Goal: Task Accomplishment & Management: Use online tool/utility

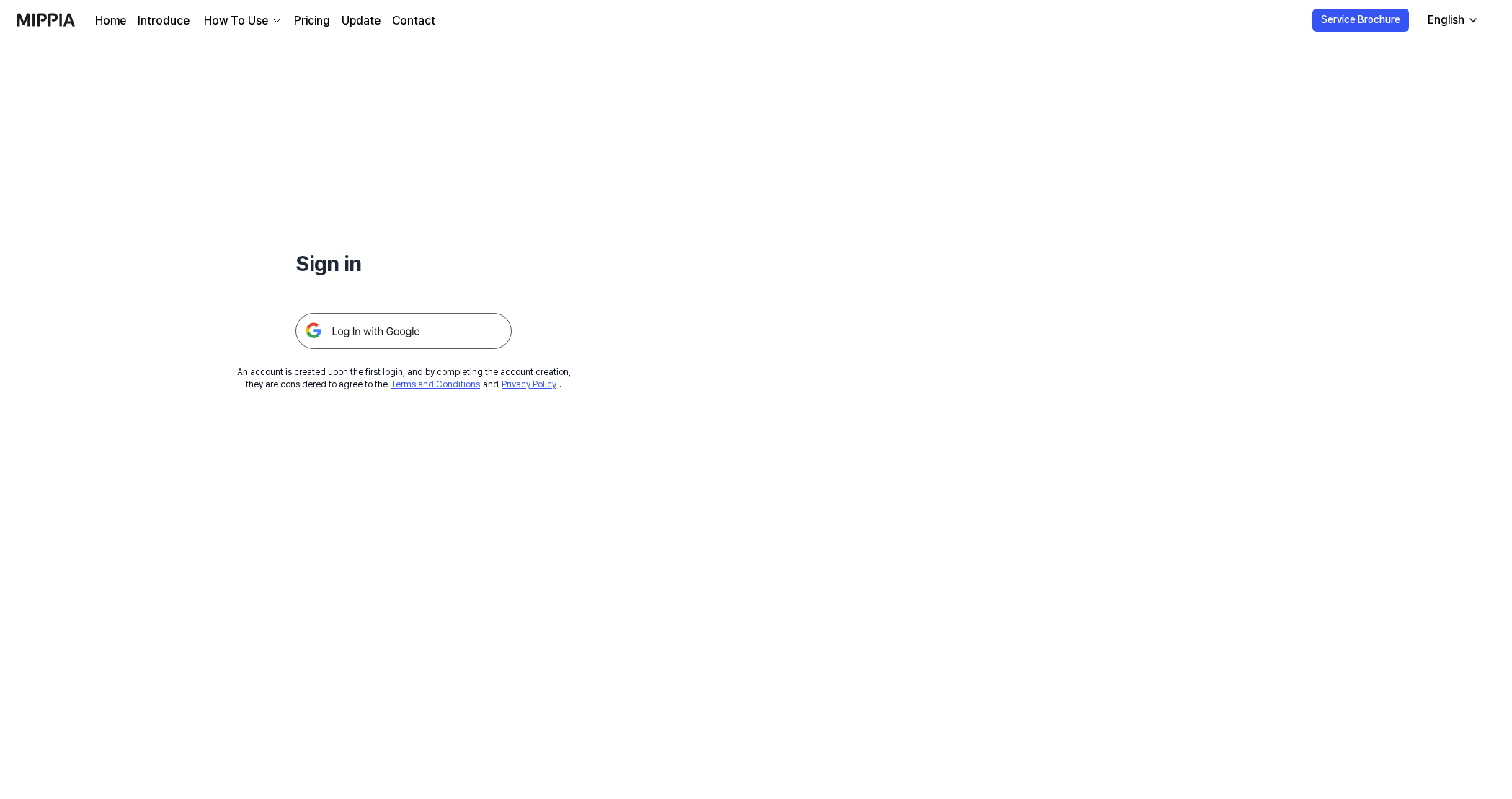
click at [1472, 15] on icon "button" at bounding box center [1474, 20] width 12 height 12
click at [374, 331] on img at bounding box center [403, 330] width 217 height 36
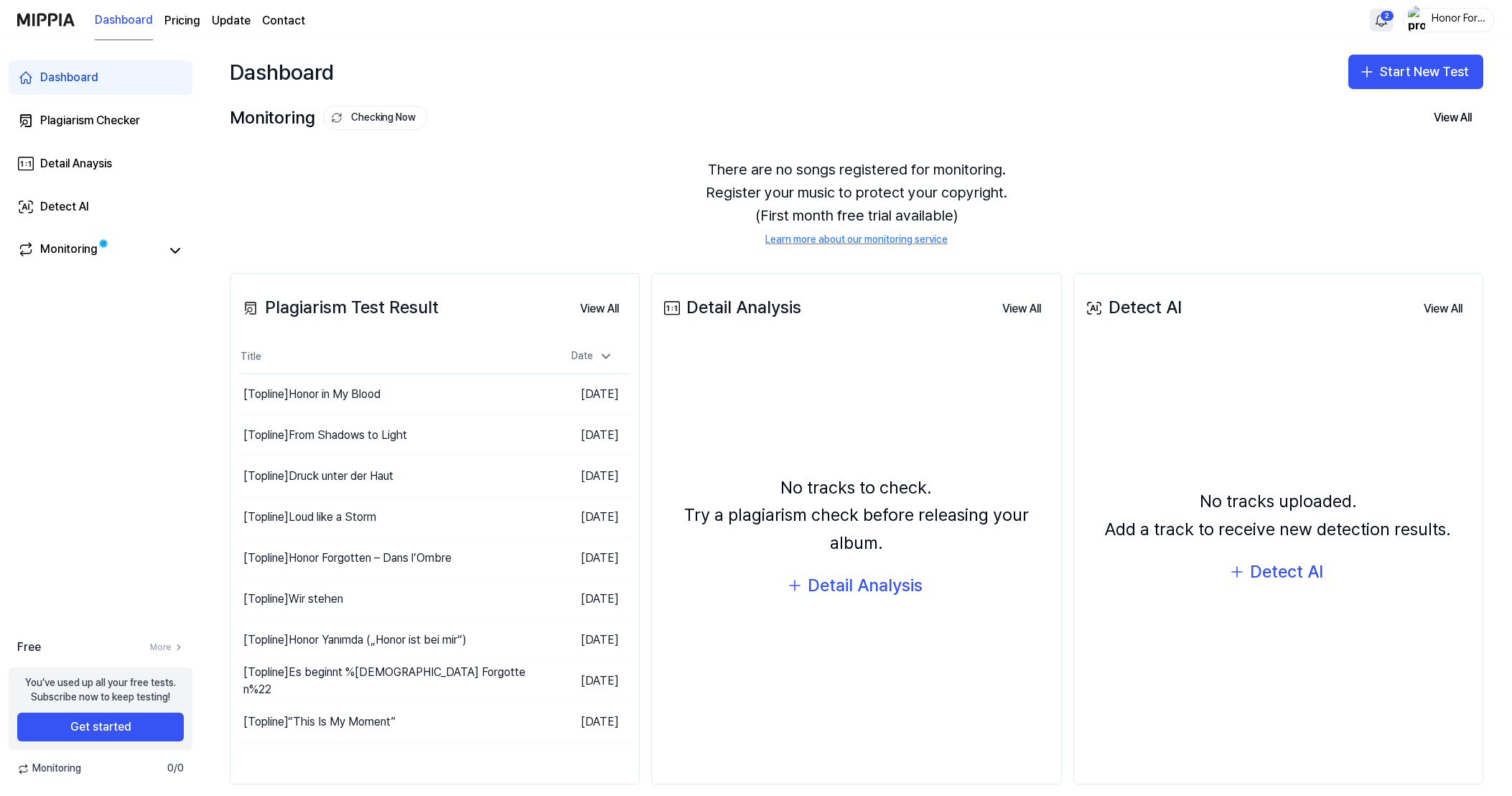
click at [1391, 24] on html "Dashboard Pricing Update Contact 2 Honor Forgotten Dashboard Plagiarism Checker…" at bounding box center [756, 398] width 1512 height 796
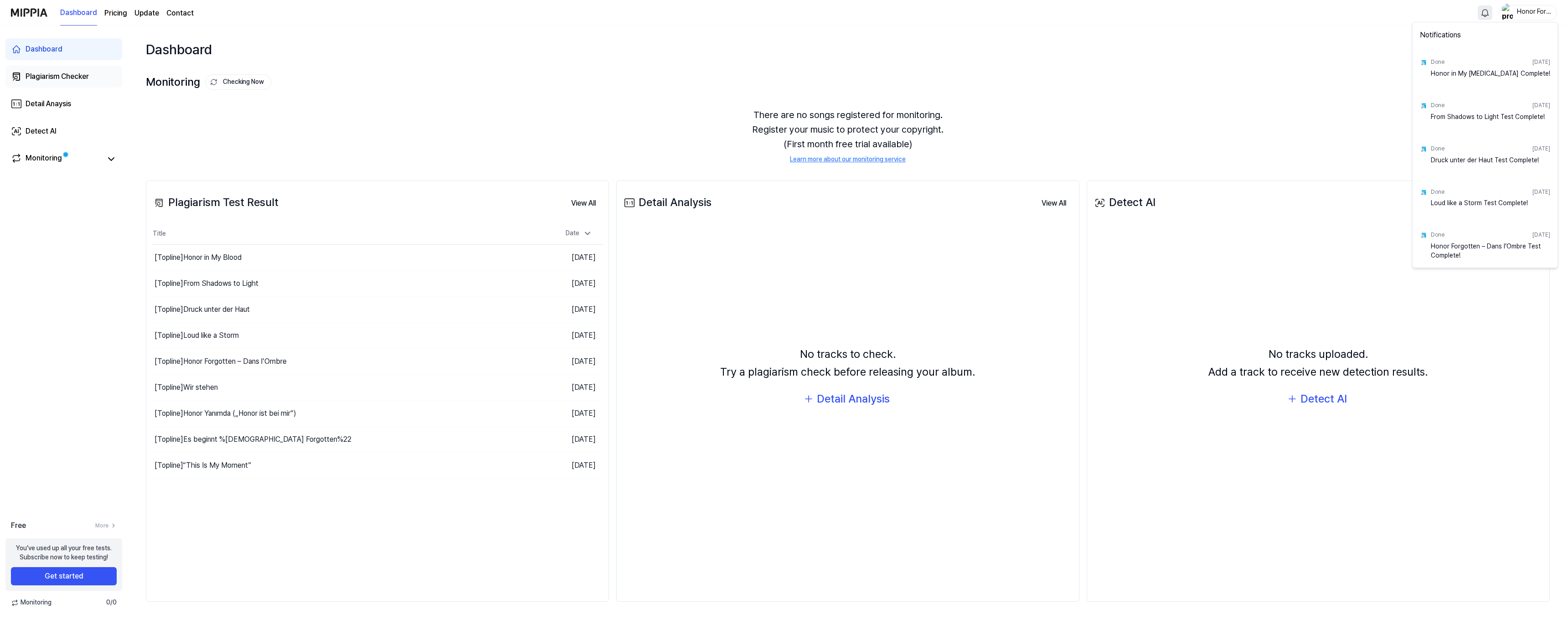
click at [78, 79] on html "Dashboard Pricing Update Contact Honor Forgotten Dashboard Plagiarism Checker D…" at bounding box center [784, 310] width 1568 height 620
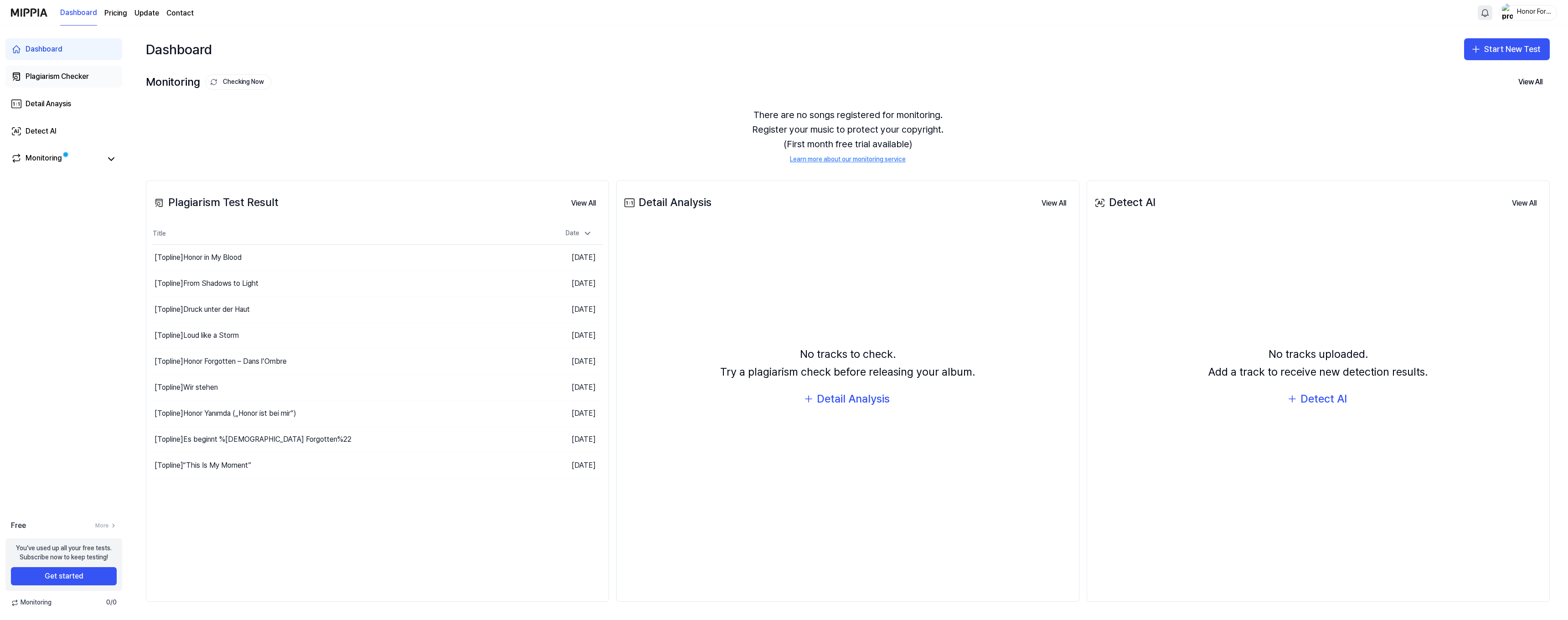
click at [71, 80] on div "Plagiarism Checker" at bounding box center [57, 77] width 63 height 11
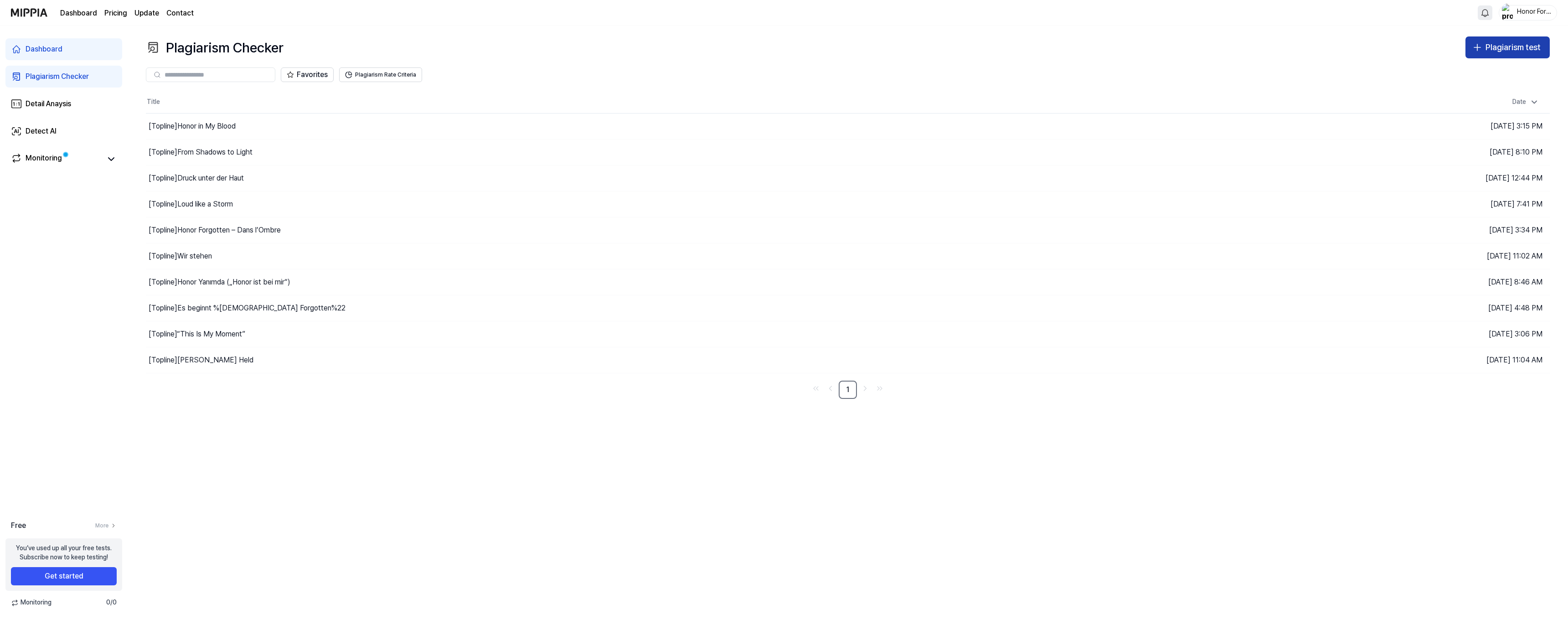
click at [959, 44] on div "Plagiarism test" at bounding box center [1513, 48] width 55 height 13
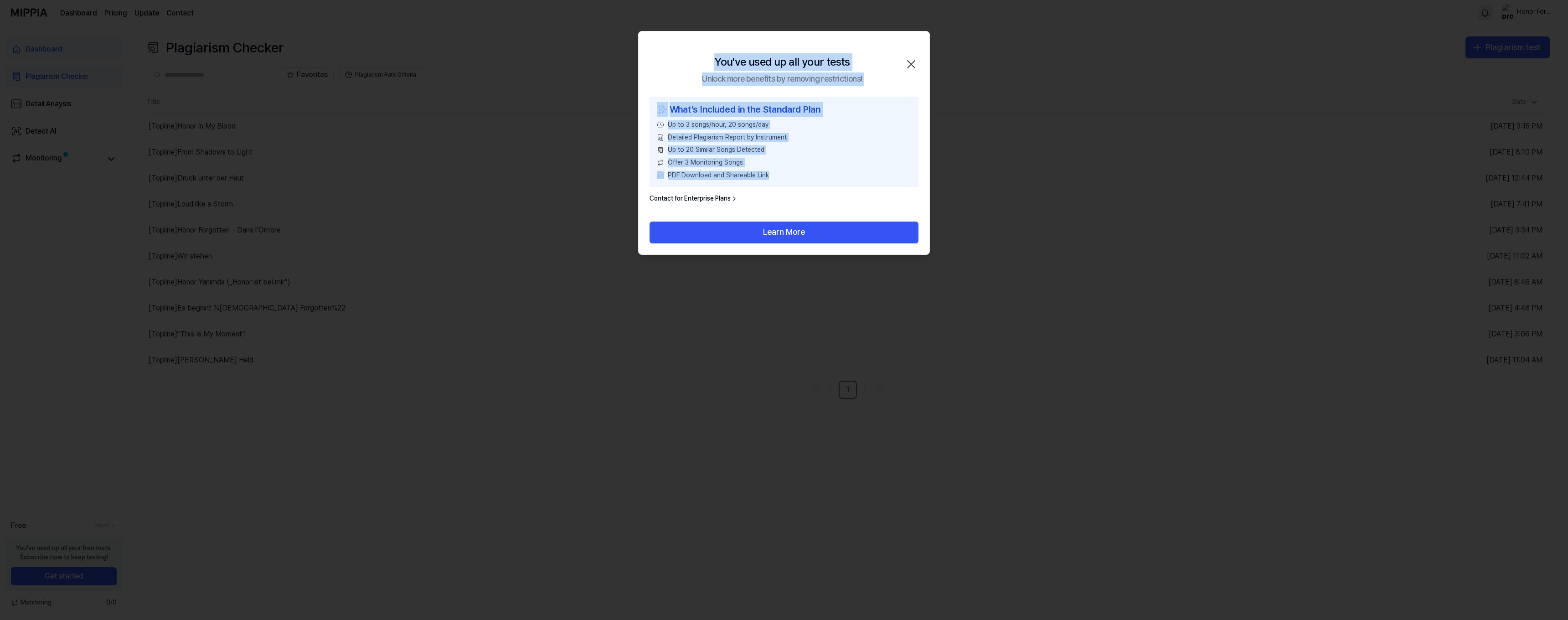
drag, startPoint x: 703, startPoint y: 60, endPoint x: 872, endPoint y: 175, distance: 204.4
click at [873, 175] on div "You've used up all your tests Unlock more benefits by removing restrictions! Cl…" at bounding box center [783, 143] width 292 height 224
click at [907, 63] on icon "button" at bounding box center [911, 65] width 15 height 15
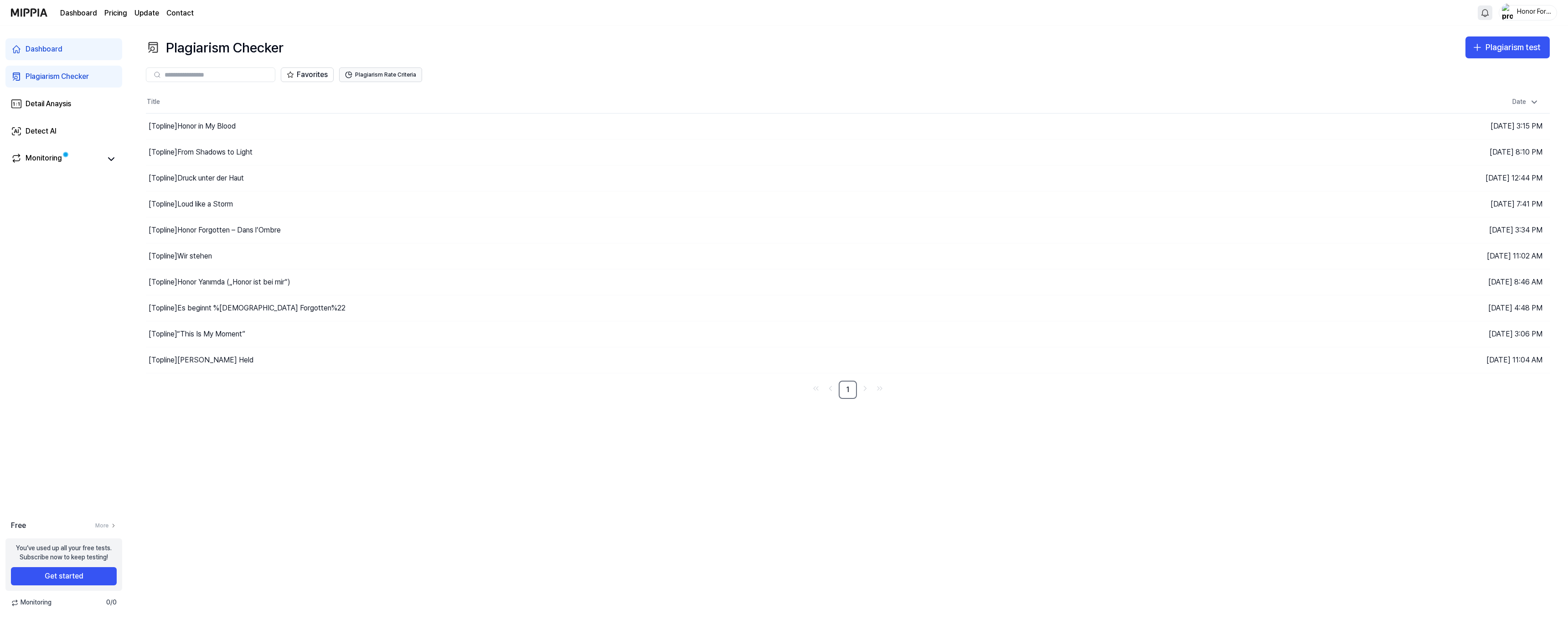
click at [404, 76] on button "Plagiarism Rate Criteria" at bounding box center [380, 75] width 83 height 15
click at [293, 71] on icon at bounding box center [290, 75] width 7 height 7
click at [293, 71] on button "Favorites" at bounding box center [307, 75] width 53 height 15
click at [41, 77] on div "Plagiarism Checker" at bounding box center [57, 77] width 63 height 11
click at [52, 158] on div "Monitoring" at bounding box center [44, 159] width 37 height 13
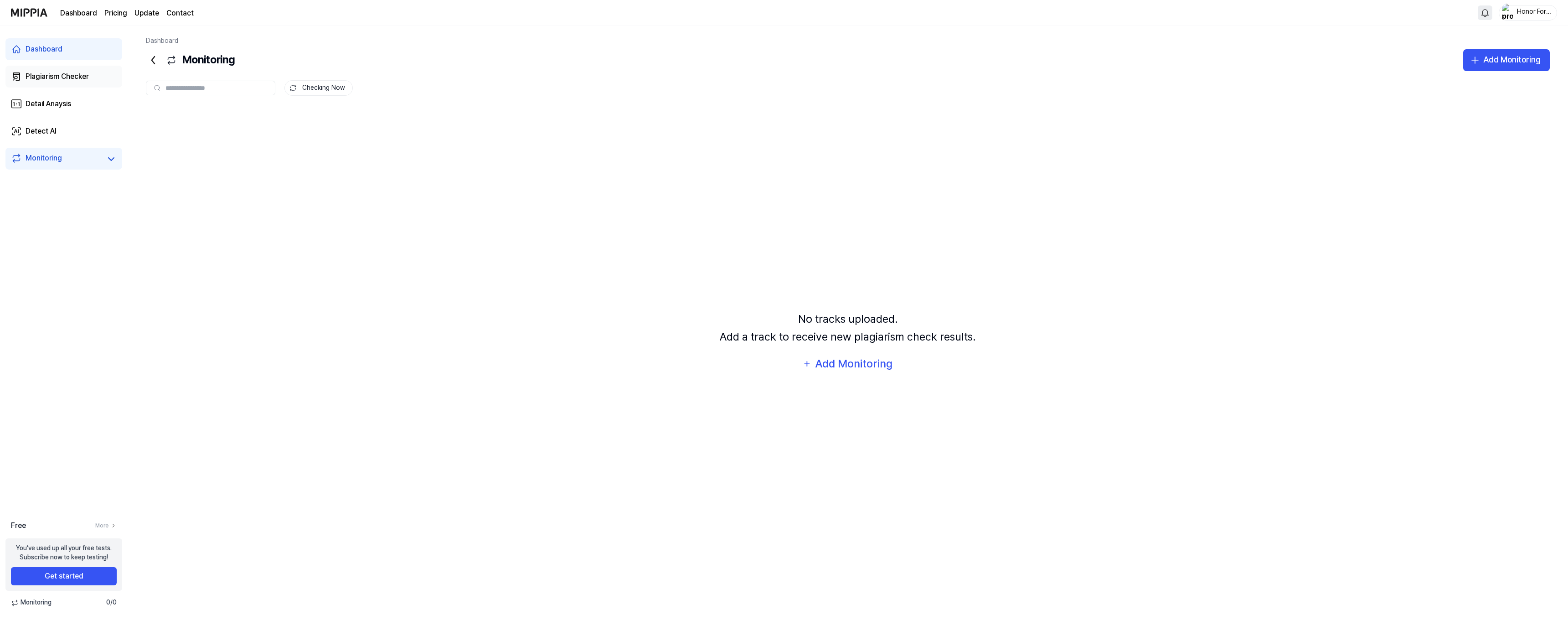
click at [64, 79] on div "Plagiarism Checker" at bounding box center [57, 77] width 63 height 11
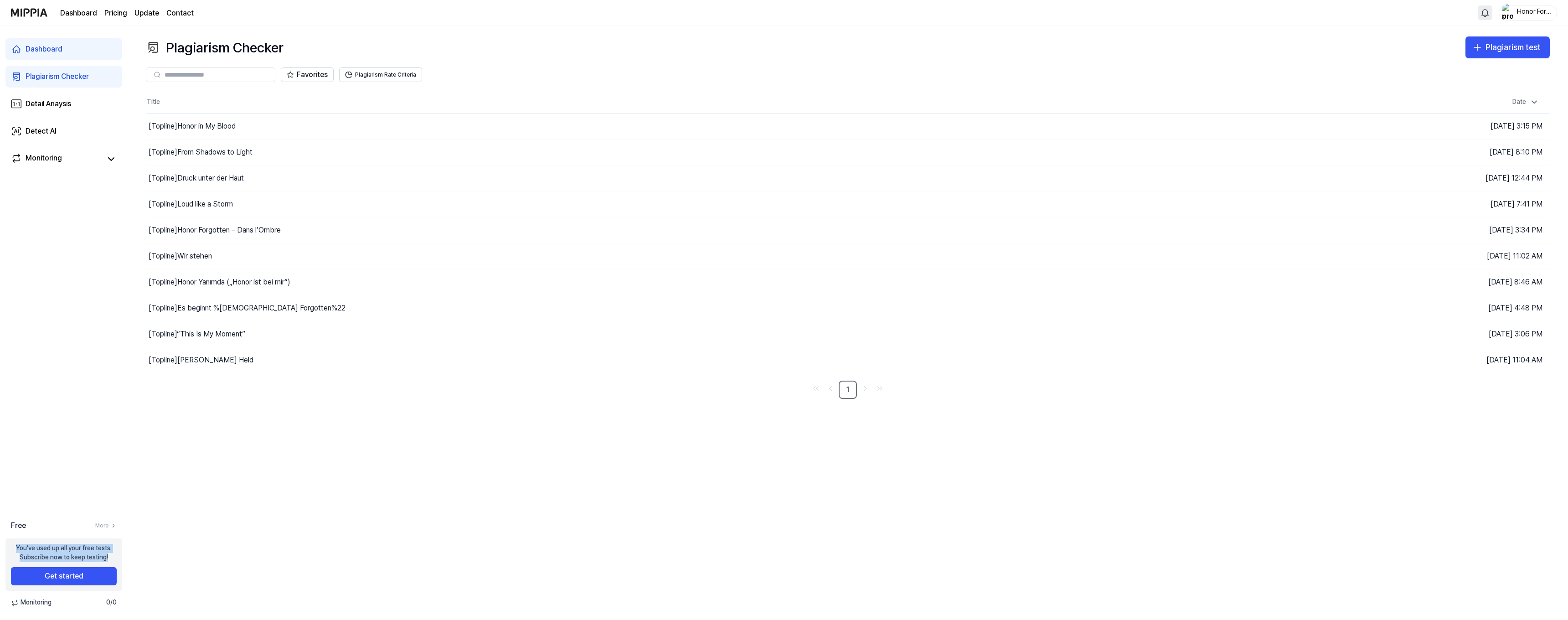
drag, startPoint x: 110, startPoint y: 560, endPoint x: 17, endPoint y: 550, distance: 93.5
click at [9, 505] on div "You’ve used up all your free tests. Subscribe now to keep testing! Get started" at bounding box center [64, 565] width 117 height 52
click at [82, 449] on div "Dashboard Plagiarism Checker Detail Anaysis Detect AI Monitoring Free More You’…" at bounding box center [64, 323] width 128 height 594
click at [93, 505] on button "Get started" at bounding box center [64, 577] width 106 height 18
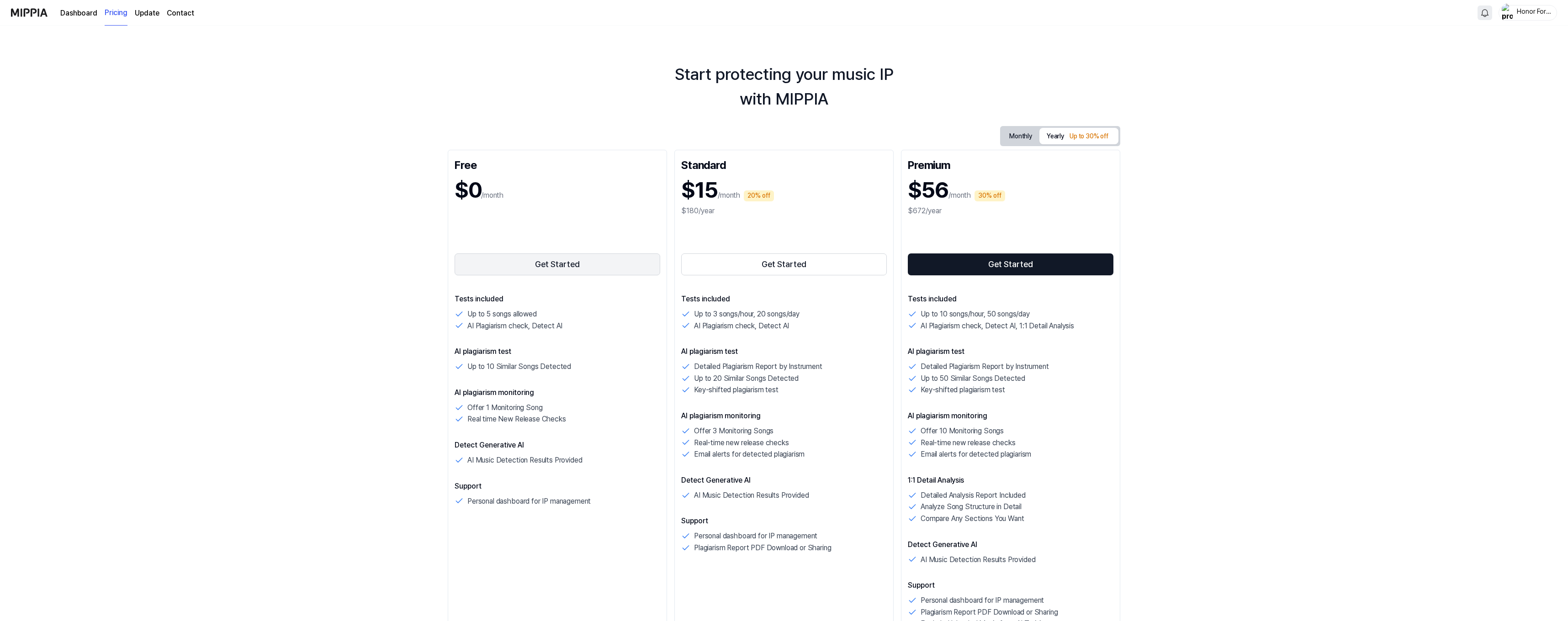
click at [510, 264] on button "Get Started" at bounding box center [557, 265] width 206 height 22
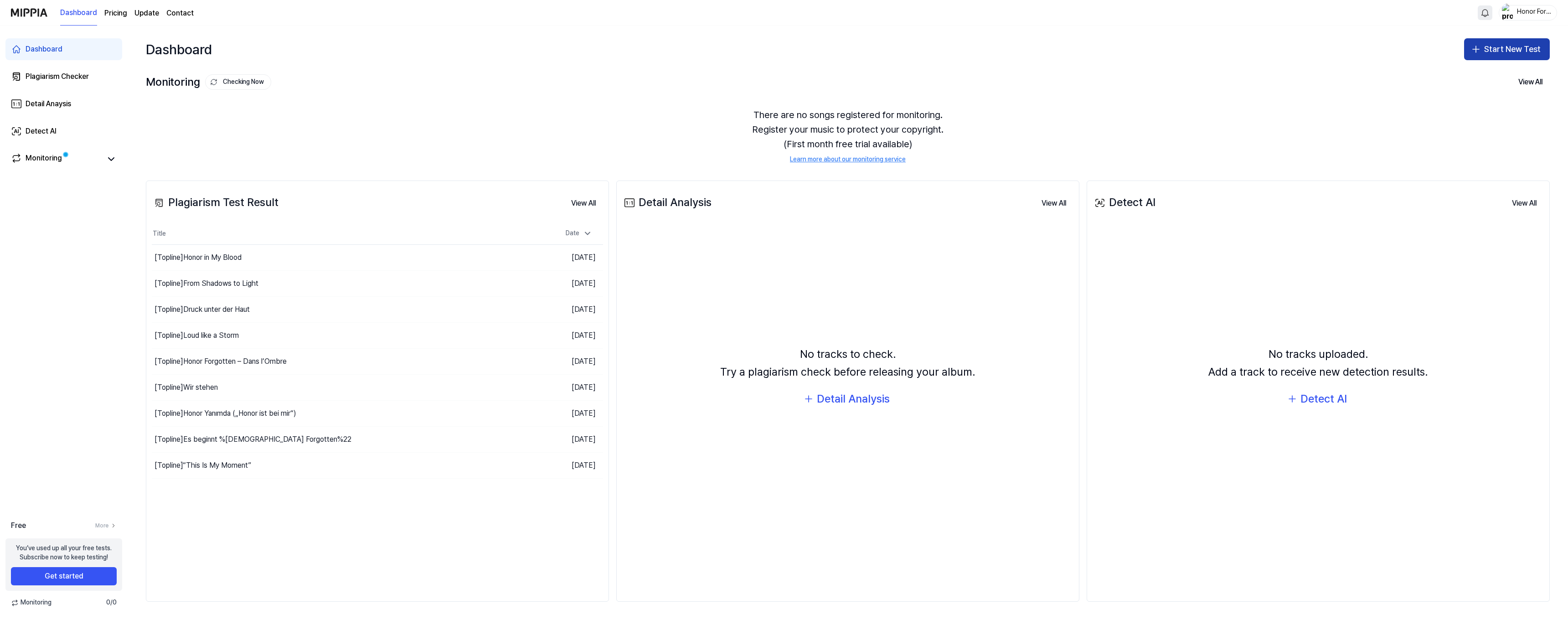
click at [959, 49] on button "Start New Test" at bounding box center [1507, 49] width 86 height 22
click at [959, 72] on div "Plagiarism test" at bounding box center [1485, 74] width 42 height 9
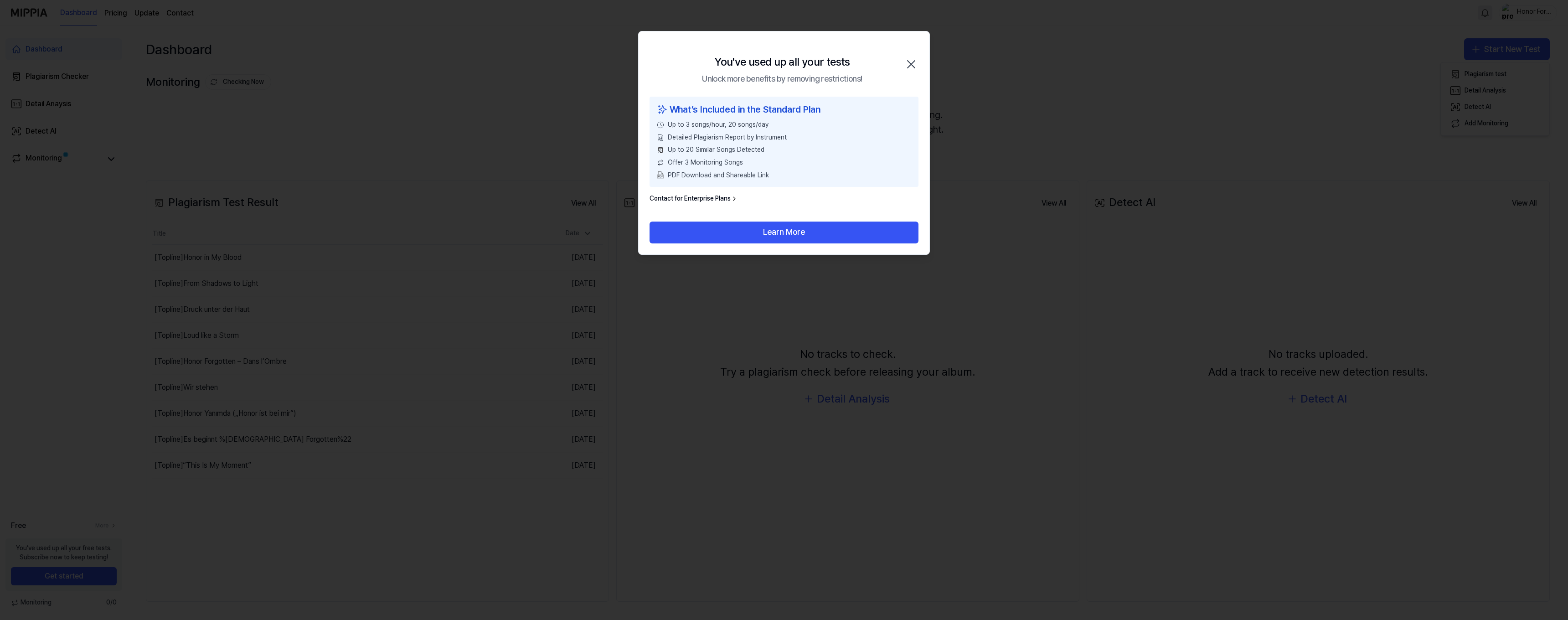
click at [909, 65] on icon "button" at bounding box center [911, 65] width 15 height 15
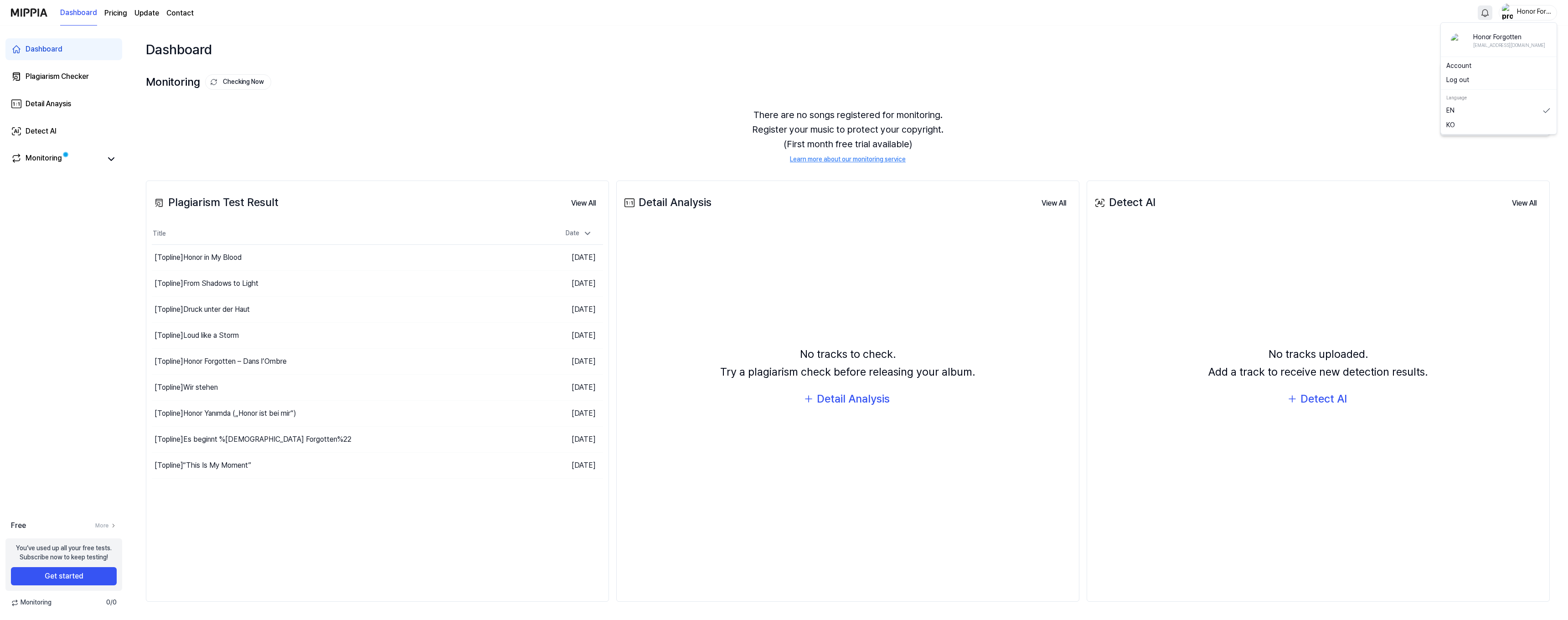
click at [959, 13] on div "Honor Forgotten" at bounding box center [1533, 12] width 35 height 10
click at [959, 74] on div "Log out" at bounding box center [1499, 80] width 112 height 15
click at [959, 13] on div "Honor Forgotten" at bounding box center [1533, 12] width 35 height 10
click at [959, 80] on button "Log out" at bounding box center [1499, 80] width 105 height 9
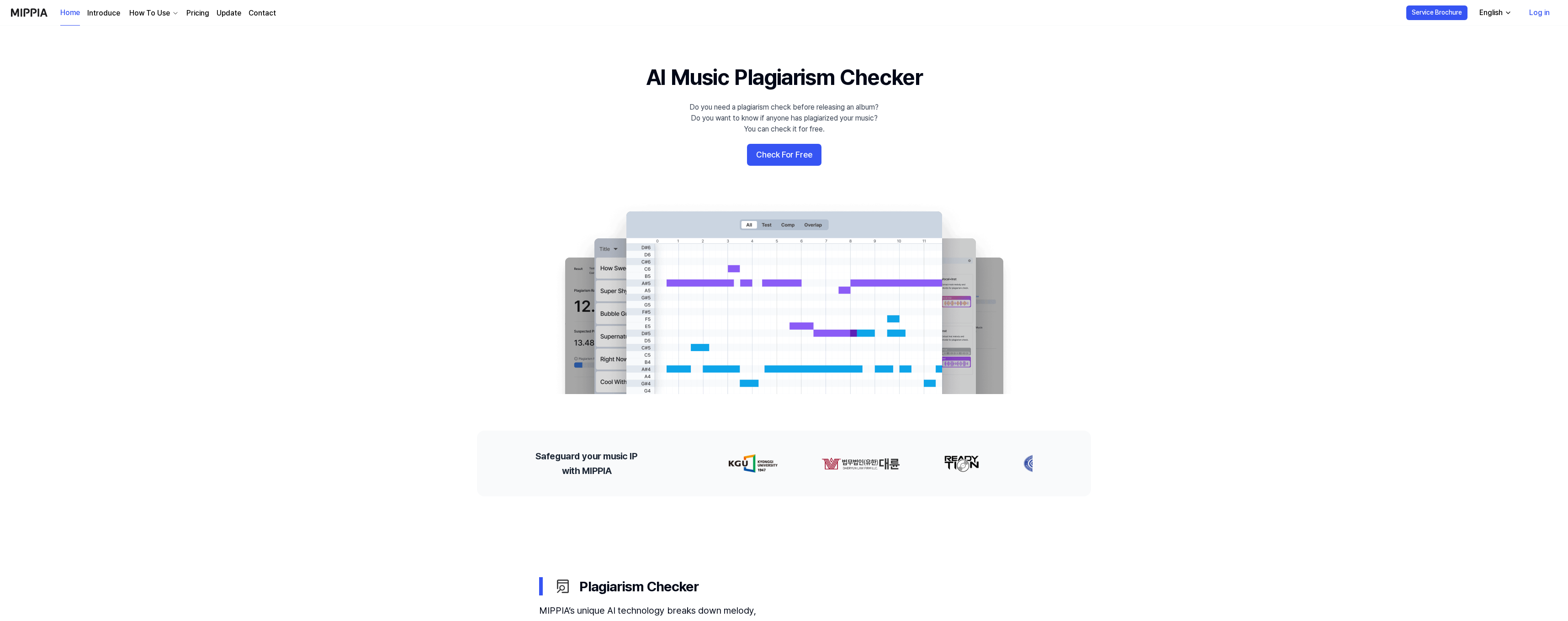
click at [1541, 14] on link "Log in" at bounding box center [1539, 13] width 35 height 26
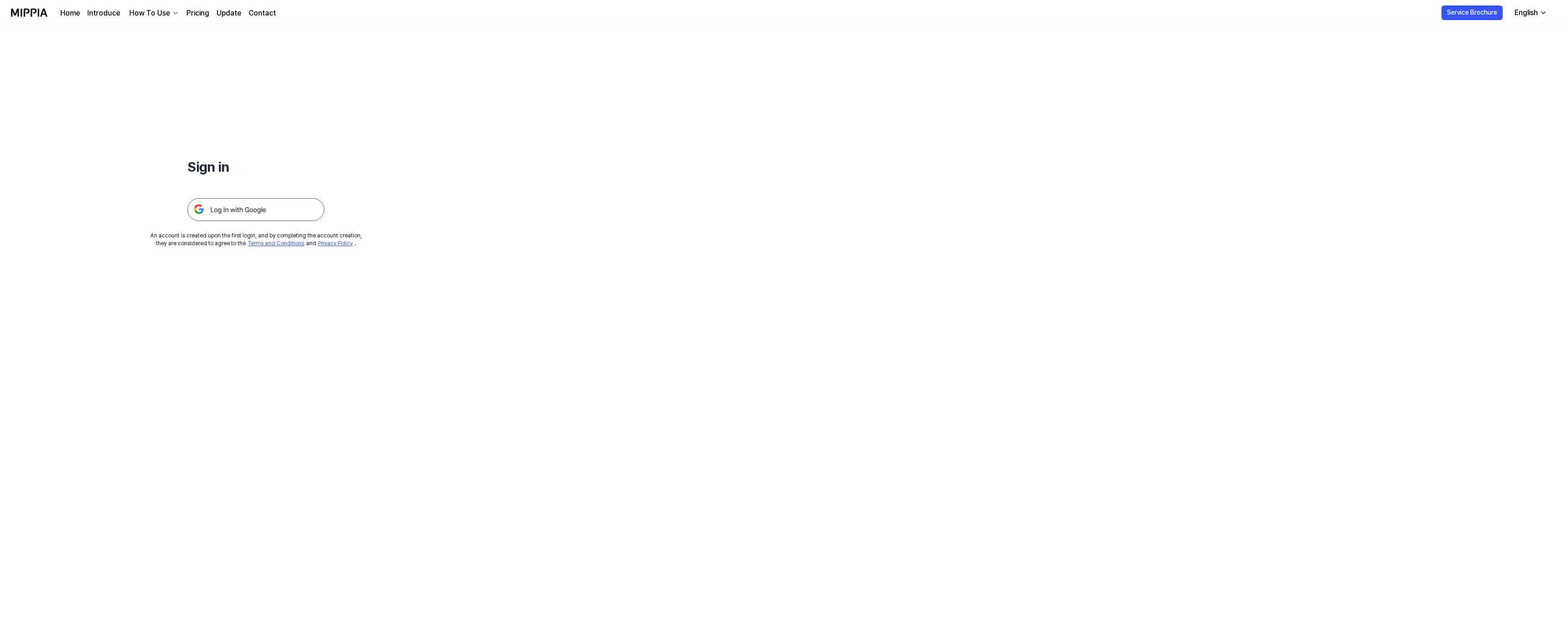
click at [256, 209] on img at bounding box center [256, 209] width 137 height 23
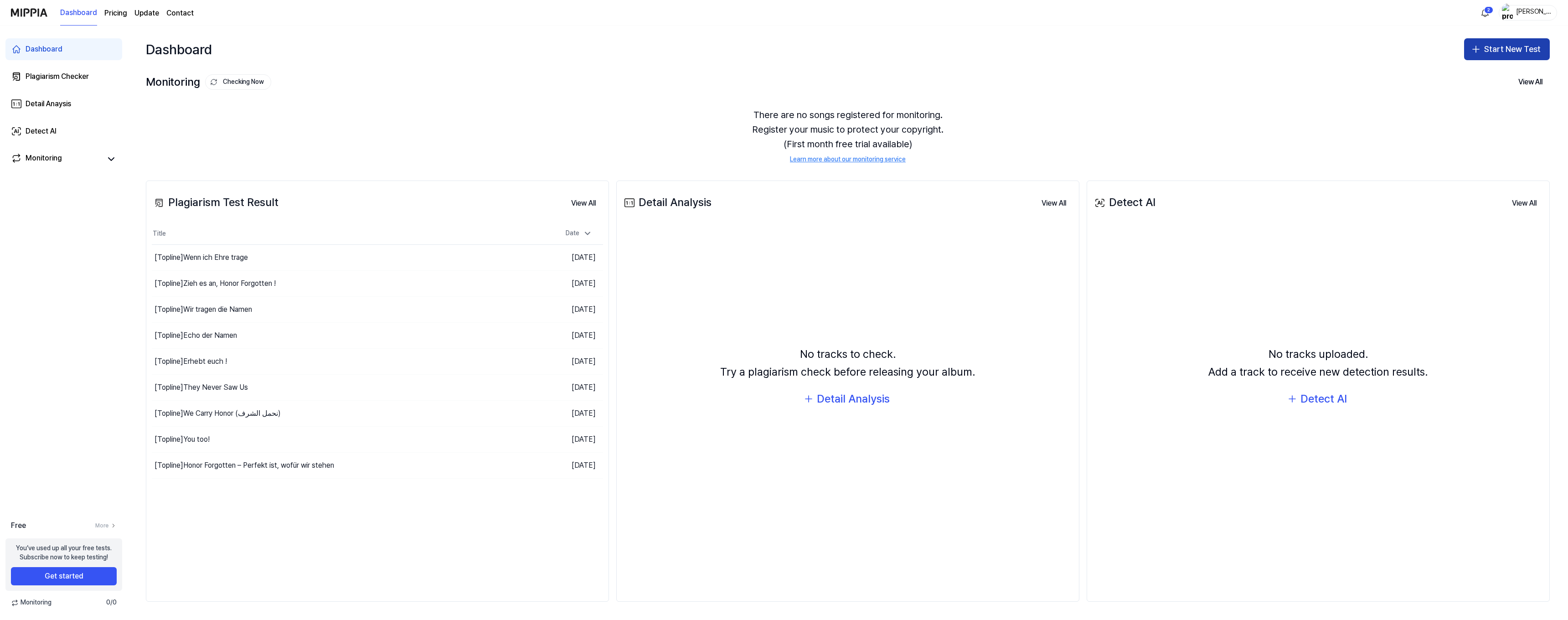
click at [1505, 48] on button "Start New Test" at bounding box center [1507, 49] width 86 height 22
click at [1503, 72] on div "Plagiarism test" at bounding box center [1485, 74] width 42 height 9
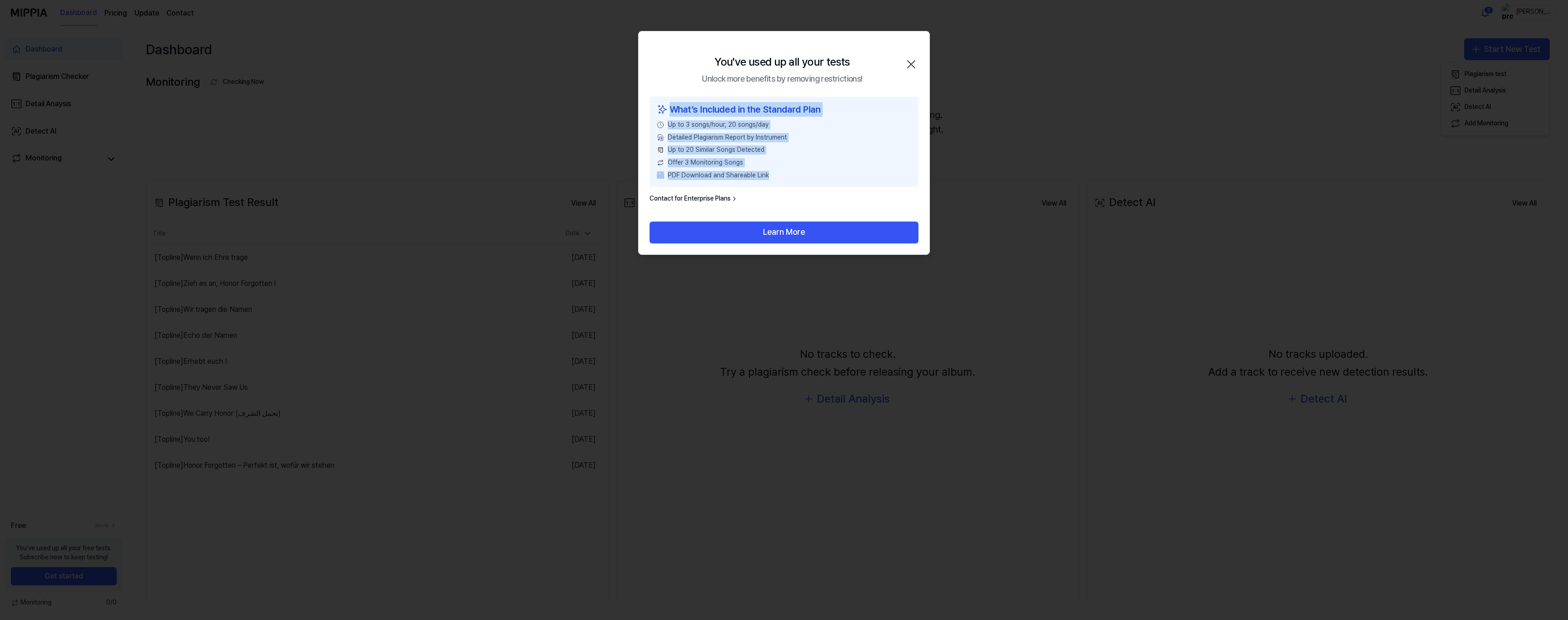
drag, startPoint x: 777, startPoint y: 172, endPoint x: 646, endPoint y: 110, distance: 144.9
click at [646, 110] on div "What’s Included in the Standard Plan Up to 3 songs/hour, 20 songs/day Detailed …" at bounding box center [784, 159] width 291 height 125
click at [916, 64] on icon "button" at bounding box center [911, 65] width 15 height 15
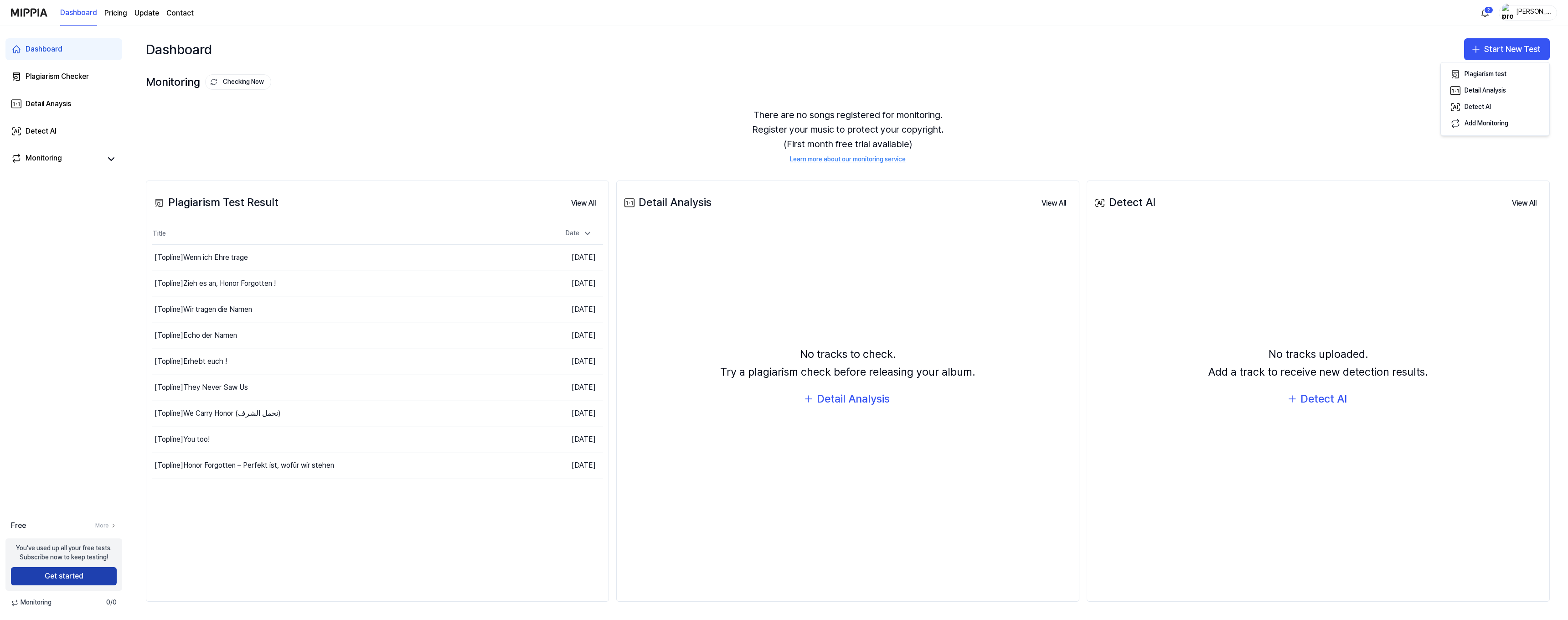
click at [55, 579] on button "Get started" at bounding box center [64, 577] width 106 height 18
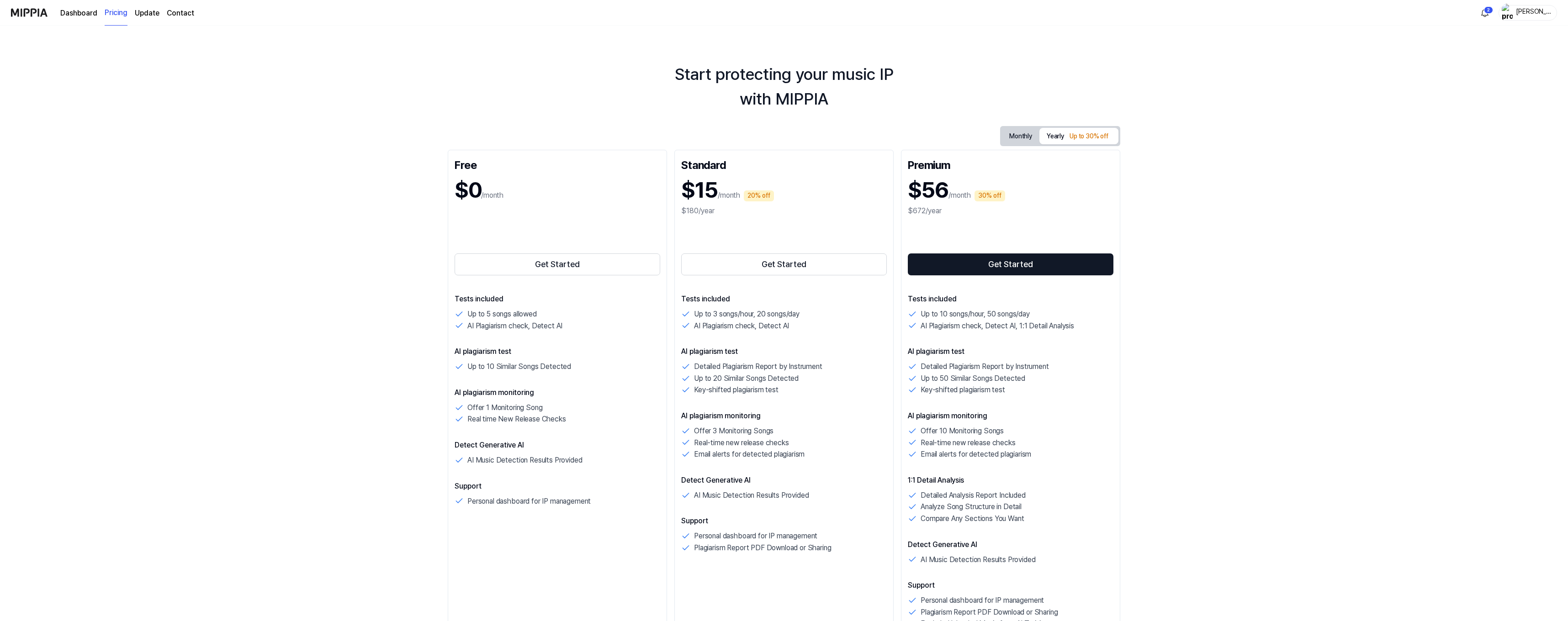
scroll to position [0, 1]
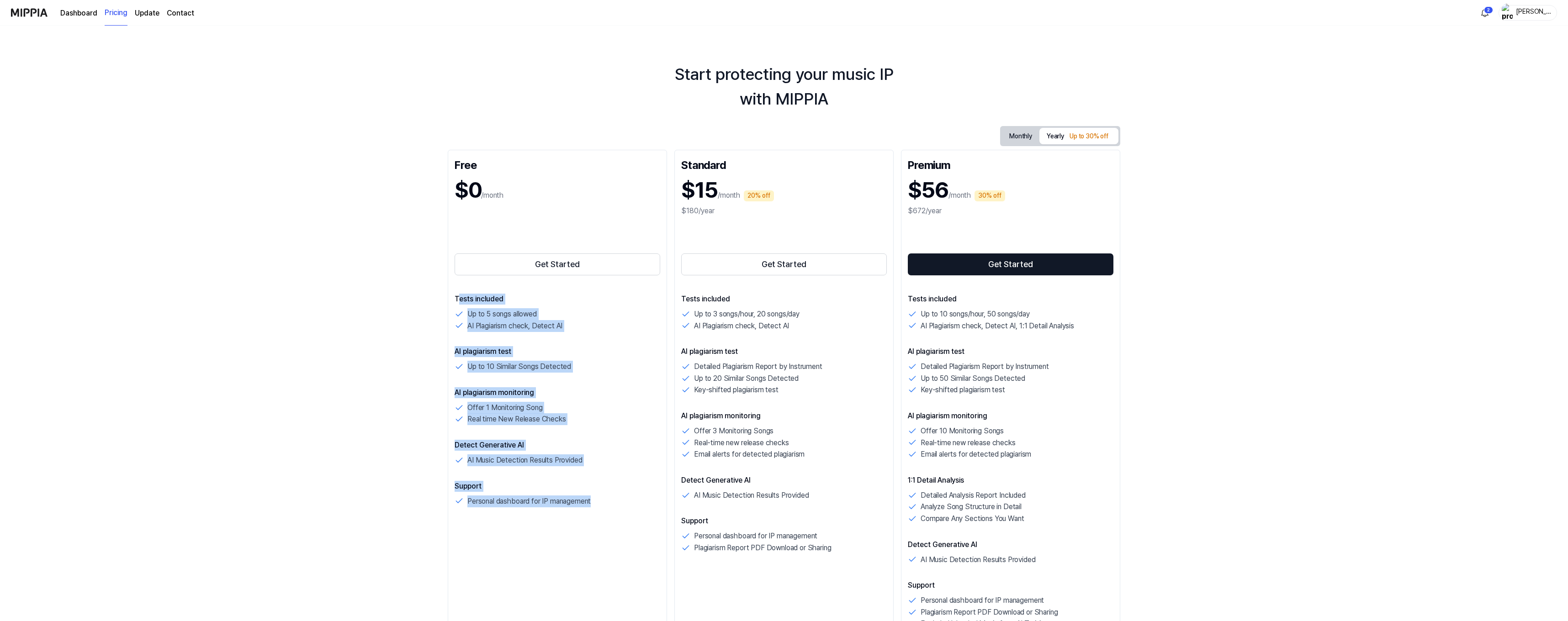
drag, startPoint x: 456, startPoint y: 298, endPoint x: 594, endPoint y: 514, distance: 256.3
click at [594, 514] on div "Free $0 /month Get Started Tests included Up to 5 songs allowed AI Plagiarism c…" at bounding box center [557, 394] width 219 height 488
drag, startPoint x: 454, startPoint y: 297, endPoint x: 621, endPoint y: 520, distance: 278.6
click at [621, 520] on div "Free $0 /month Get Started Tests included Up to 5 songs allowed AI Plagiarism c…" at bounding box center [557, 394] width 219 height 488
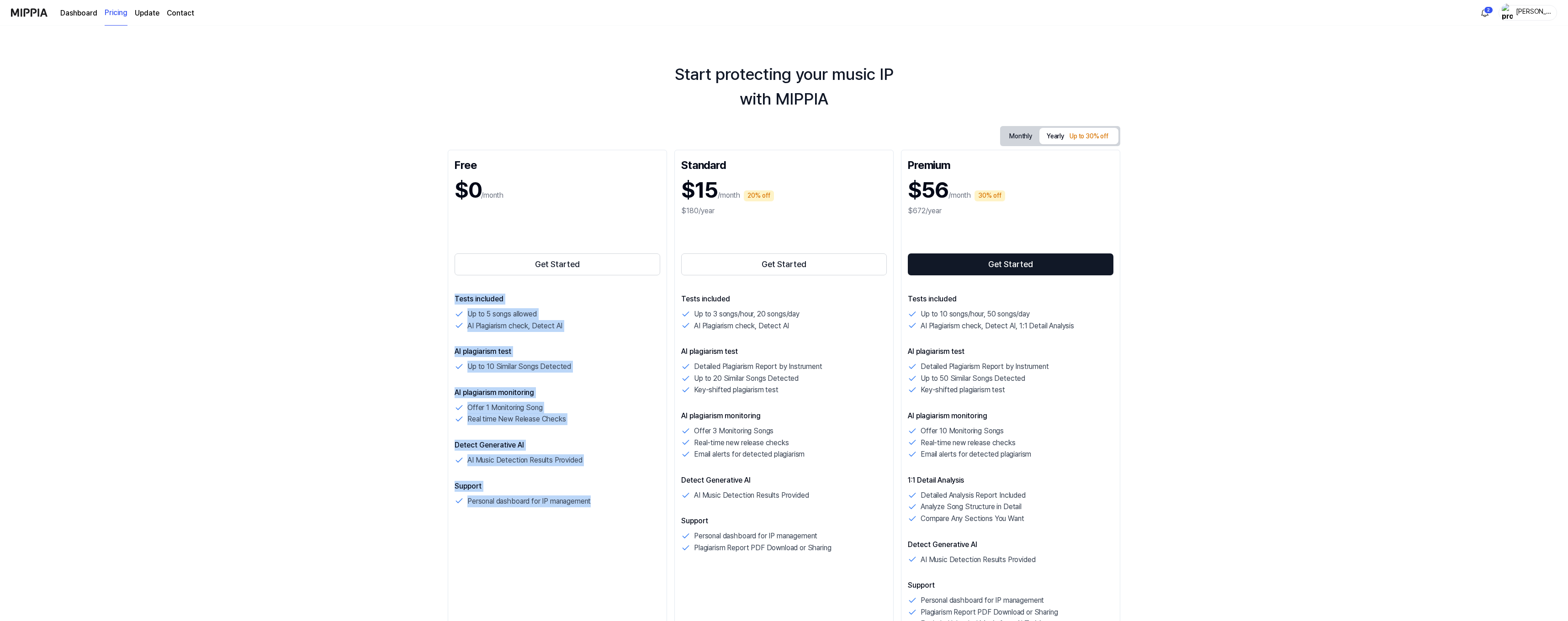
scroll to position [-1, 1]
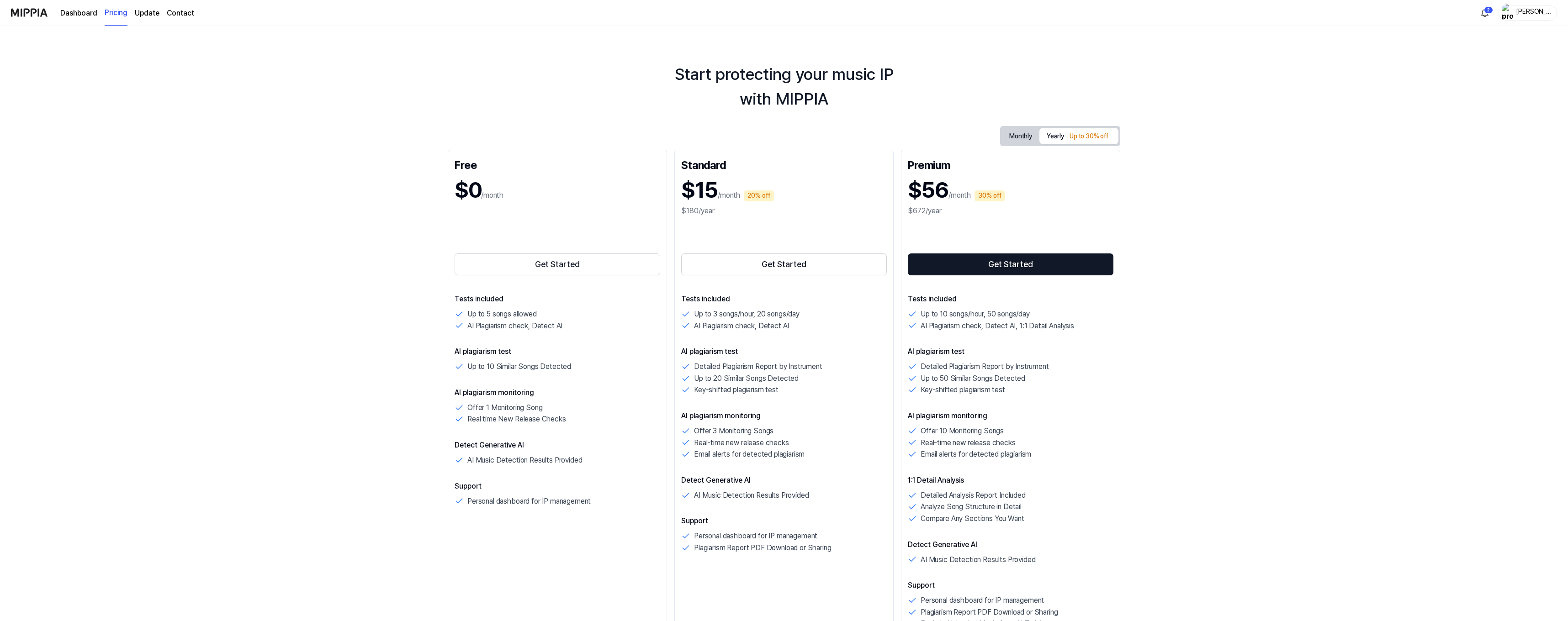
click at [363, 231] on div "Start protecting your music IP with MIPPIA Monthly Yearly Up to 30% off Free $0…" at bounding box center [784, 323] width 1568 height 595
click at [1019, 141] on button "Monthly" at bounding box center [1020, 136] width 37 height 14
click at [535, 260] on button "Get Started" at bounding box center [557, 265] width 206 height 22
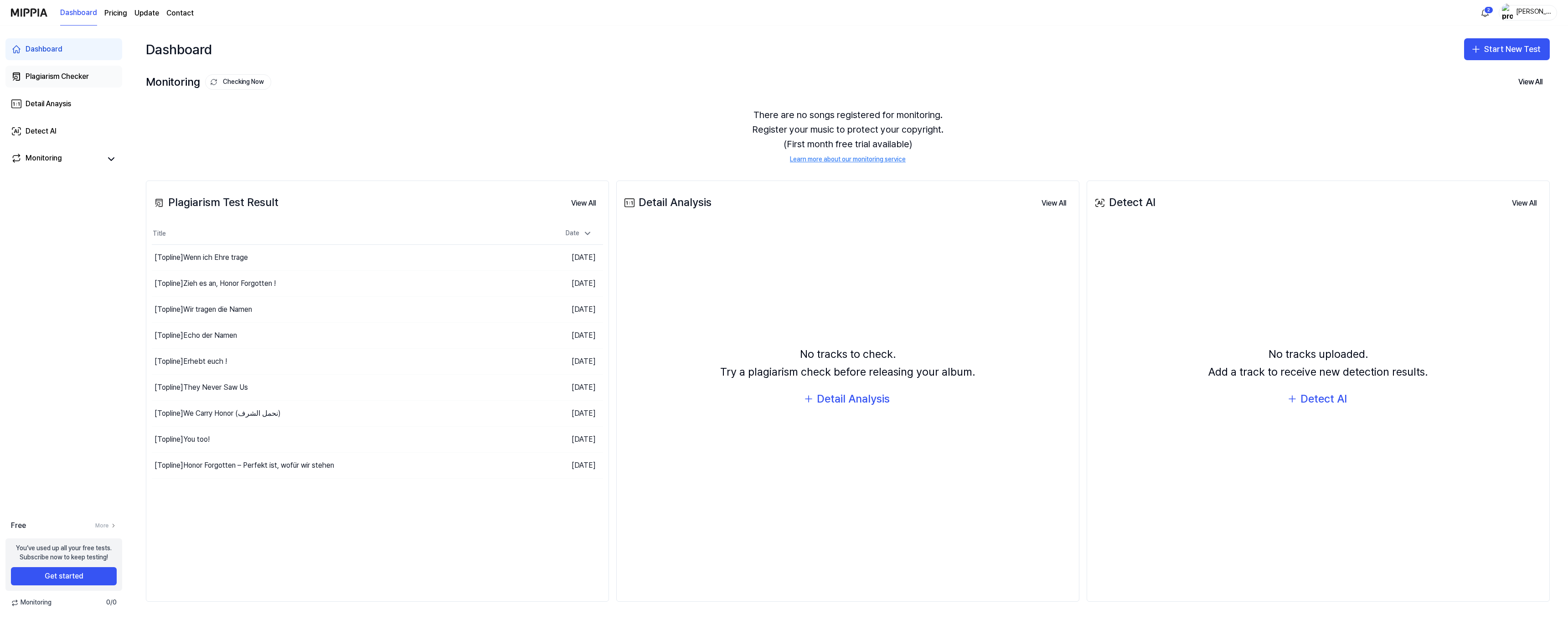
click at [74, 72] on div "Plagiarism Checker" at bounding box center [57, 77] width 63 height 11
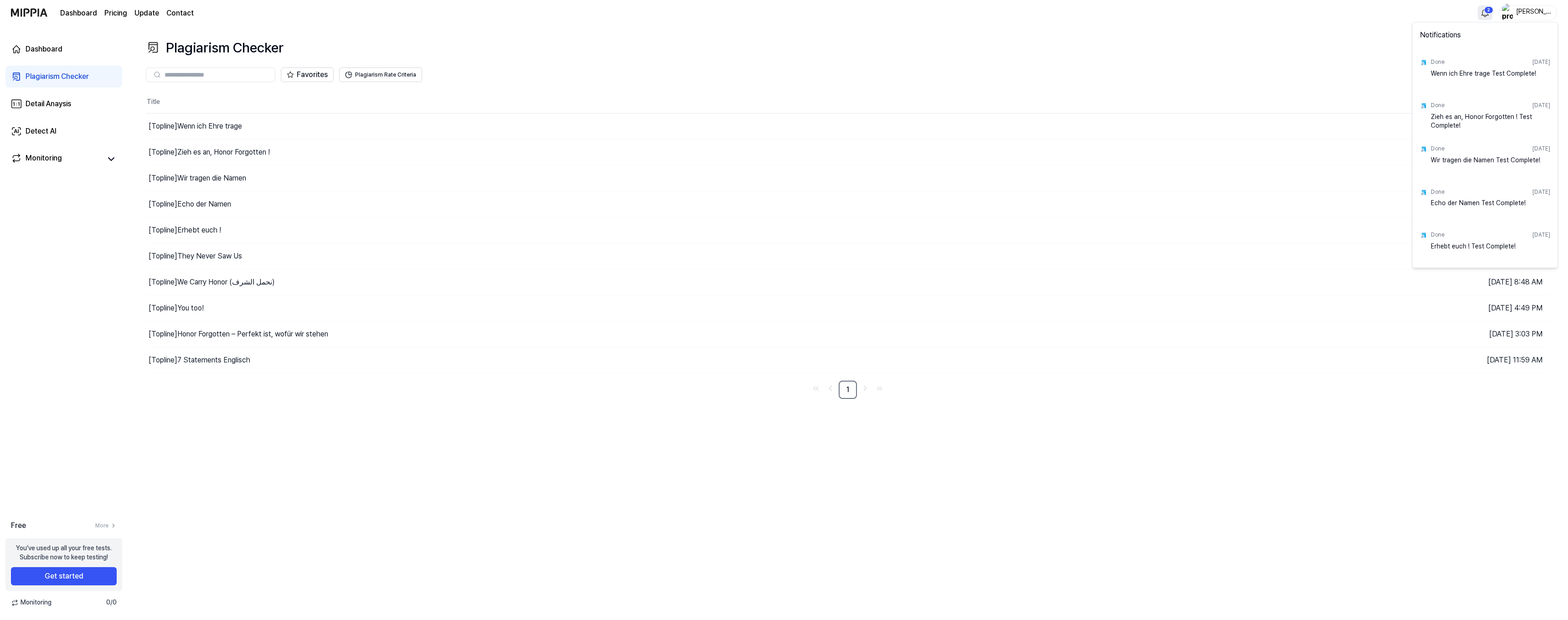
click at [1488, 15] on html "Dashboard Pricing Update Contact 2 Simon Honor Dashboard Plagiarism Checker Det…" at bounding box center [784, 310] width 1568 height 620
click at [1289, 51] on html "Dashboard Pricing Update Contact Simon Honor Dashboard Plagiarism Checker Detai…" at bounding box center [784, 310] width 1568 height 620
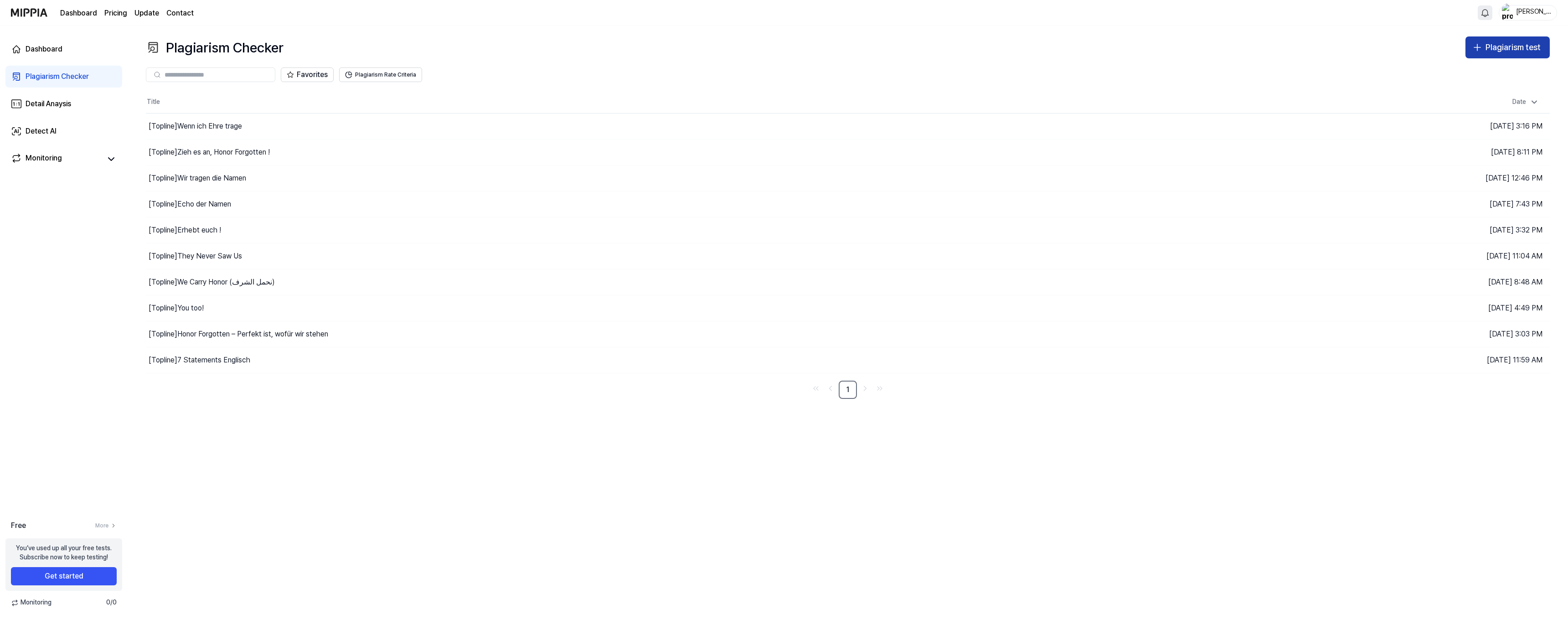
click at [1522, 44] on div "Plagiarism test" at bounding box center [1513, 48] width 55 height 13
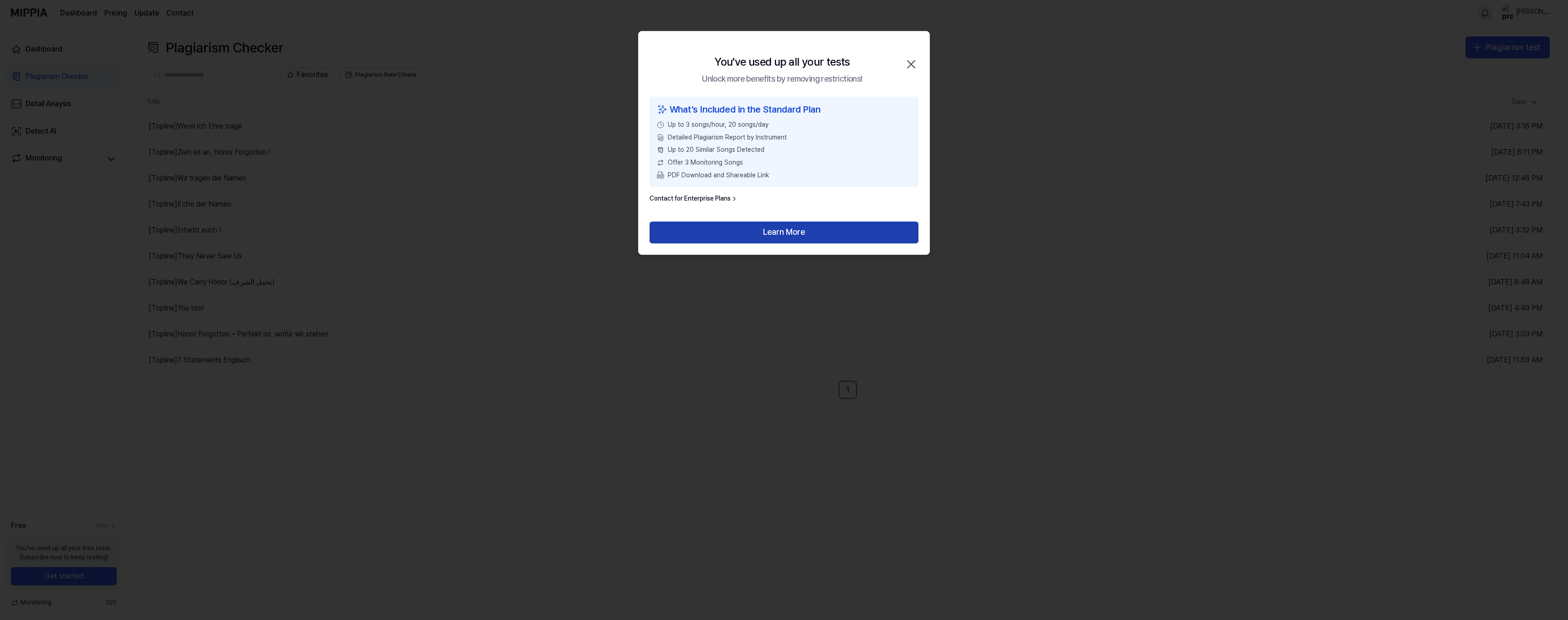
click at [748, 225] on button "Learn More" at bounding box center [784, 233] width 269 height 22
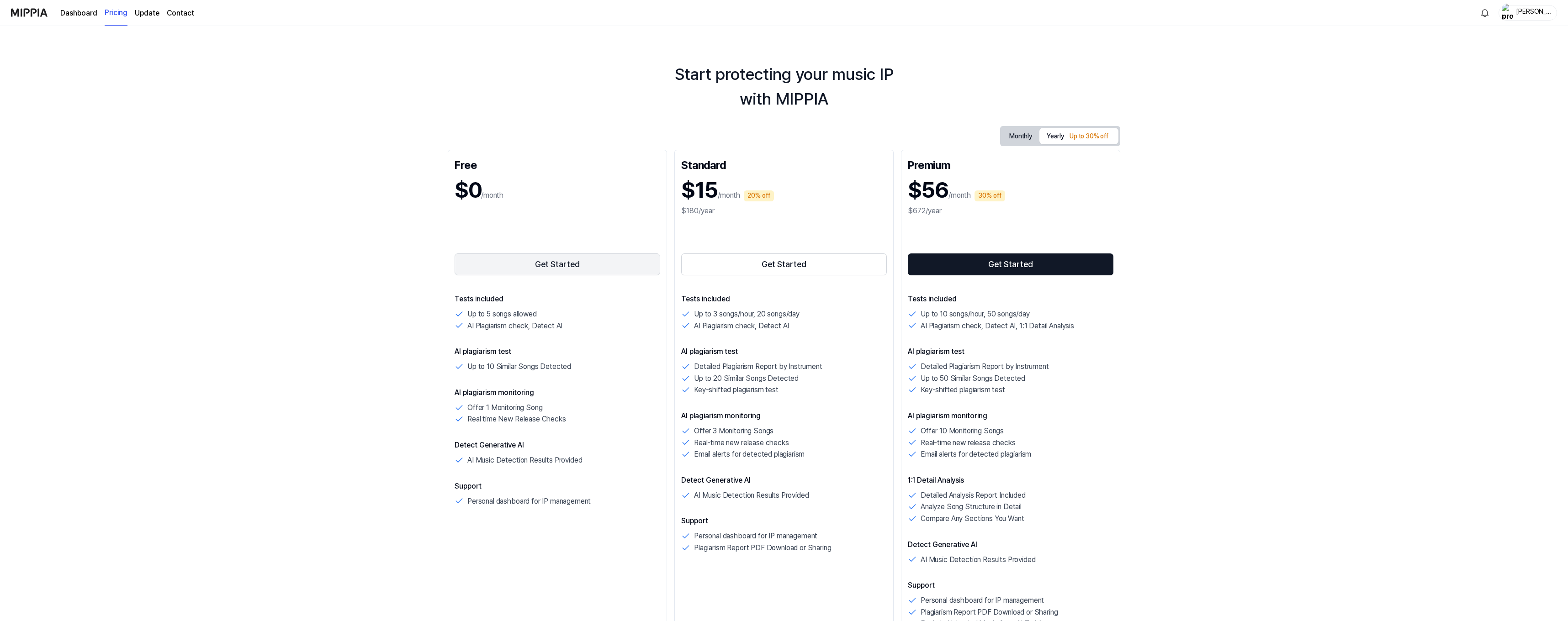
click at [564, 260] on button "Get Started" at bounding box center [557, 265] width 206 height 22
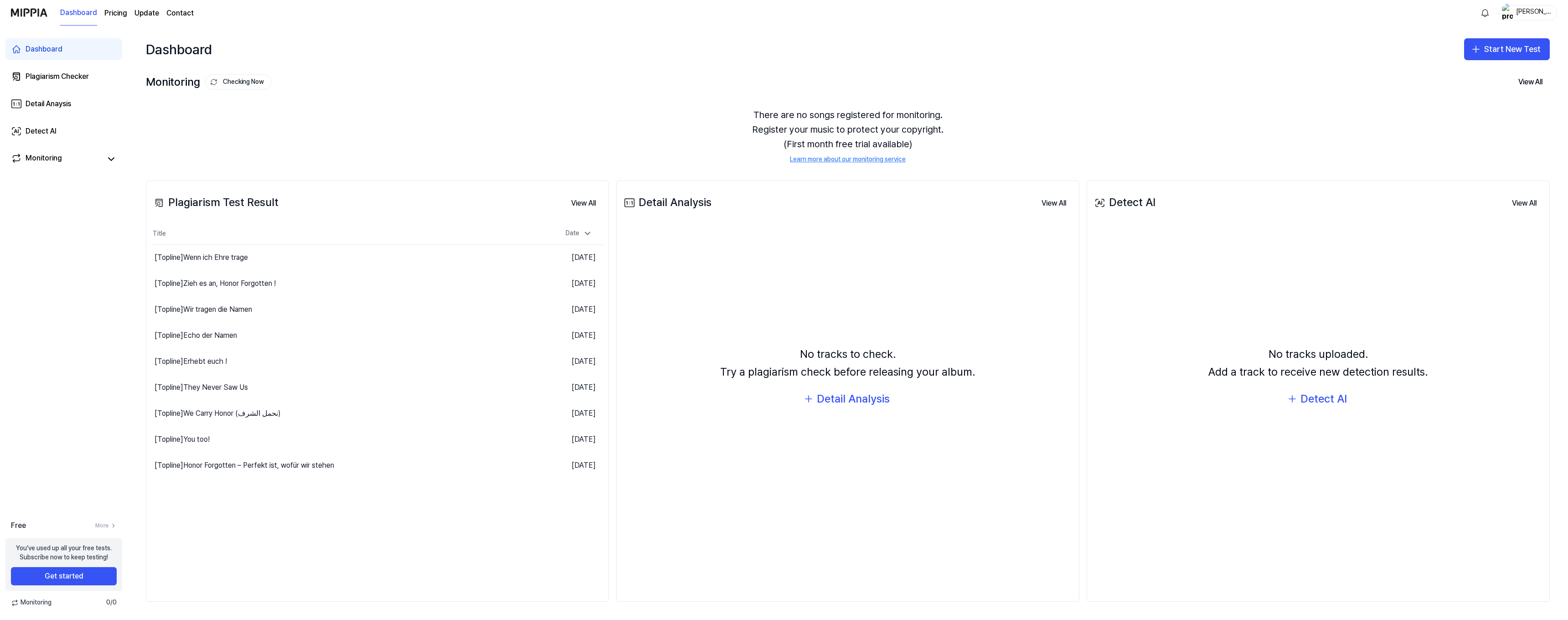
click at [1520, 62] on div "Start New Test" at bounding box center [1507, 49] width 86 height 29
click at [1517, 52] on button "Start New Test" at bounding box center [1507, 49] width 86 height 22
click at [1508, 73] on button "Plagiarism test" at bounding box center [1495, 74] width 101 height 16
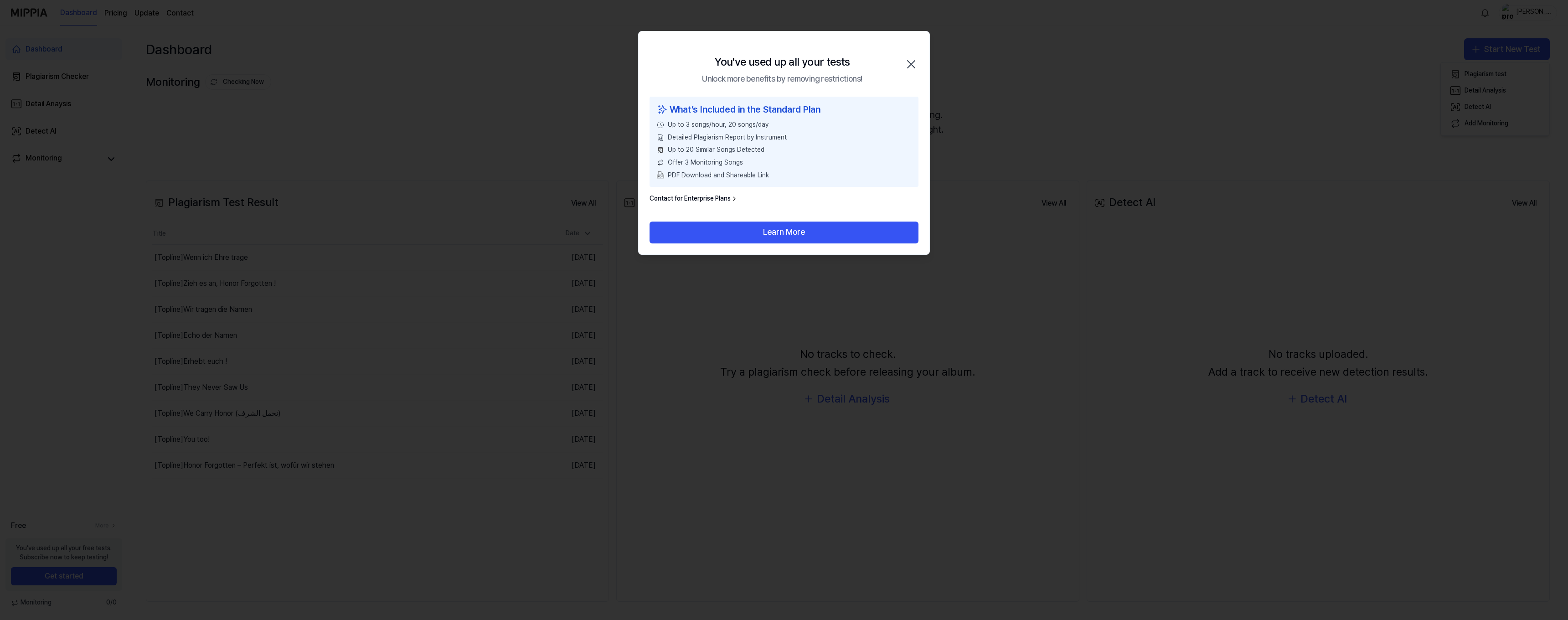
drag, startPoint x: 909, startPoint y: 63, endPoint x: 1015, endPoint y: 5, distance: 120.8
click at [912, 62] on icon "button" at bounding box center [911, 65] width 15 height 15
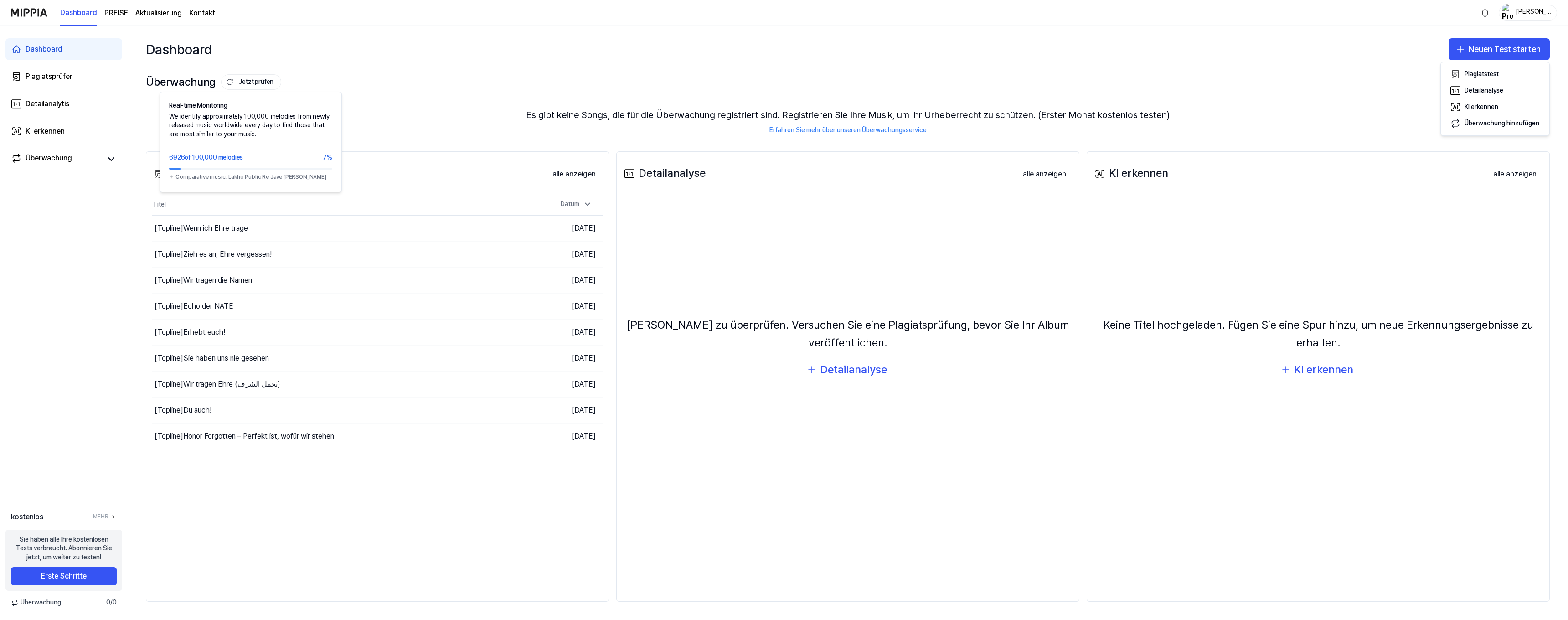
click at [241, 78] on button "Jetzt prüfen" at bounding box center [251, 82] width 60 height 15
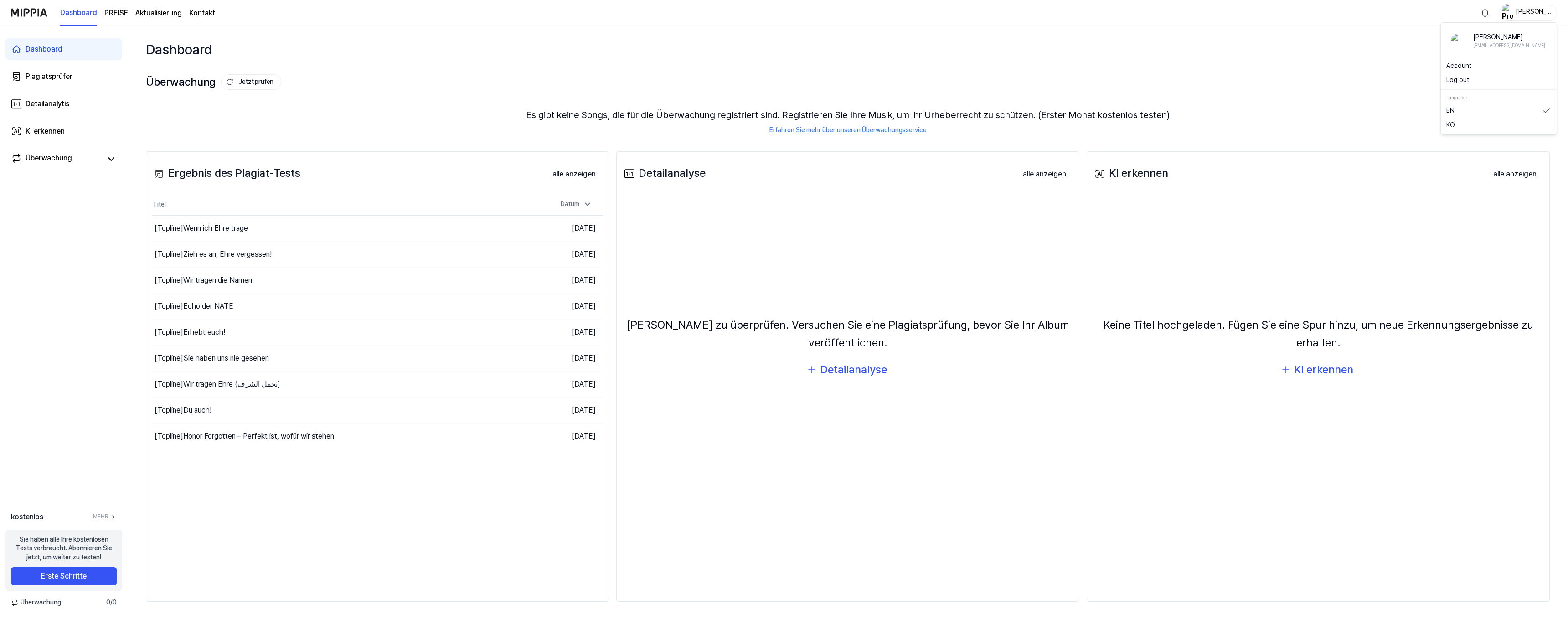
click at [1541, 11] on div "Simon Ehre" at bounding box center [1533, 12] width 35 height 10
click at [1500, 81] on button "Abmelden" at bounding box center [1499, 80] width 105 height 9
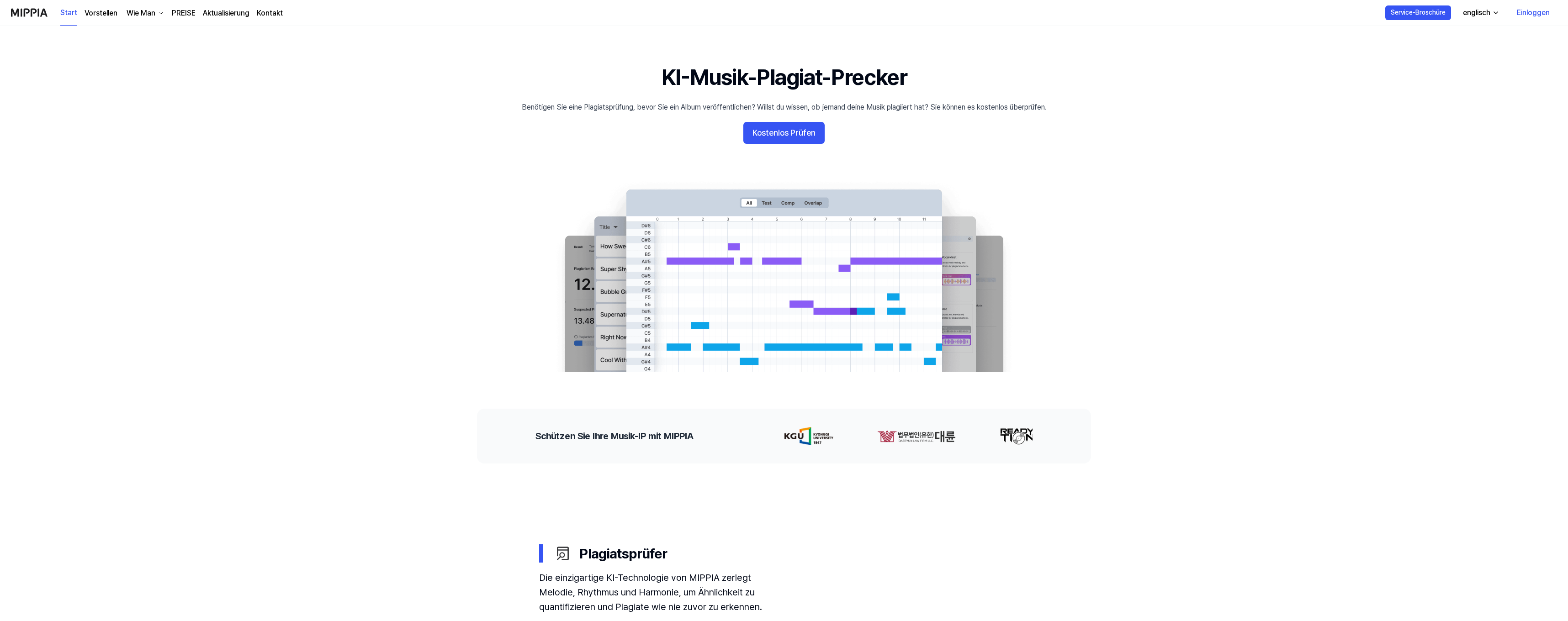
click at [1536, 16] on link "Einloggen" at bounding box center [1533, 13] width 48 height 26
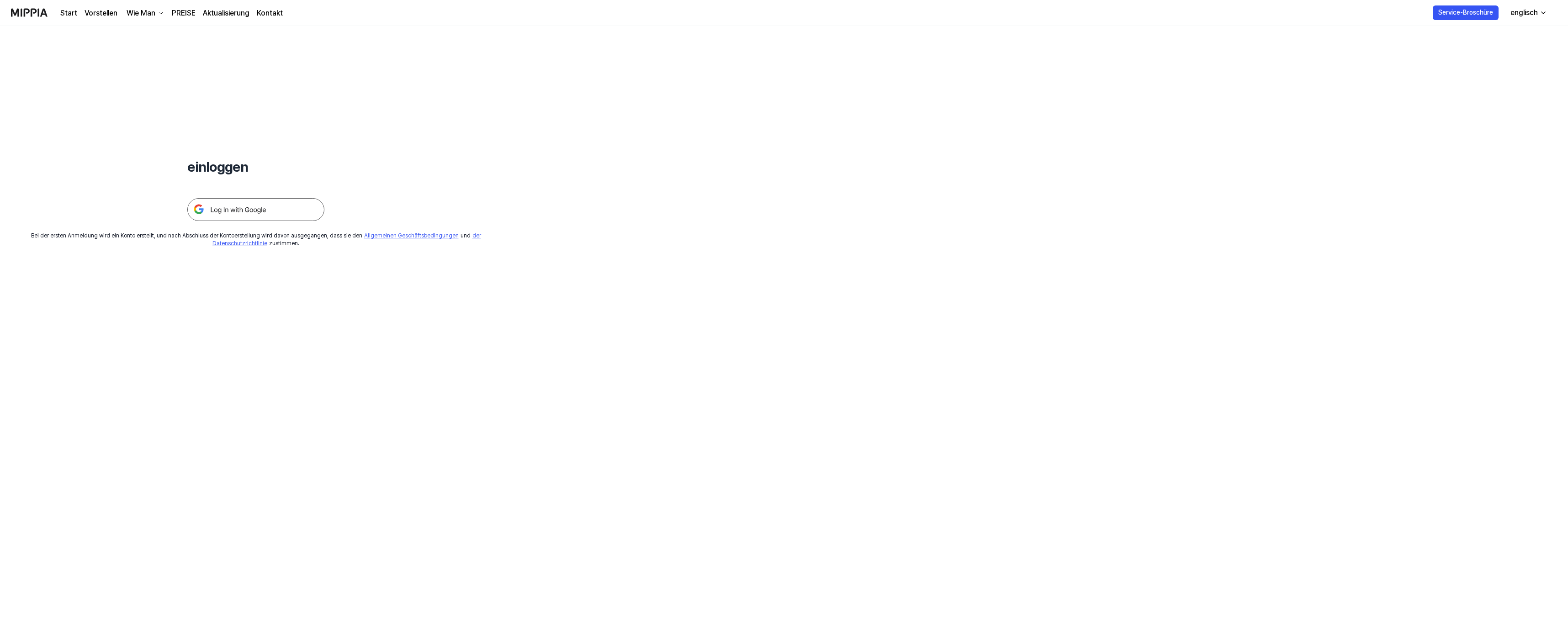
click at [254, 217] on img at bounding box center [256, 209] width 137 height 23
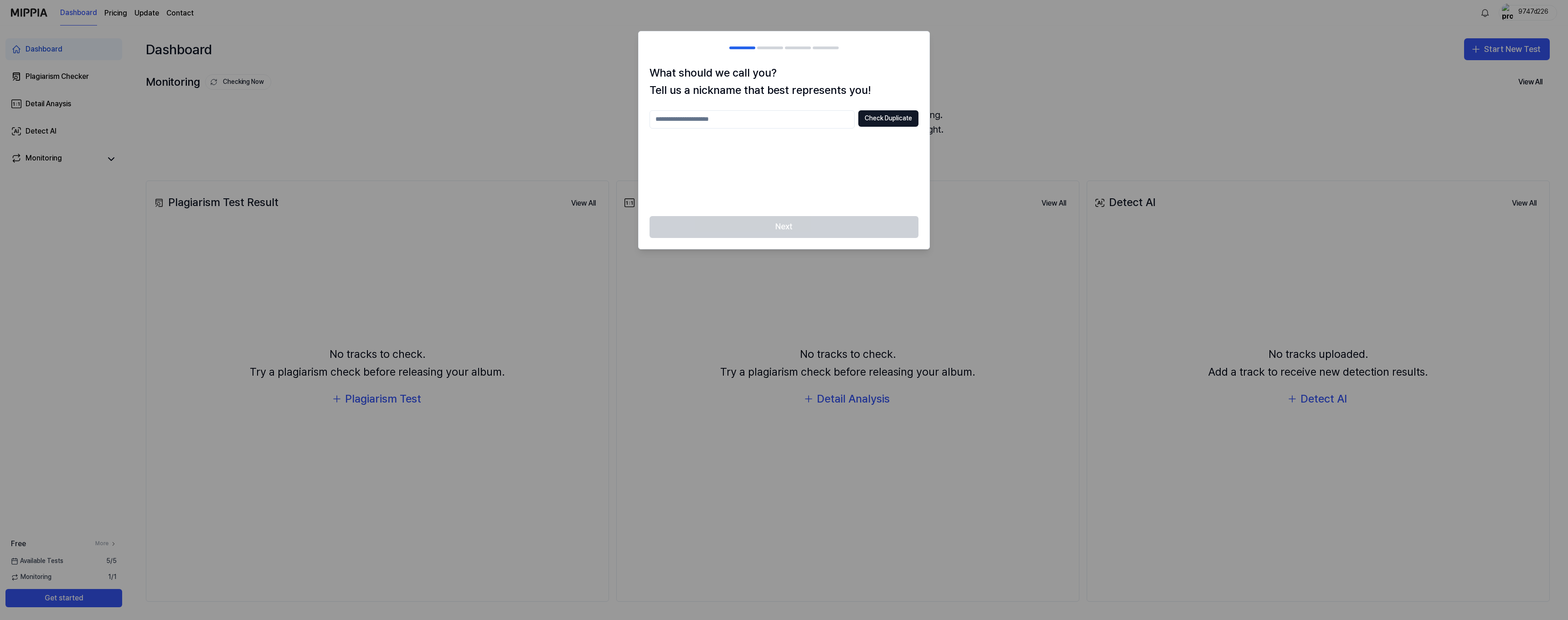
click at [754, 125] on input "text" at bounding box center [752, 119] width 205 height 18
click at [893, 122] on button "Check Duplicate" at bounding box center [888, 118] width 60 height 16
click at [719, 122] on input "**********" at bounding box center [752, 119] width 205 height 18
type input "**********"
click at [898, 124] on button "Check Duplicate" at bounding box center [888, 118] width 60 height 16
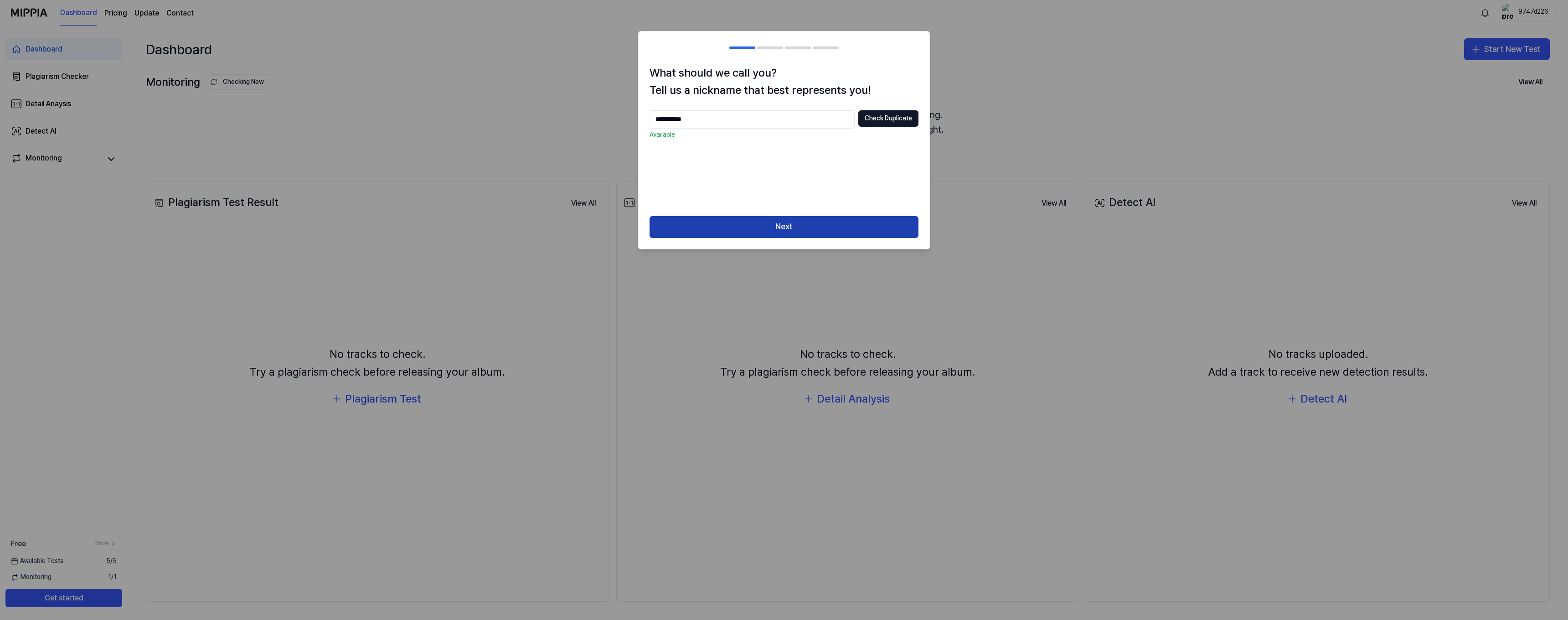
click at [830, 219] on button "Next" at bounding box center [784, 227] width 269 height 22
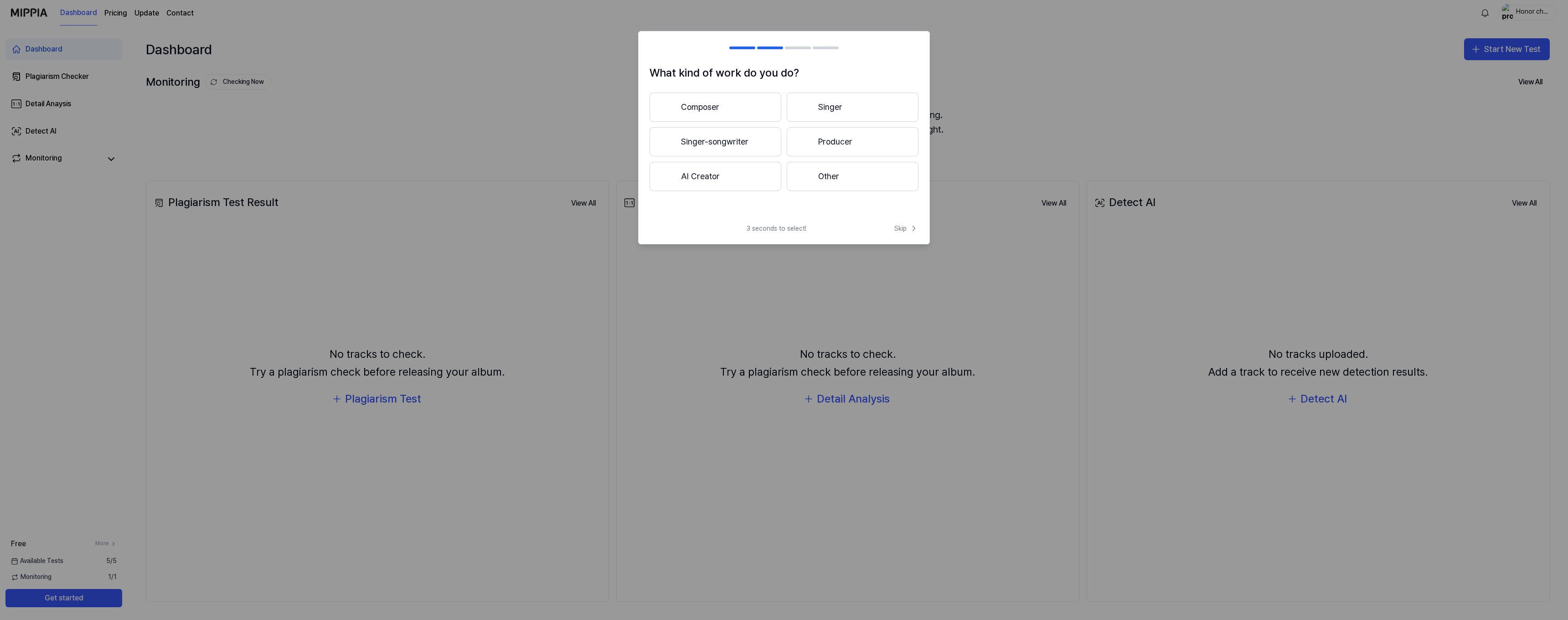
click at [751, 174] on button "AI Creator" at bounding box center [715, 177] width 131 height 29
click at [771, 137] on button "Less than 3 years" at bounding box center [715, 142] width 131 height 30
click at [740, 105] on button "Pop" at bounding box center [715, 107] width 131 height 29
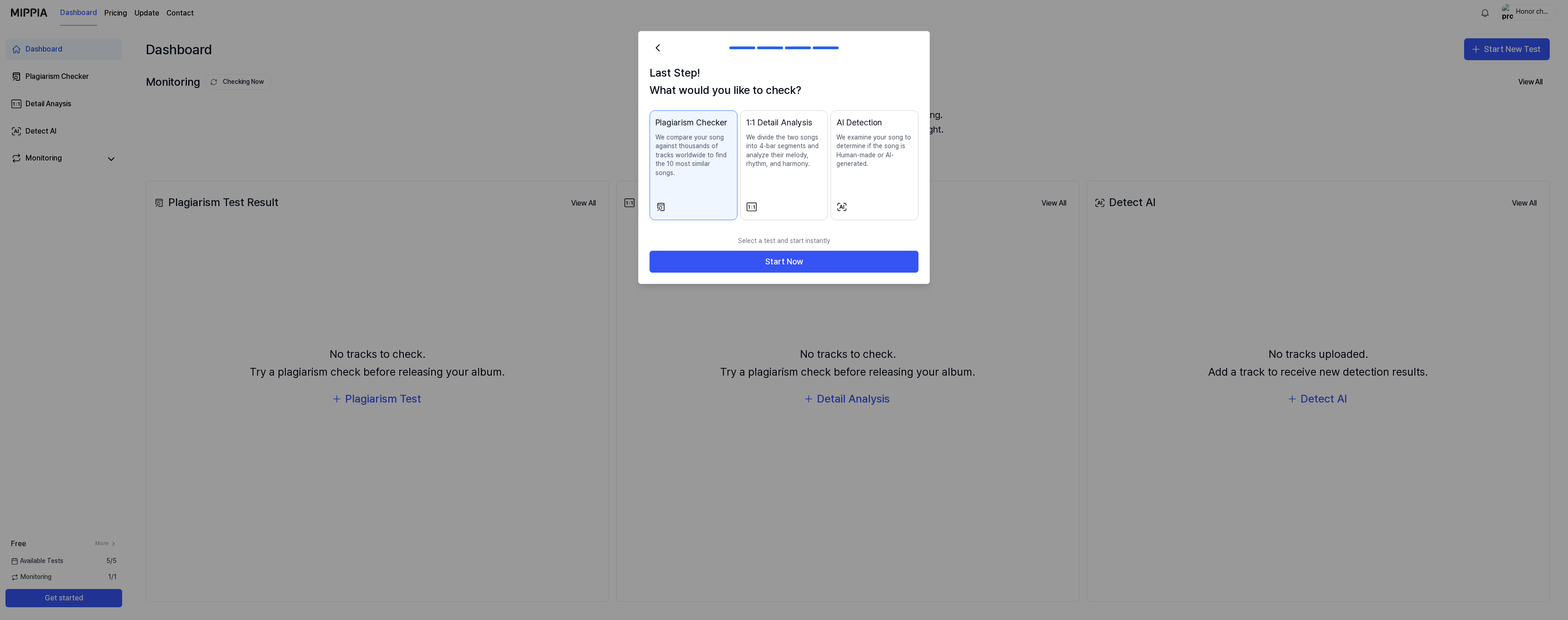
drag, startPoint x: 733, startPoint y: 165, endPoint x: 662, endPoint y: 144, distance: 74.0
click at [662, 144] on button "Plagiarism Checker We compare your song against thousands of tracks worldwide t…" at bounding box center [693, 165] width 88 height 110
click at [835, 258] on button "Start Now" at bounding box center [784, 262] width 269 height 22
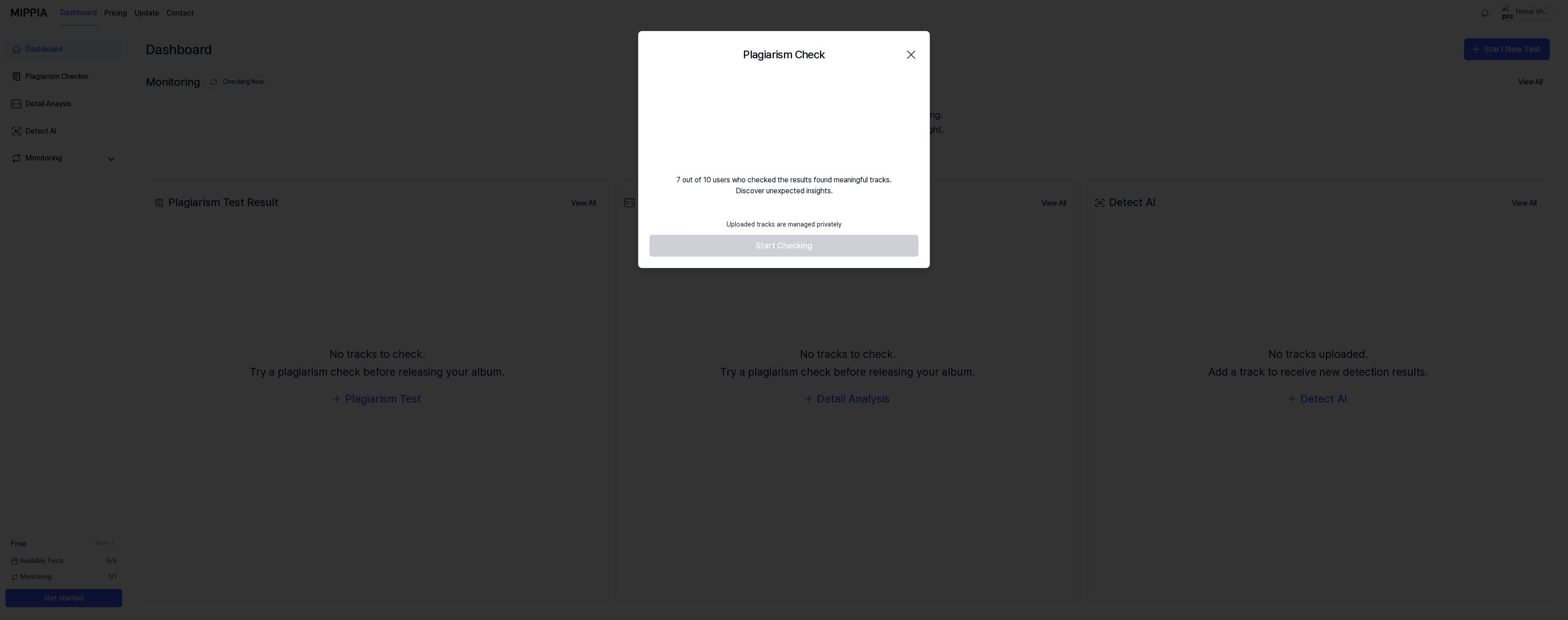
click at [791, 251] on footer "Uploaded tracks are managed privately Start Checking" at bounding box center [784, 236] width 269 height 42
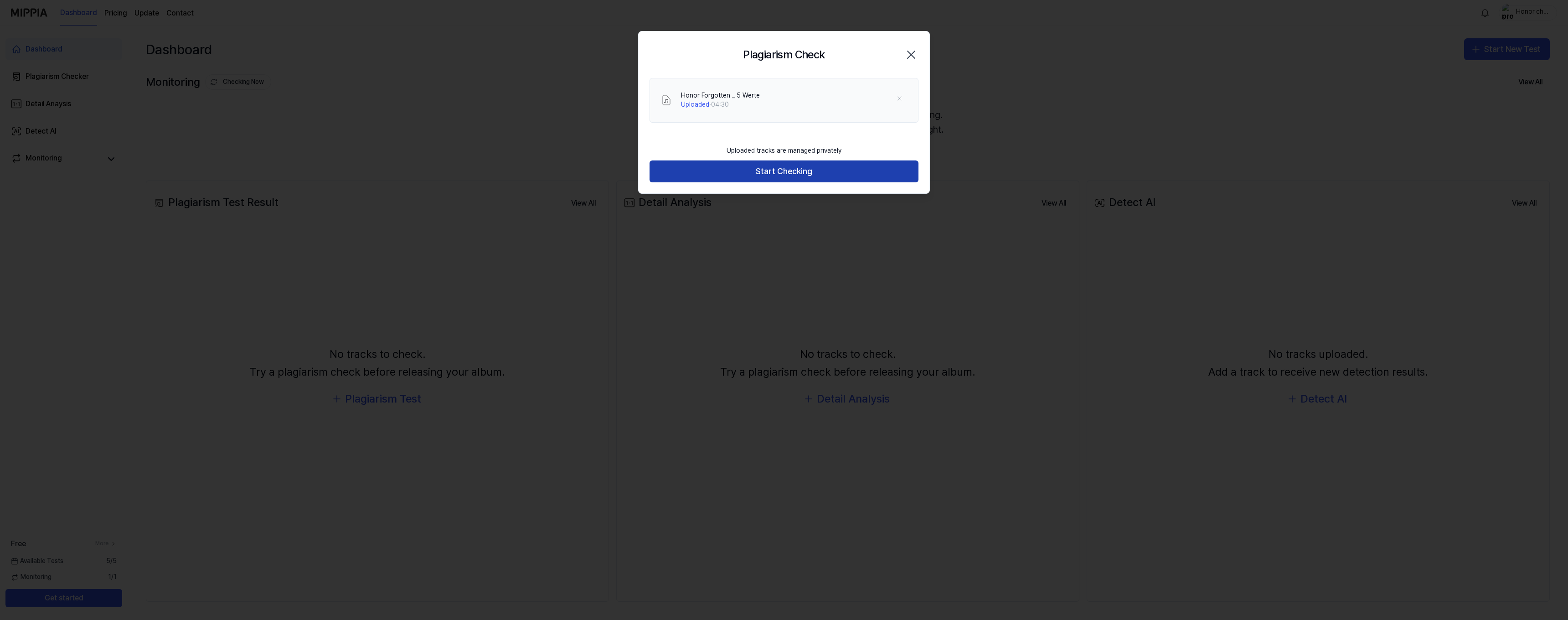
click at [793, 171] on button "Start Checking" at bounding box center [784, 172] width 269 height 22
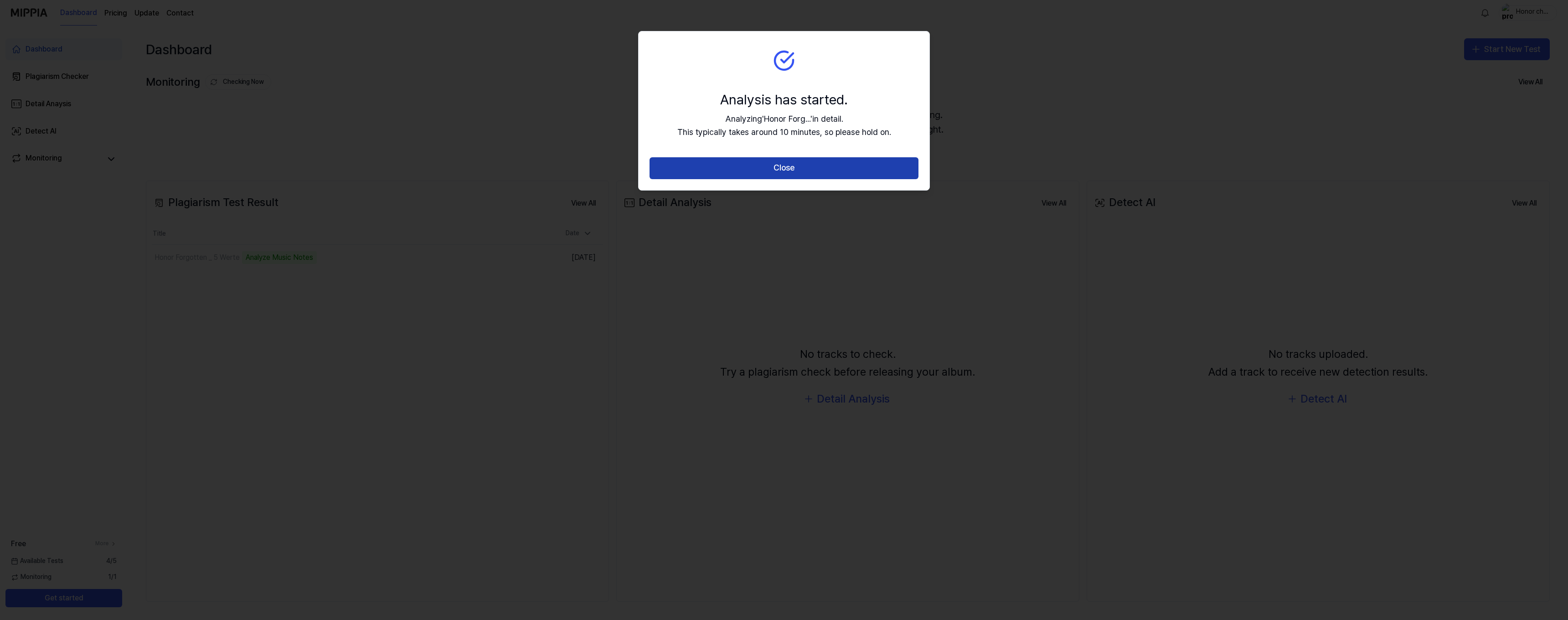
click at [733, 171] on button "Close" at bounding box center [784, 168] width 269 height 22
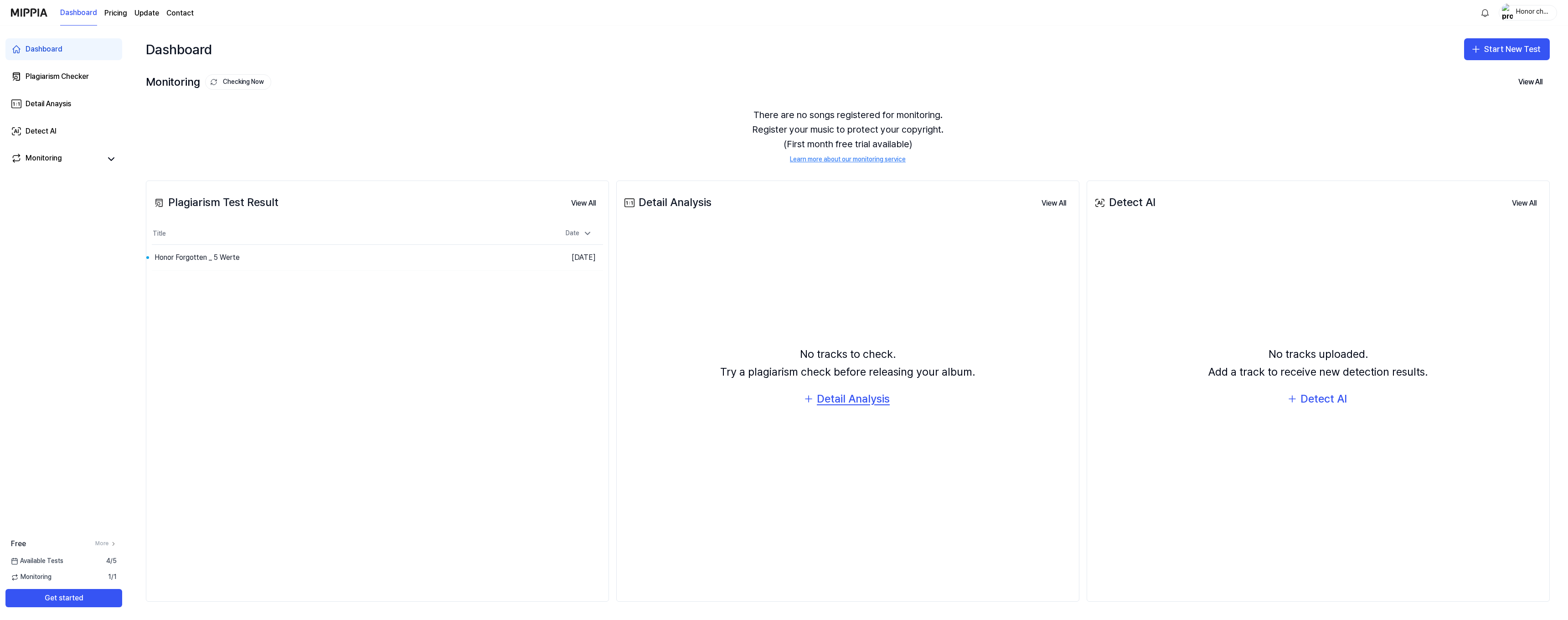
click at [846, 402] on div "Detail Analysis" at bounding box center [853, 399] width 73 height 17
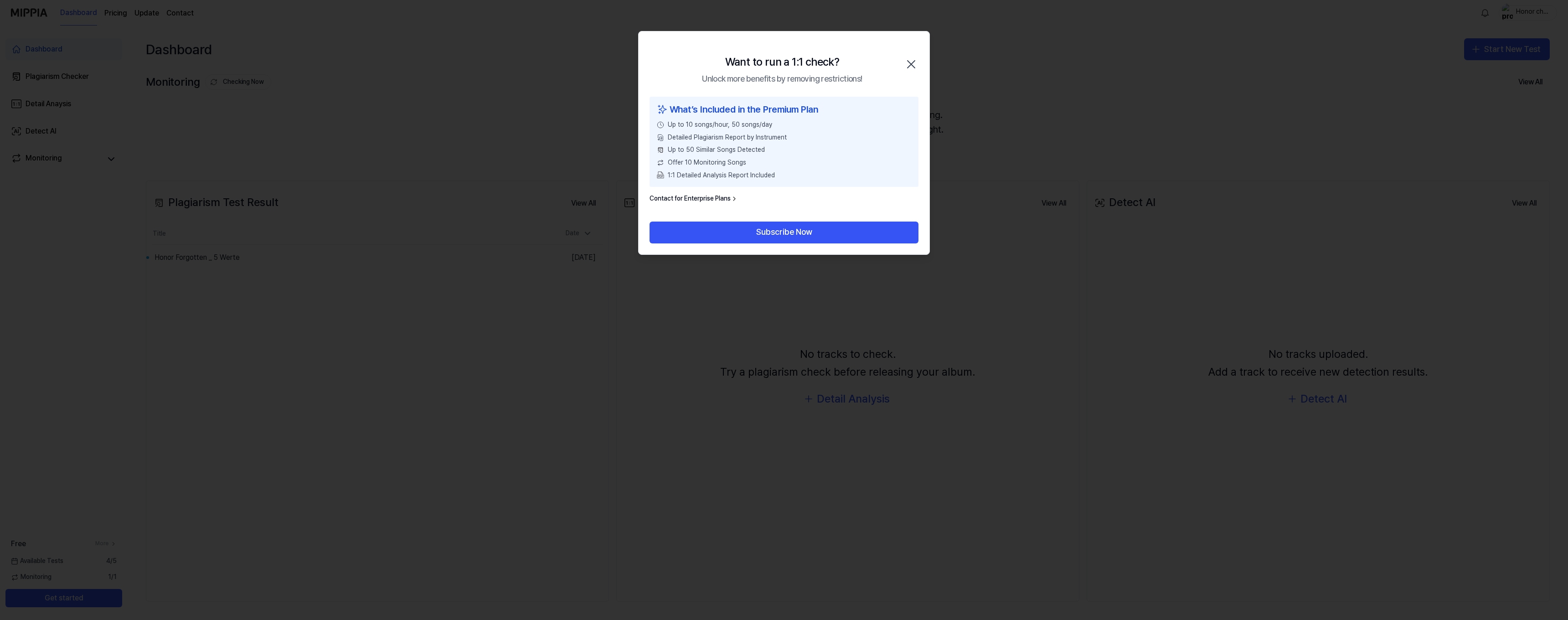
click at [911, 63] on icon "button" at bounding box center [911, 65] width 7 height 7
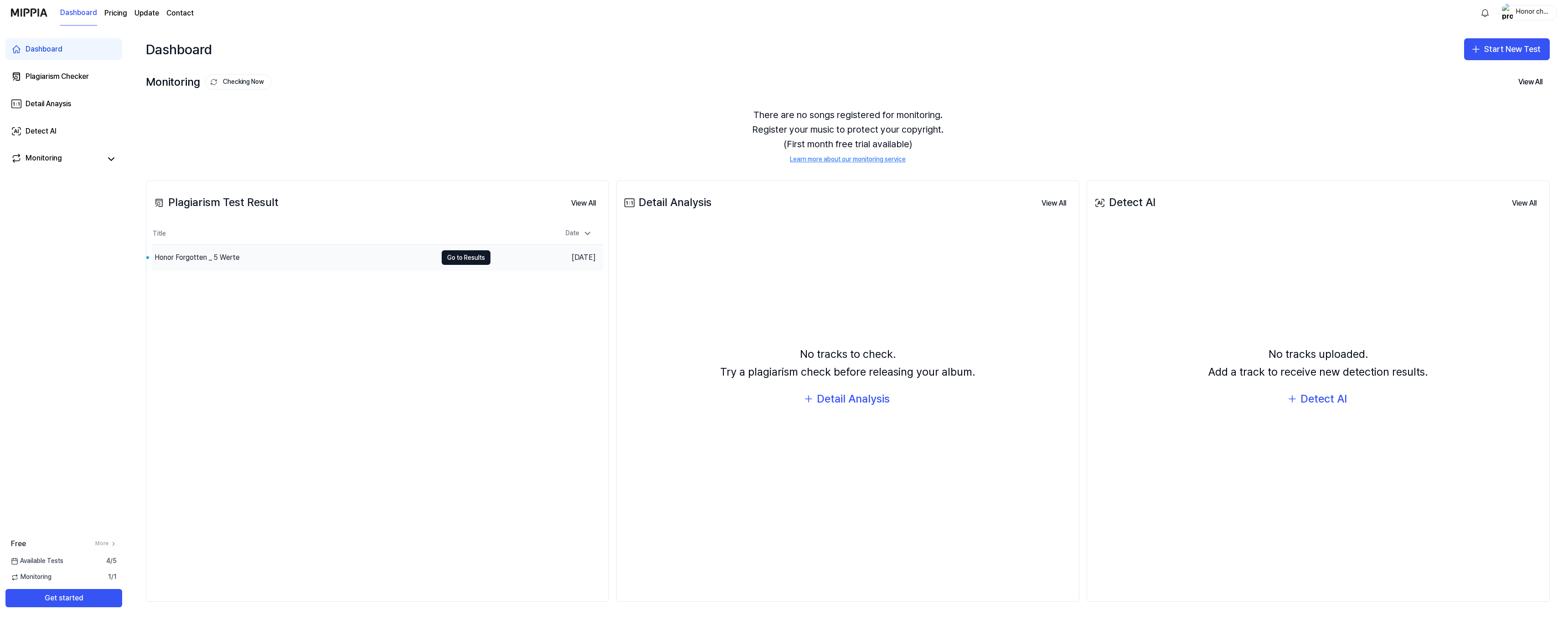
click at [225, 256] on div "Honor Forgotten _ 5 Werte" at bounding box center [197, 258] width 85 height 11
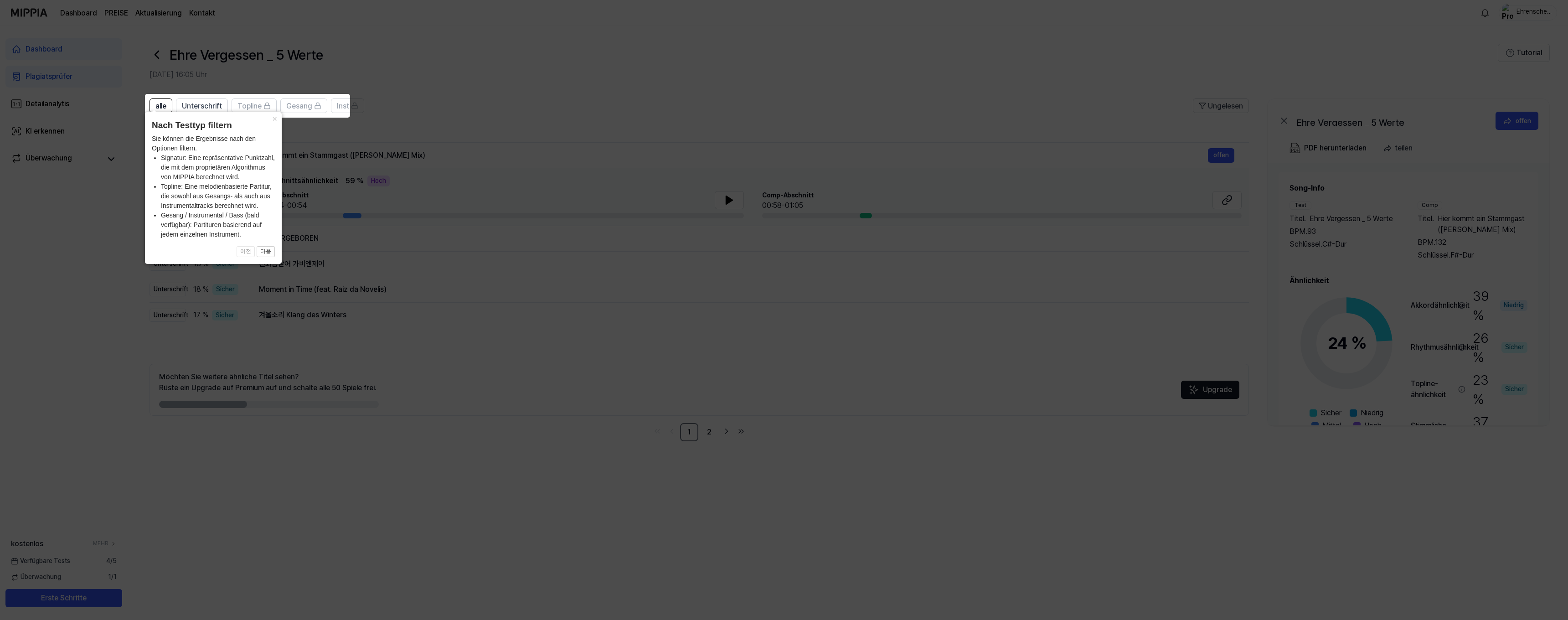
click at [523, 104] on icon at bounding box center [784, 310] width 1568 height 620
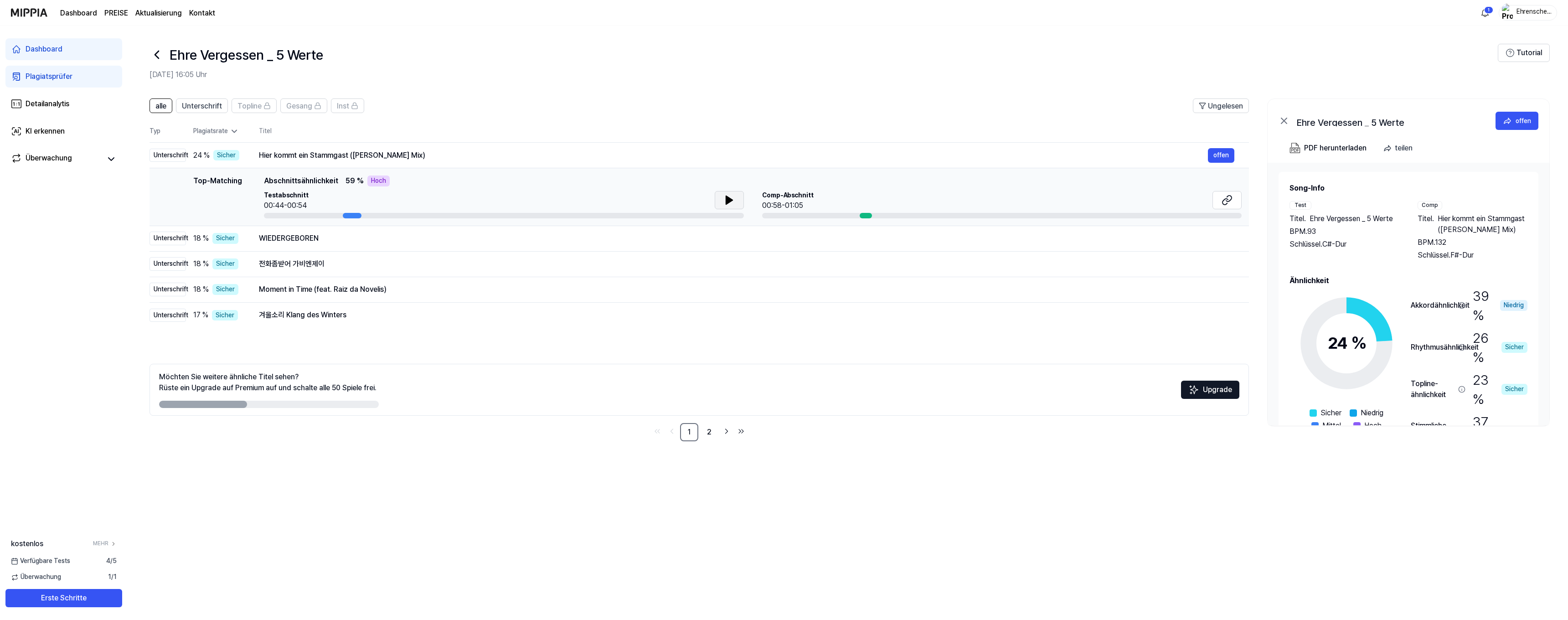
click at [727, 206] on button at bounding box center [729, 200] width 29 height 18
click at [732, 202] on icon at bounding box center [731, 200] width 2 height 7
click at [1228, 200] on icon at bounding box center [1225, 202] width 5 height 6
click at [1224, 156] on button "offen" at bounding box center [1220, 155] width 26 height 15
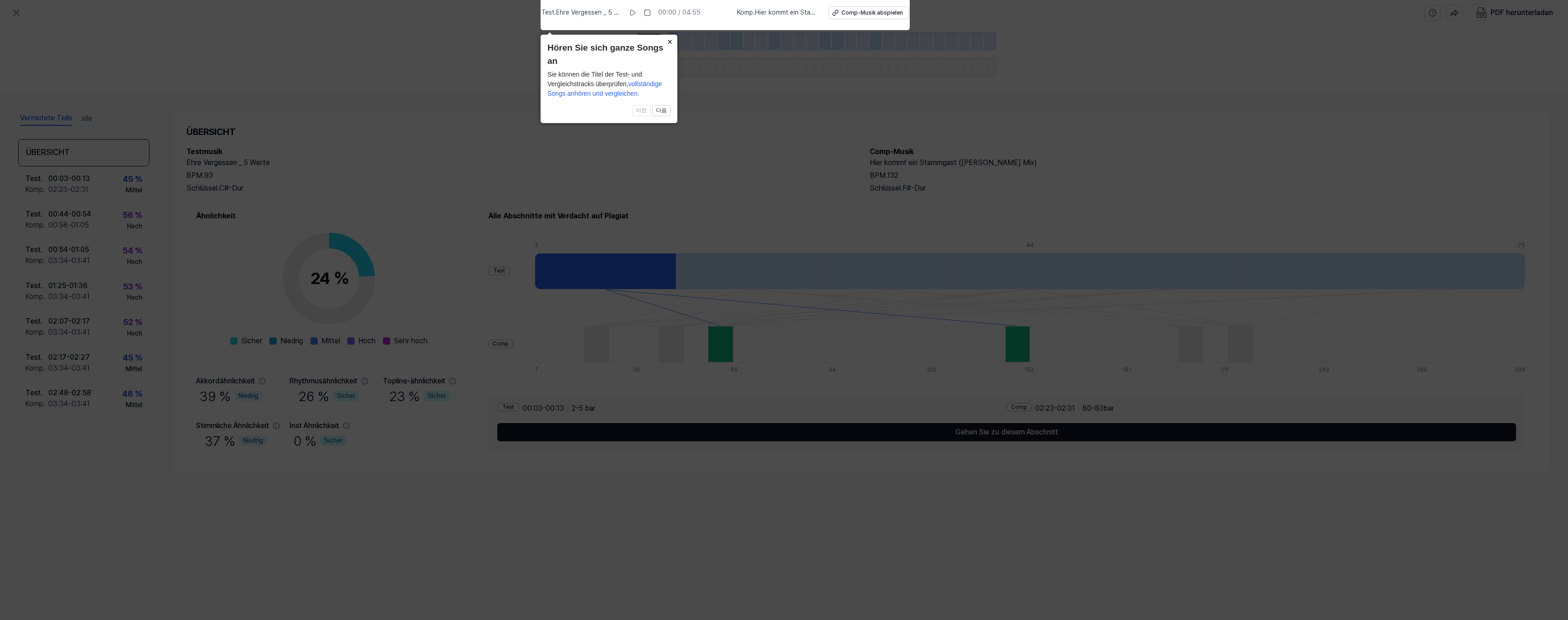
click at [674, 44] on button "×" at bounding box center [670, 41] width 15 height 13
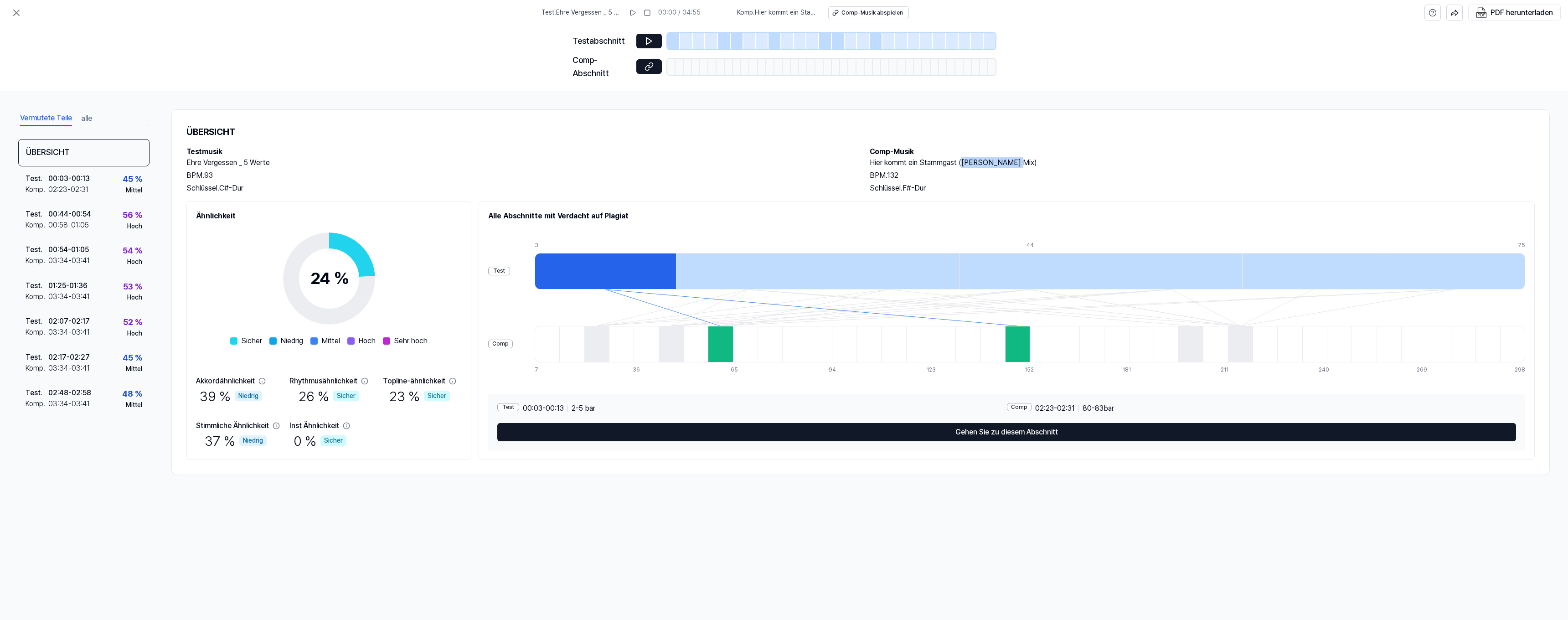
drag, startPoint x: 1012, startPoint y: 163, endPoint x: 968, endPoint y: 161, distance: 44.0
click at [964, 161] on h2 "Hier kommt ein Stammgast (Ed Stasium Mix)" at bounding box center [1202, 163] width 665 height 11
copy h2 "Ed Stasium Mix"
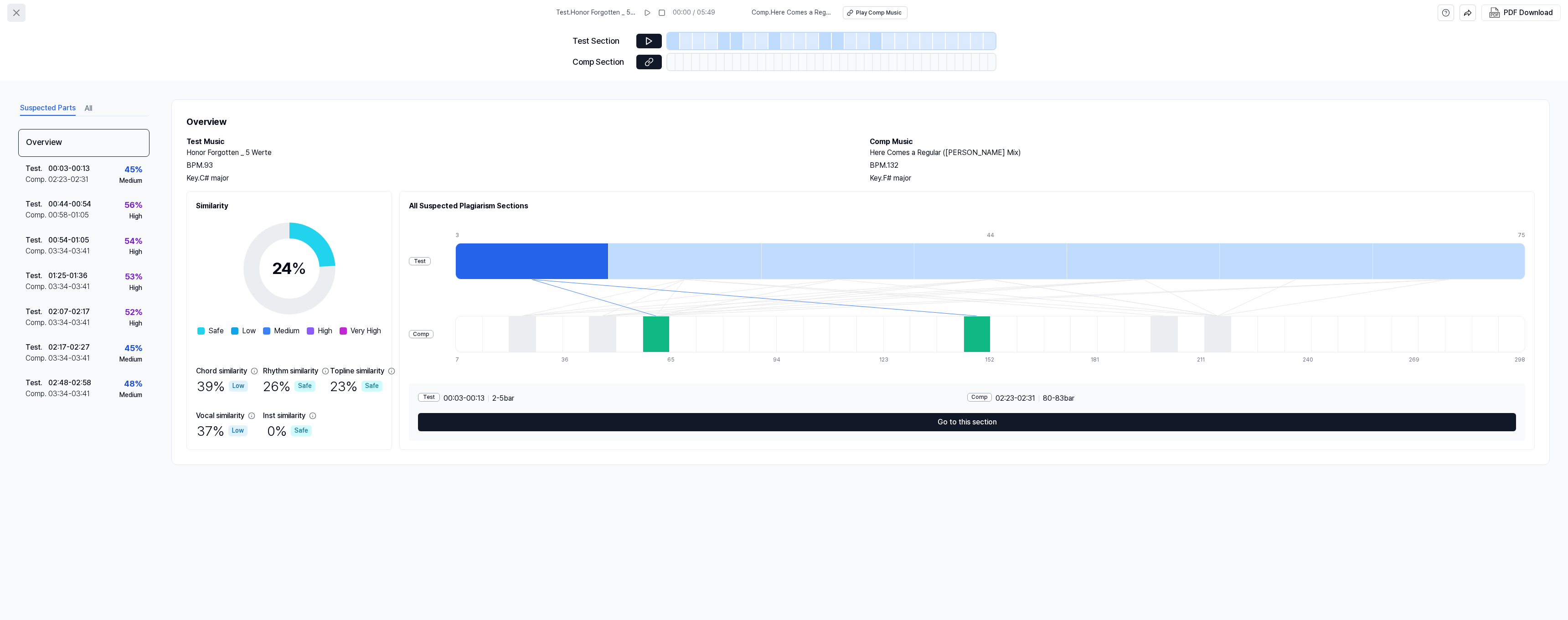
click at [17, 12] on icon at bounding box center [16, 12] width 5 height 5
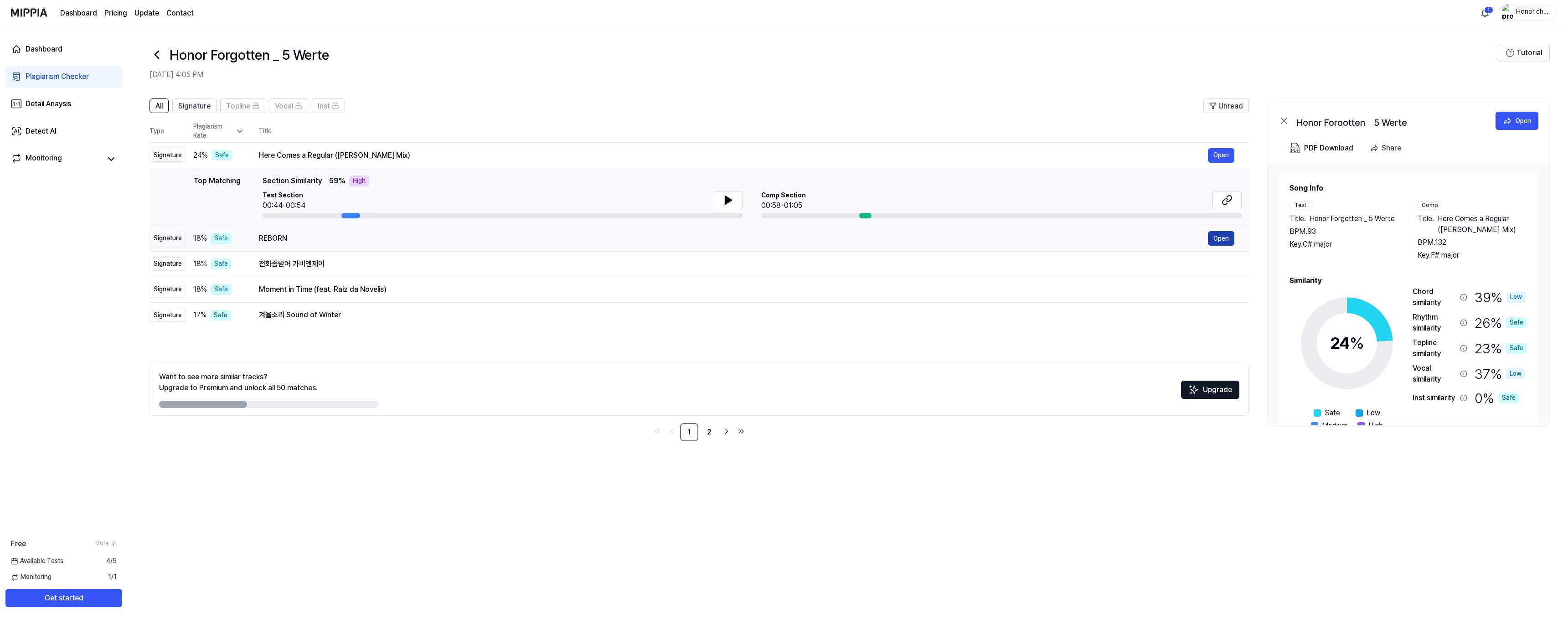
click at [1222, 240] on button "Open" at bounding box center [1220, 239] width 26 height 15
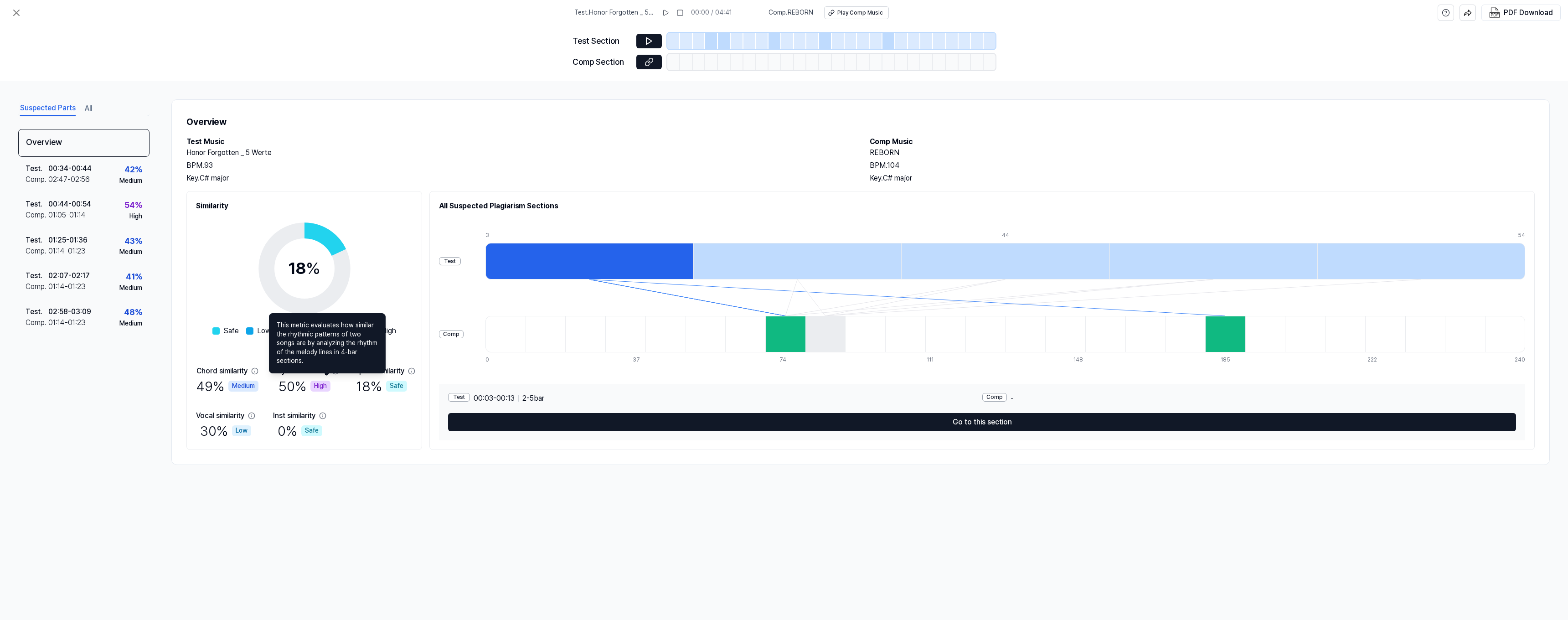
click at [332, 370] on icon at bounding box center [335, 371] width 6 height 6
click at [332, 373] on icon at bounding box center [335, 372] width 7 height 7
click at [332, 371] on icon at bounding box center [335, 372] width 7 height 7
click at [332, 372] on icon at bounding box center [335, 371] width 6 height 6
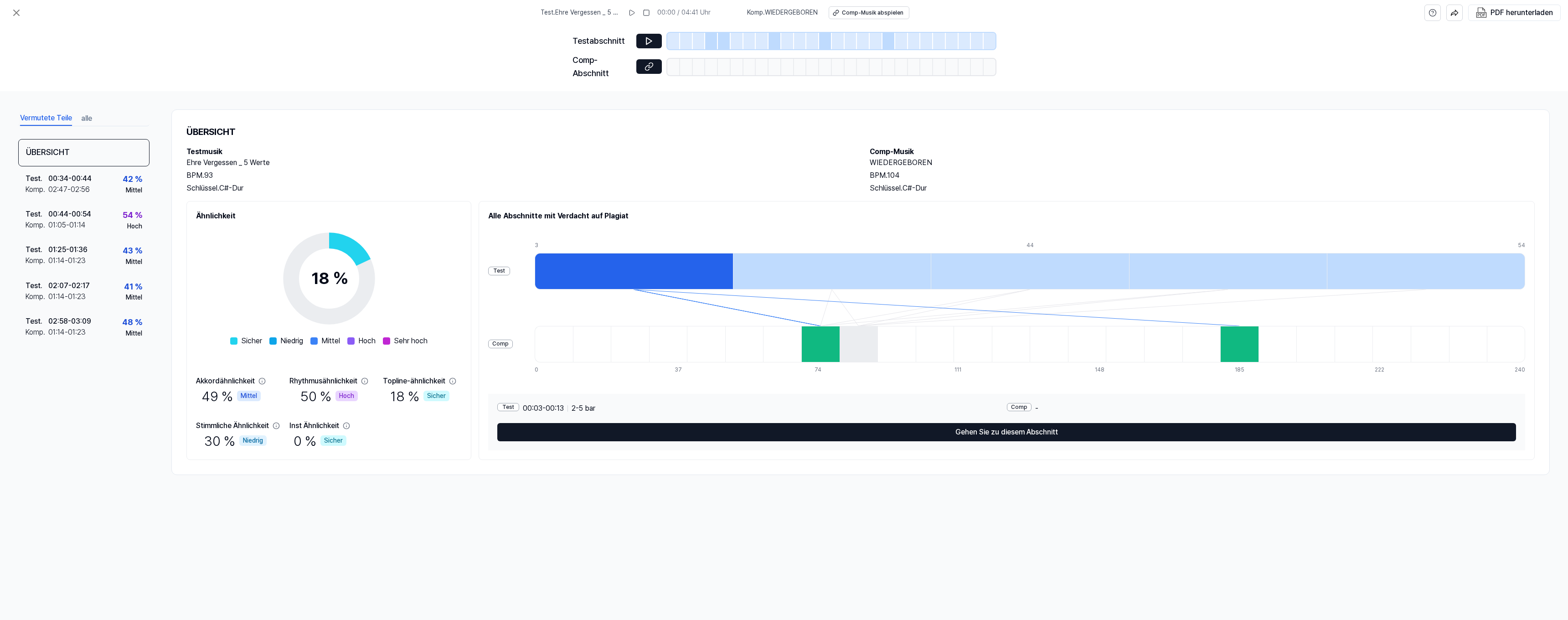
click at [290, 431] on div "Inst Ähnlichkeit" at bounding box center [315, 426] width 50 height 11
drag, startPoint x: 346, startPoint y: 381, endPoint x: 315, endPoint y: 381, distance: 31.0
click at [322, 382] on div "Akkordähnlichkeit 49 % Mittel Rhythmusähnlichkeit 50 % Hoch Topline-ähnlichkeit…" at bounding box center [329, 413] width 266 height 75
click at [266, 381] on icon at bounding box center [262, 381] width 7 height 7
click at [383, 381] on div "Topline-ähnlichkeit" at bounding box center [414, 381] width 63 height 11
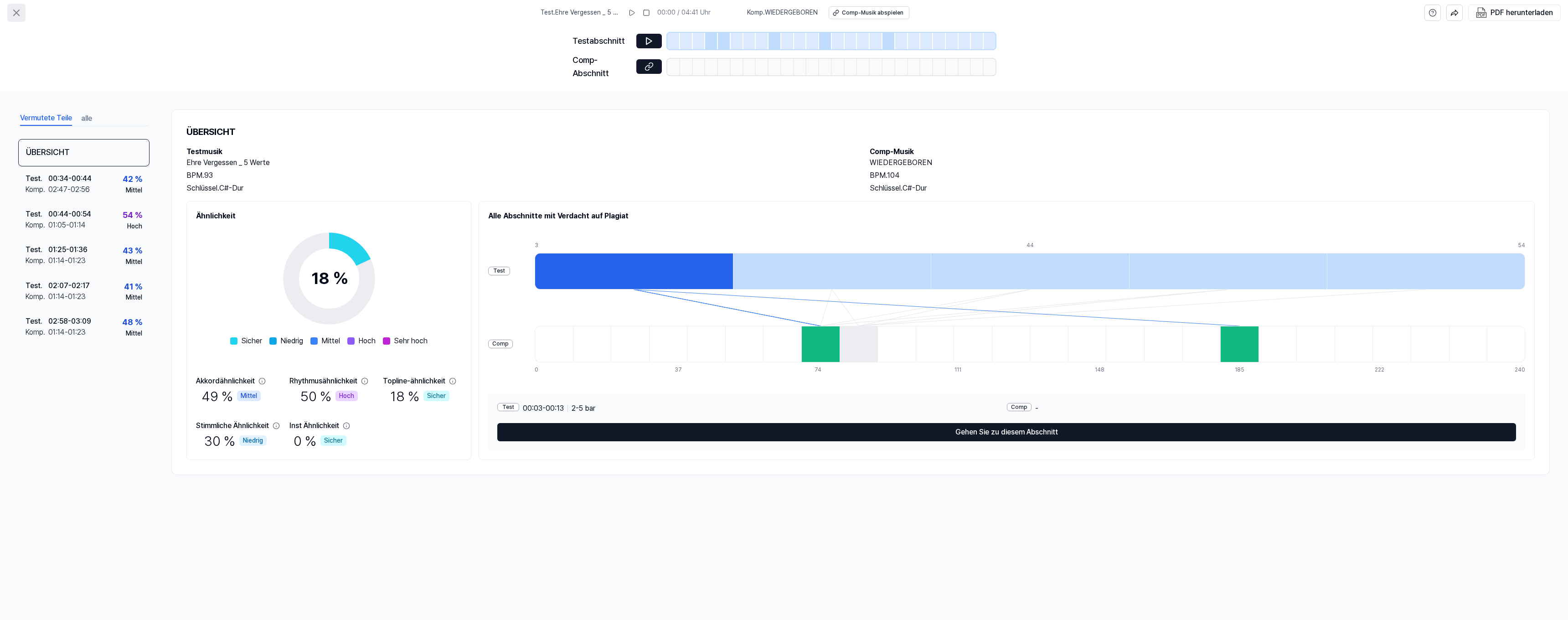
click at [17, 15] on icon at bounding box center [16, 13] width 11 height 11
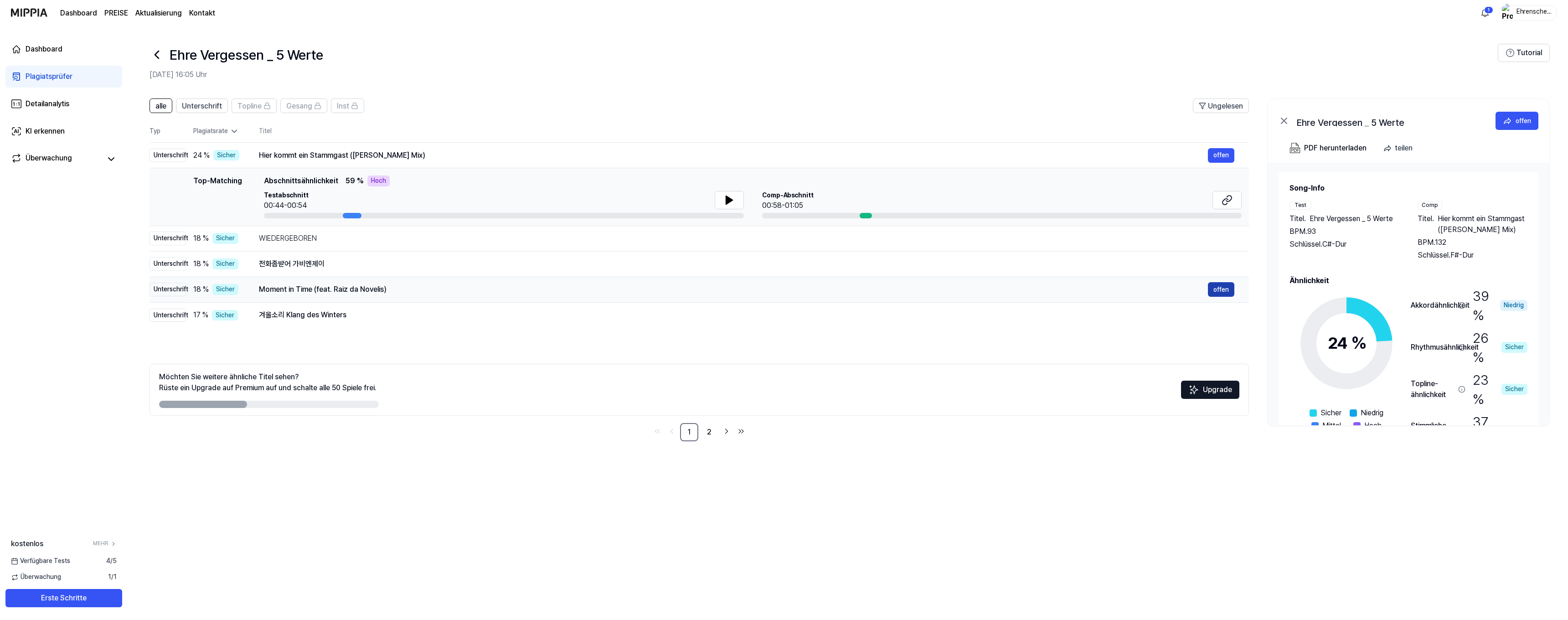
click at [1218, 288] on button "offen" at bounding box center [1220, 290] width 26 height 15
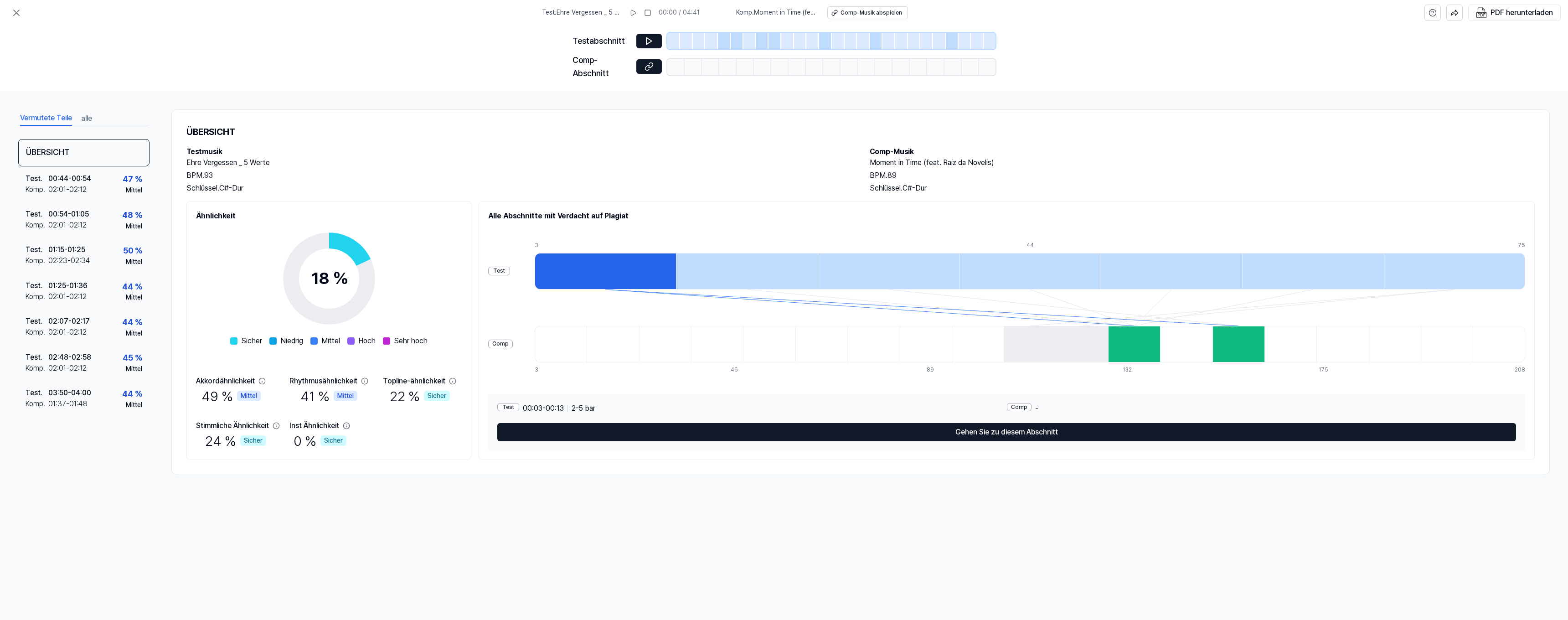
click at [676, 288] on div at bounding box center [747, 272] width 141 height 37
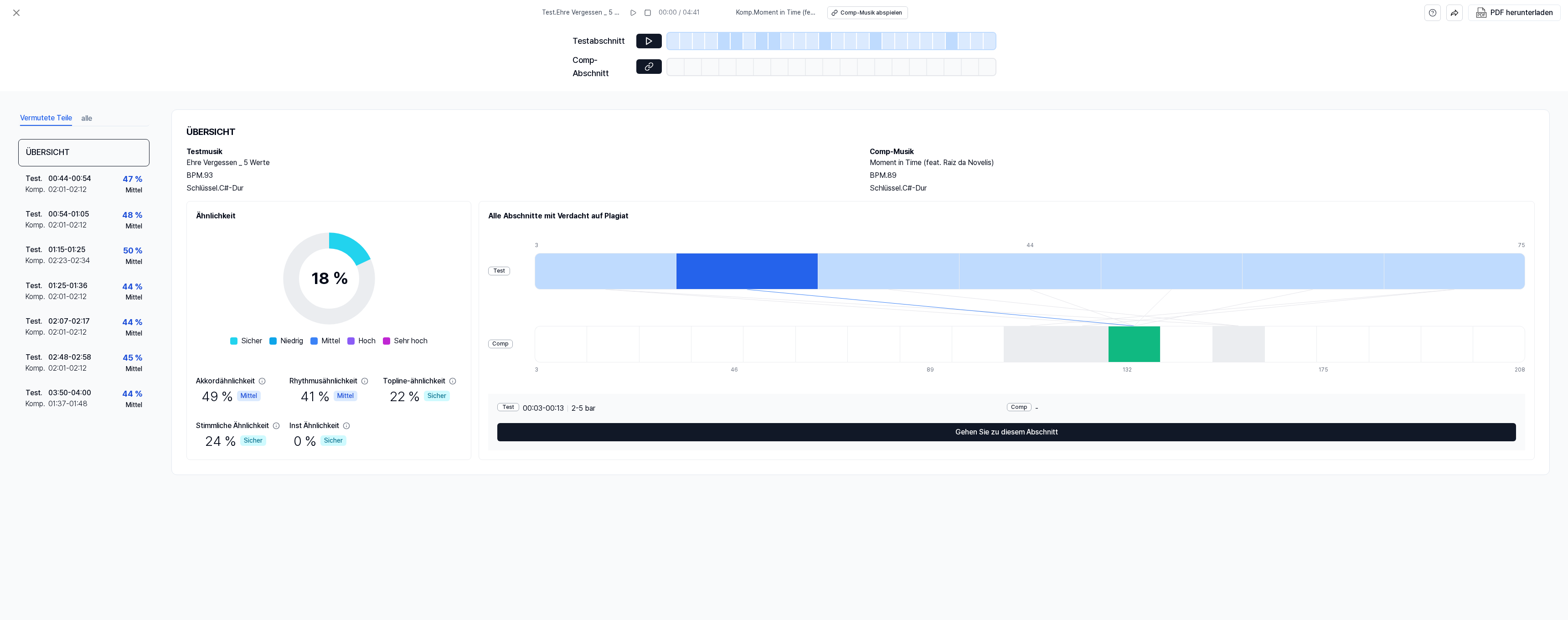
click at [817, 290] on div at bounding box center [888, 272] width 141 height 37
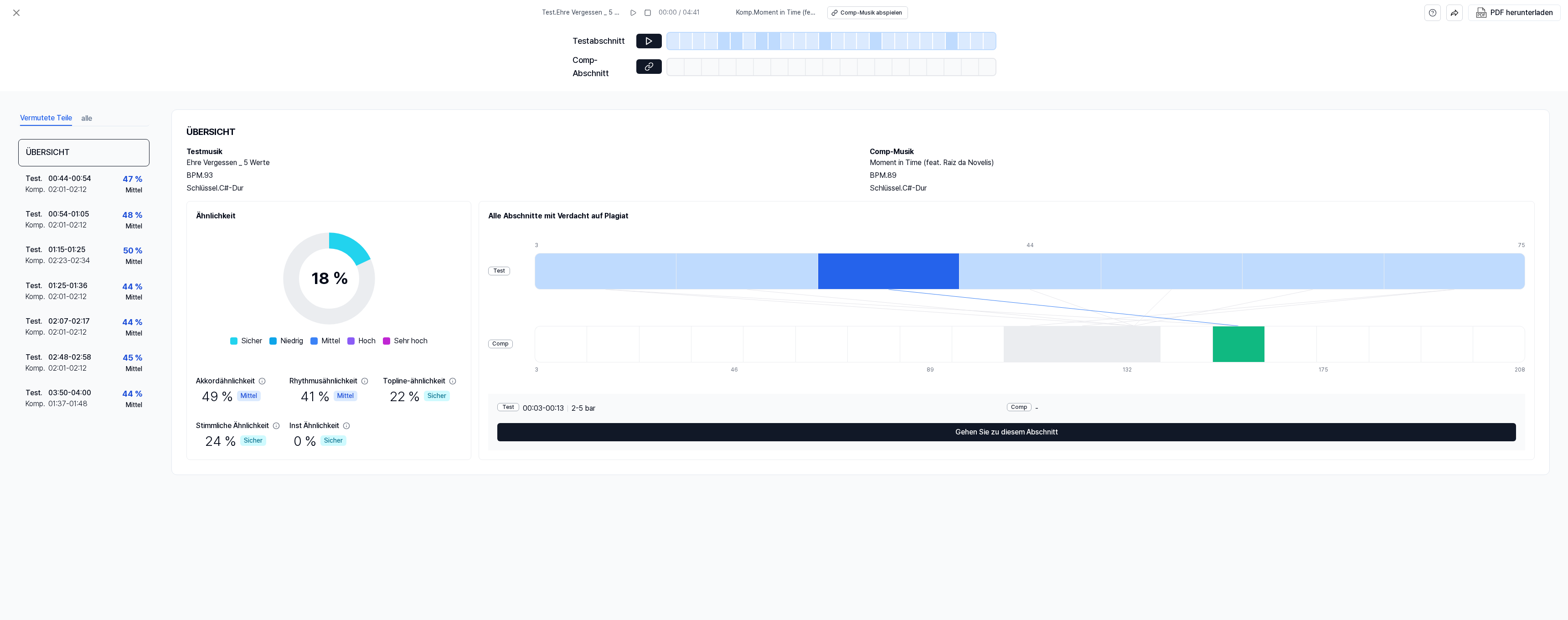
click at [968, 290] on div at bounding box center [1030, 272] width 141 height 37
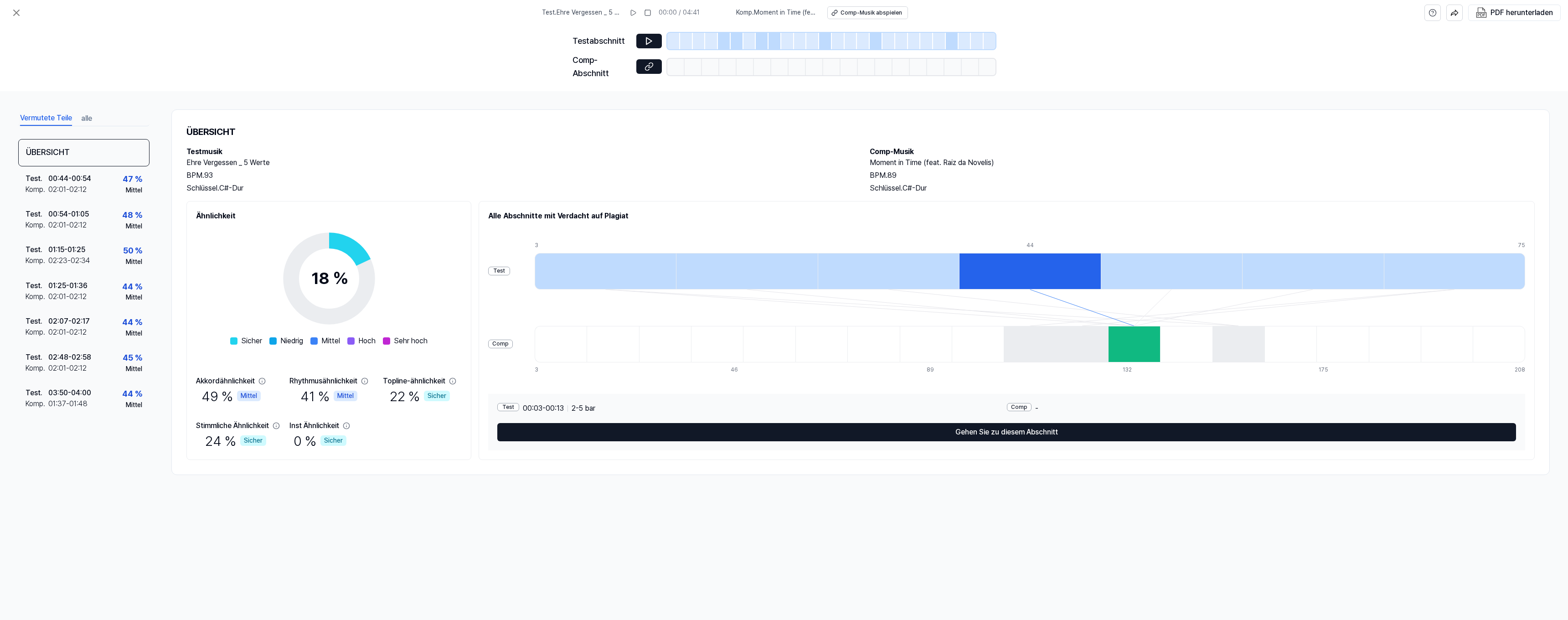
click at [1112, 290] on div at bounding box center [1171, 272] width 141 height 37
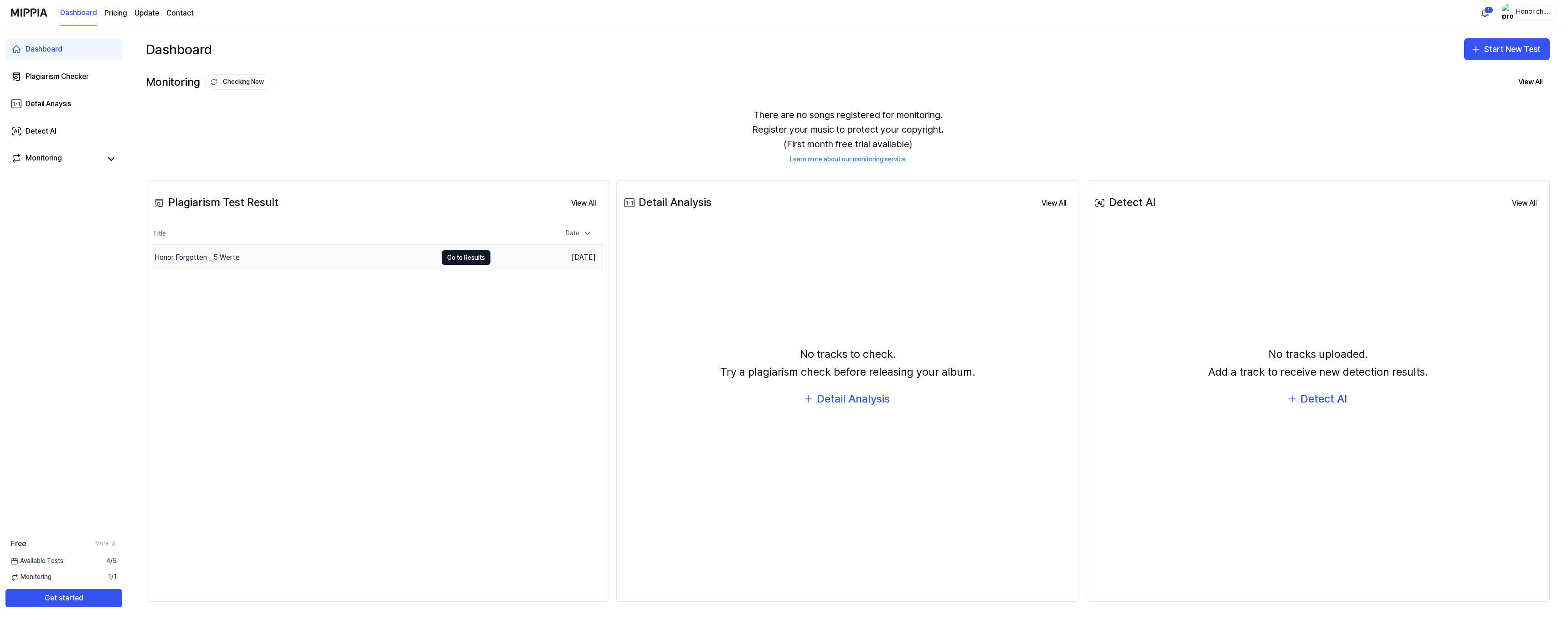
click at [259, 250] on div "Honor Forgotten _ 5 Werte" at bounding box center [294, 258] width 285 height 26
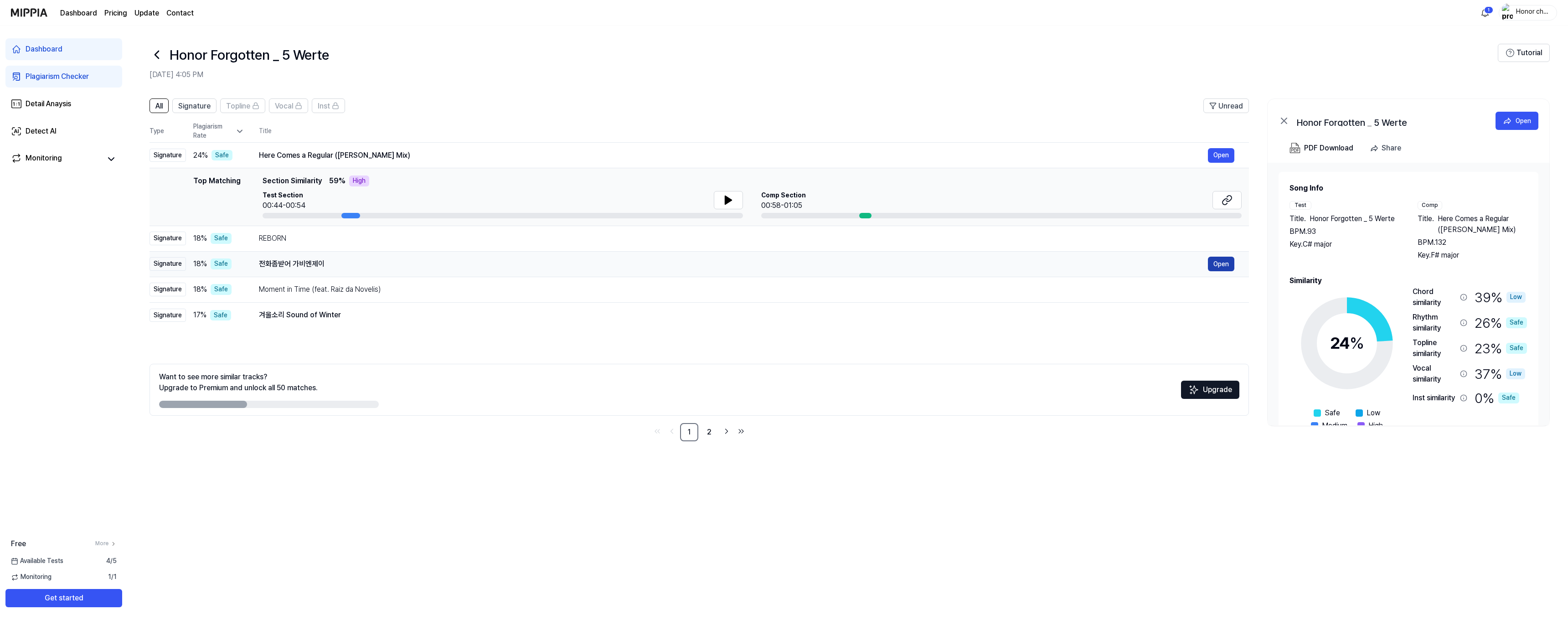
click at [1228, 267] on button "Open" at bounding box center [1220, 264] width 26 height 15
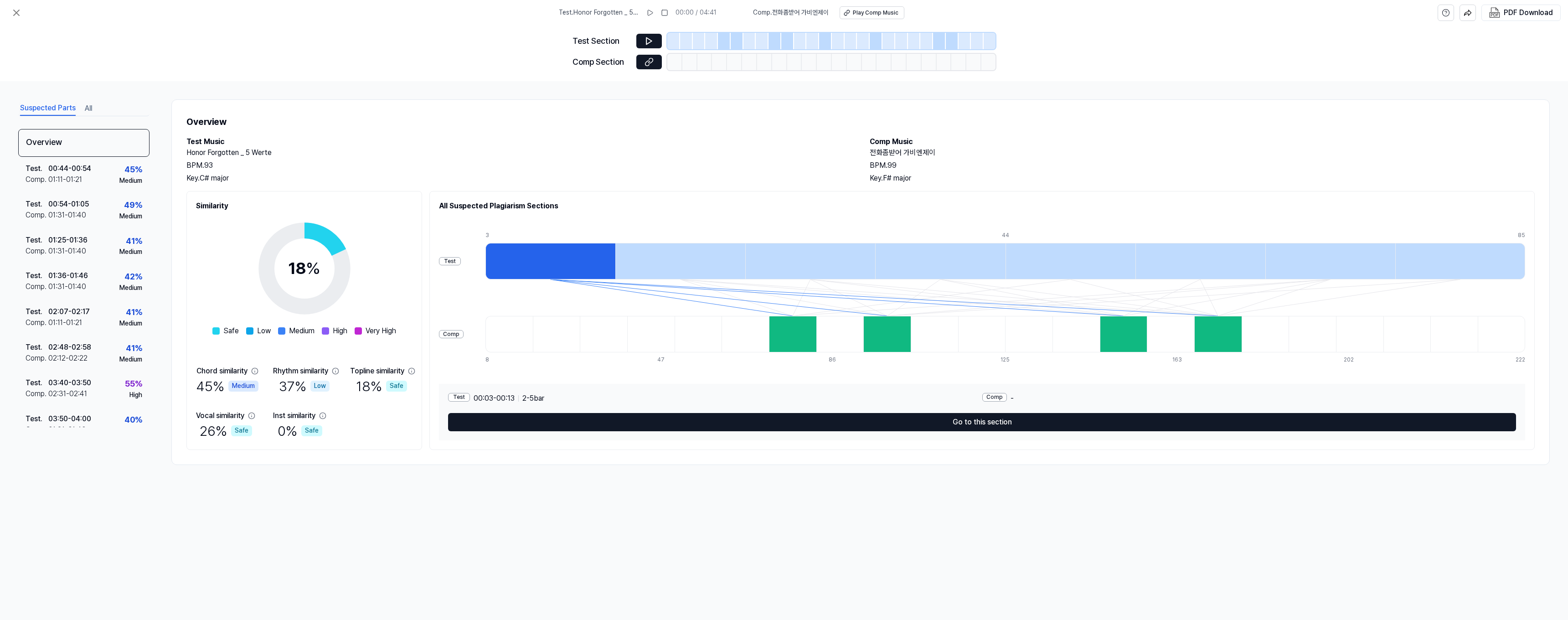
click at [5, 13] on div "Test . Honor Forgotten _ 5 Werte 00:00 / 04:41 Comp . 전화좀받어 가비엔제이 Play Comp Mus…" at bounding box center [784, 13] width 1568 height 26
click at [17, 15] on icon at bounding box center [16, 13] width 11 height 11
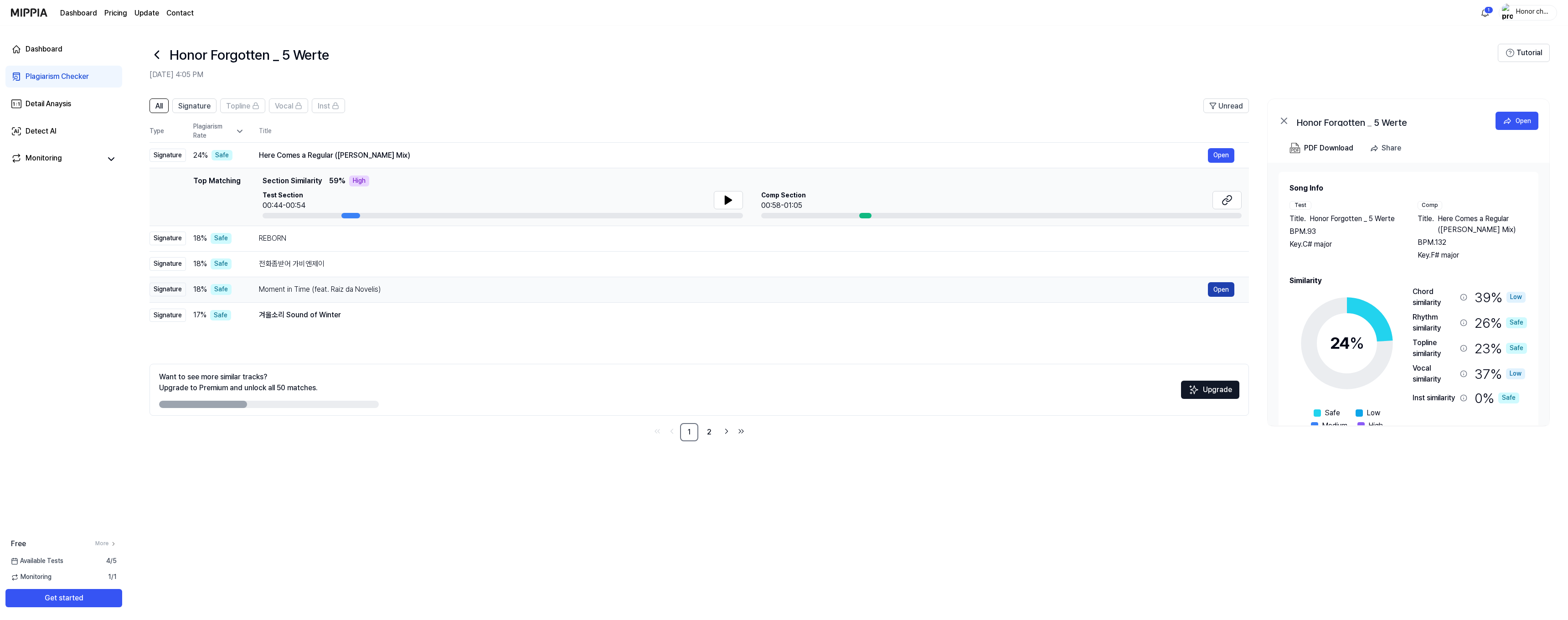
click at [1221, 288] on button "Open" at bounding box center [1220, 290] width 26 height 15
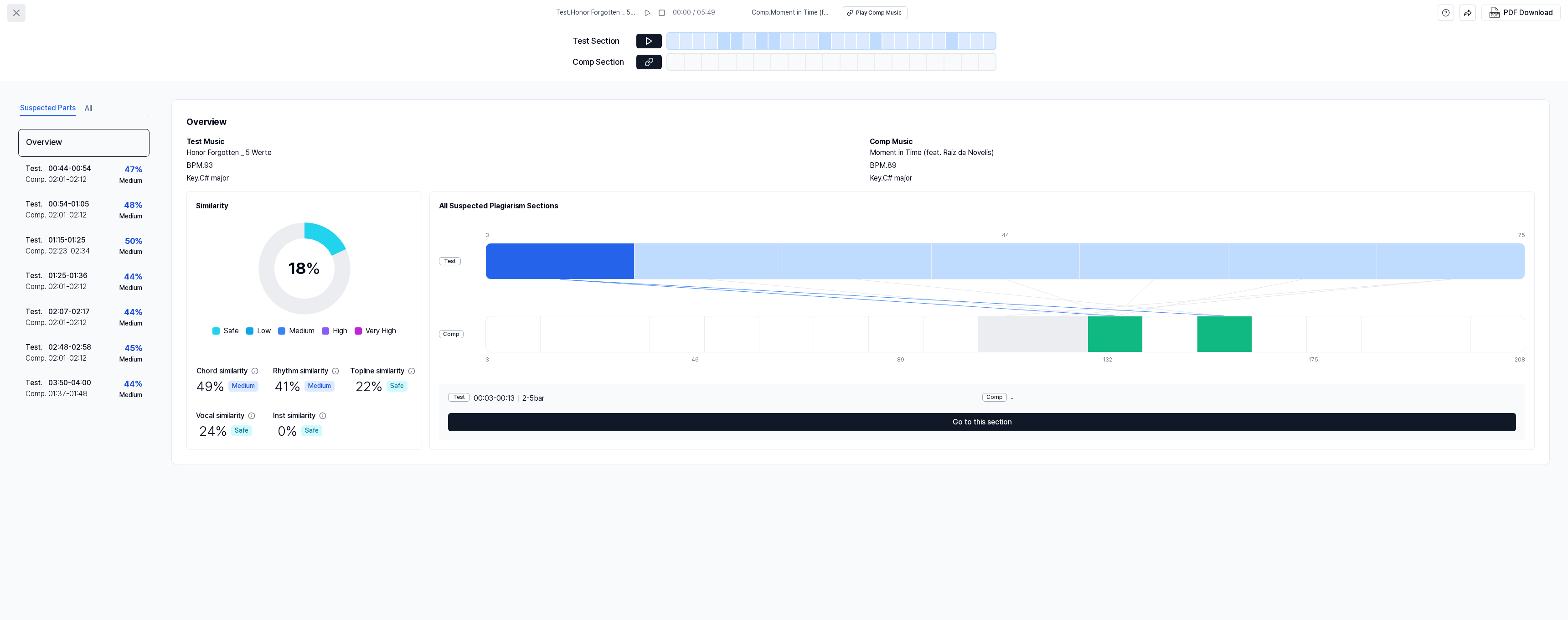
click at [19, 15] on icon at bounding box center [16, 12] width 5 height 5
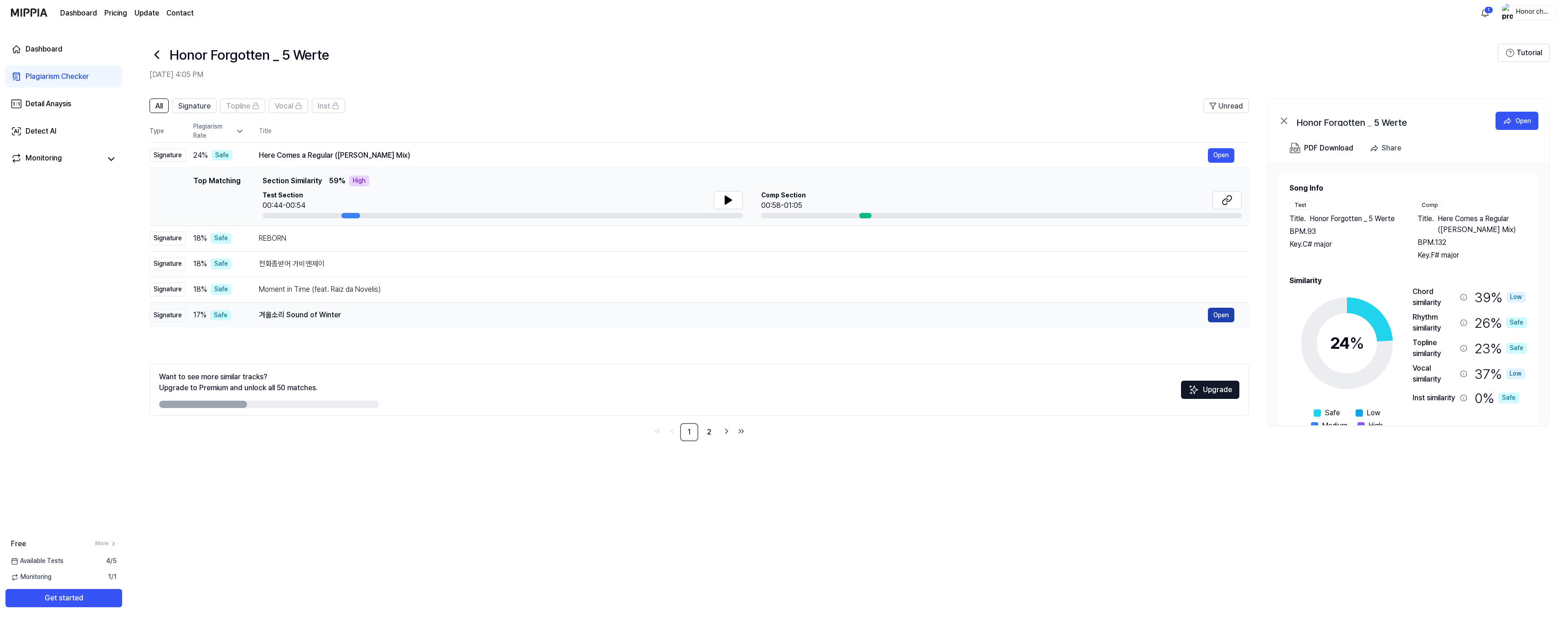
click at [1220, 315] on button "Open" at bounding box center [1220, 315] width 26 height 15
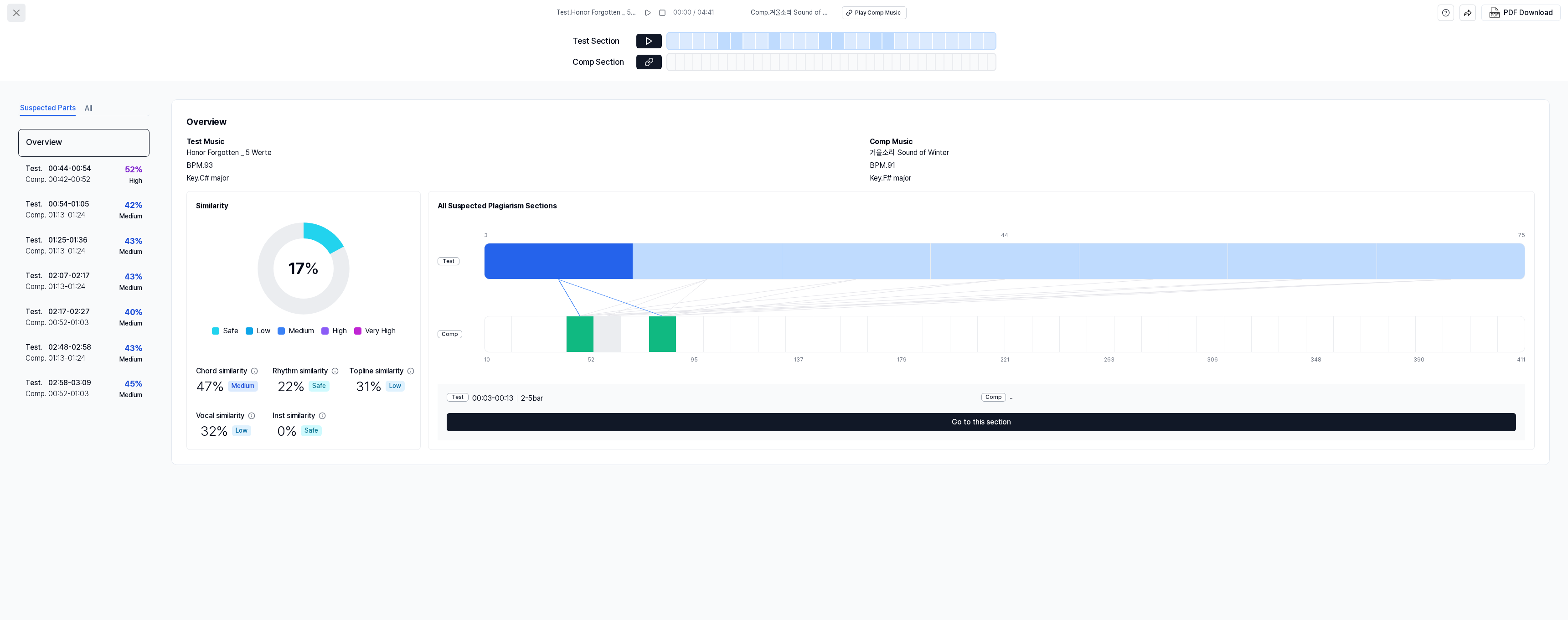
click at [17, 15] on icon at bounding box center [16, 13] width 11 height 11
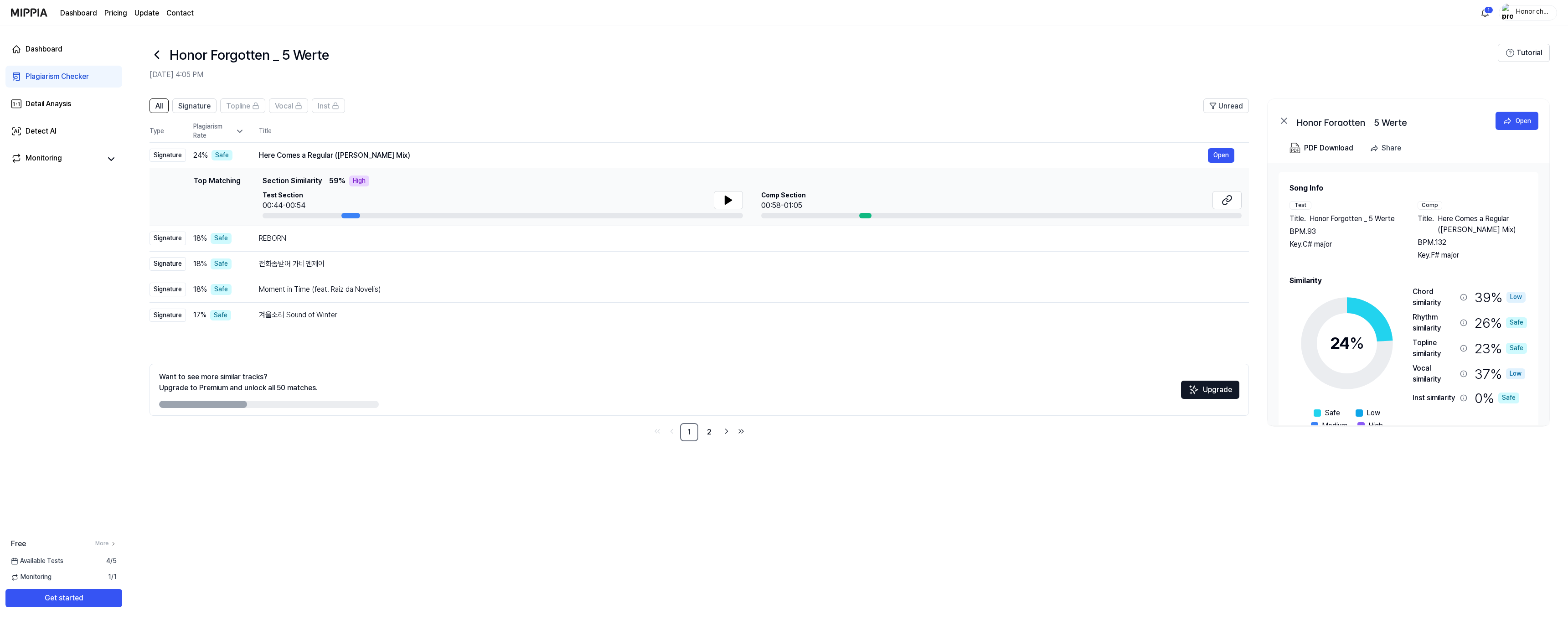
click at [556, 119] on header "All Signature Topline Vocal Inst Unread" at bounding box center [699, 110] width 1099 height 22
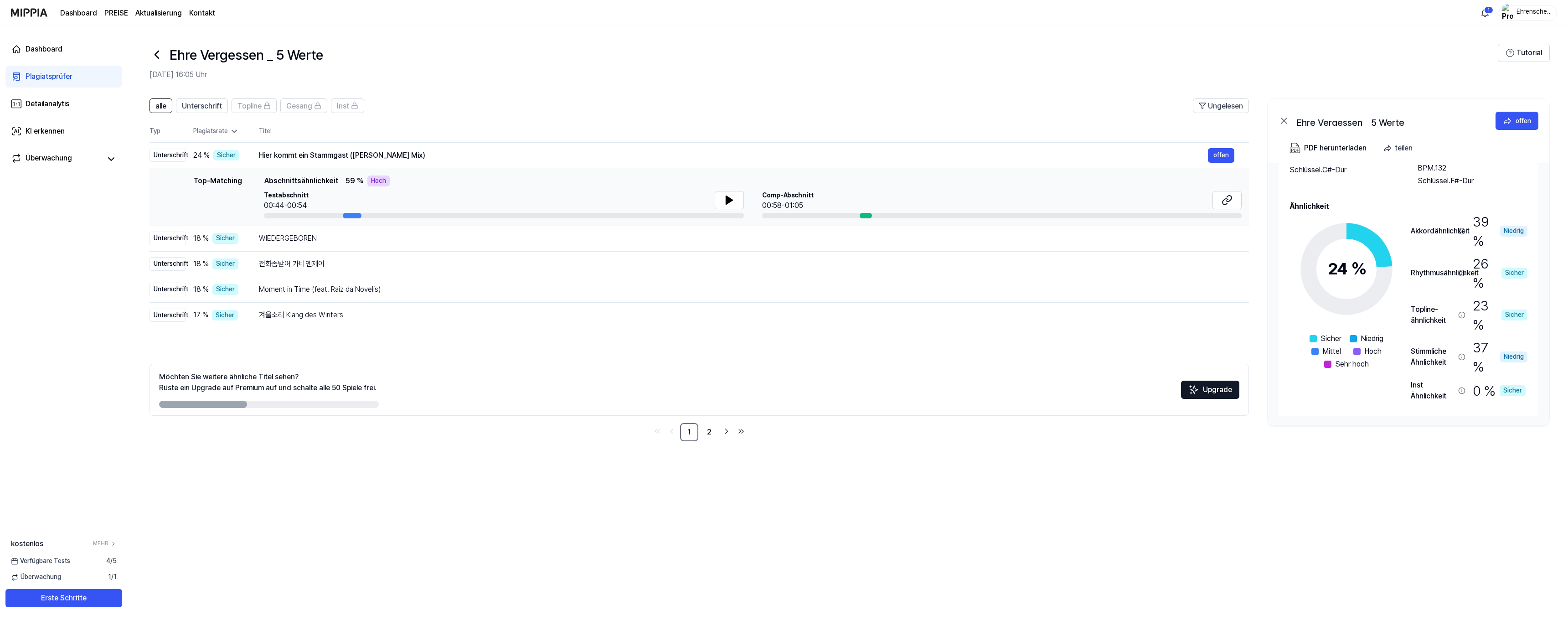
scroll to position [90, 0]
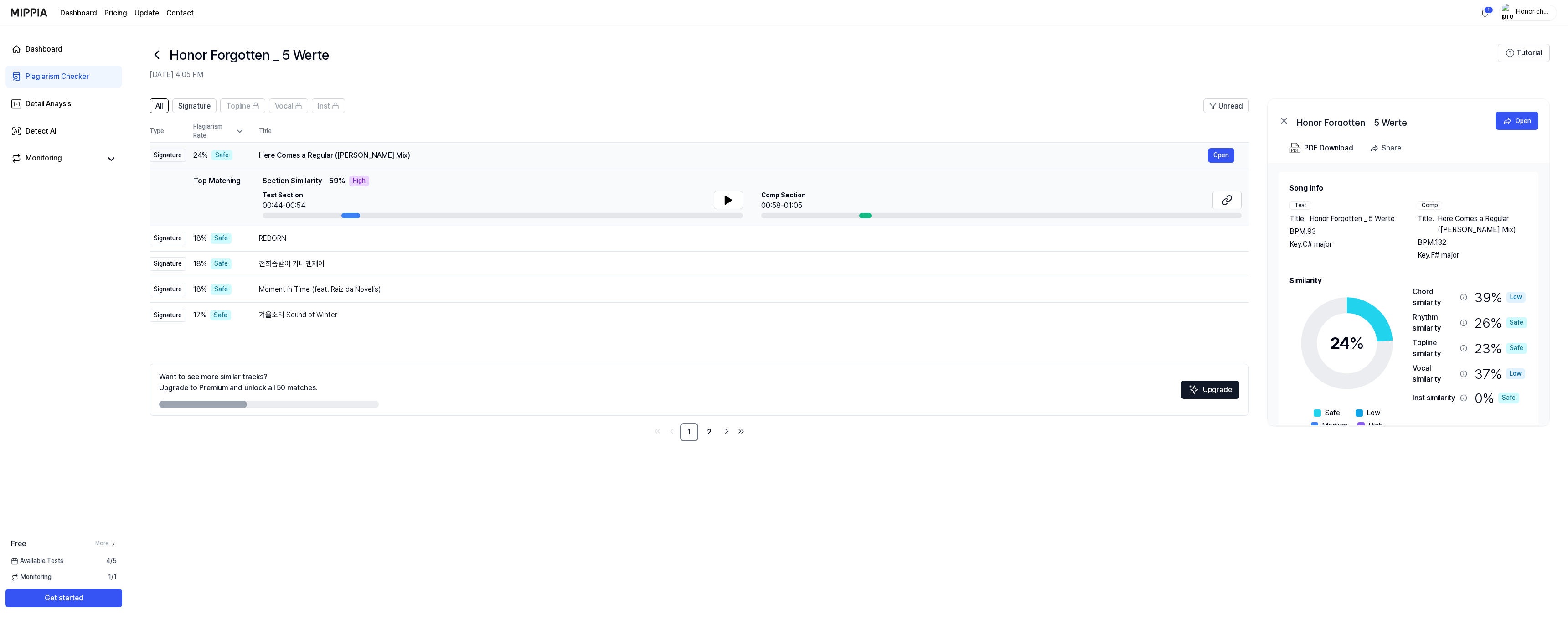
drag, startPoint x: 412, startPoint y: 157, endPoint x: 340, endPoint y: 154, distance: 72.1
click at [259, 155] on div "Here Comes a Regular ([PERSON_NAME] Mix)" at bounding box center [733, 155] width 949 height 11
drag, startPoint x: 397, startPoint y: 153, endPoint x: 254, endPoint y: 155, distance: 143.0
click at [292, 153] on div "Here Comes a Regular ([PERSON_NAME] Mix)" at bounding box center [733, 155] width 949 height 11
drag, startPoint x: 405, startPoint y: 158, endPoint x: 265, endPoint y: 158, distance: 140.0
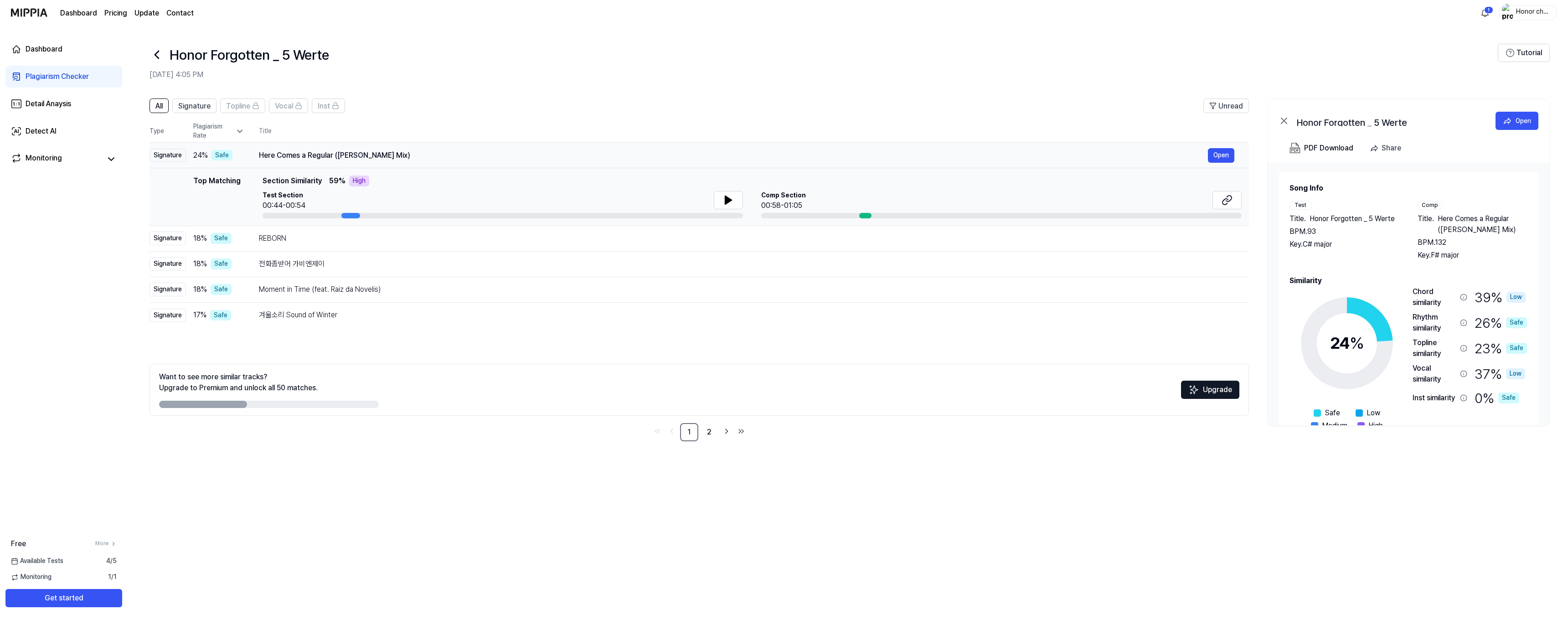
click at [265, 158] on div "Here Comes a Regular ([PERSON_NAME] Mix)" at bounding box center [733, 155] width 949 height 11
drag, startPoint x: 259, startPoint y: 157, endPoint x: 376, endPoint y: 161, distance: 117.1
click at [376, 161] on td "Here Comes a Regular ([PERSON_NAME] Mix) Open" at bounding box center [746, 155] width 1004 height 26
click at [1215, 159] on button "Open" at bounding box center [1220, 155] width 26 height 15
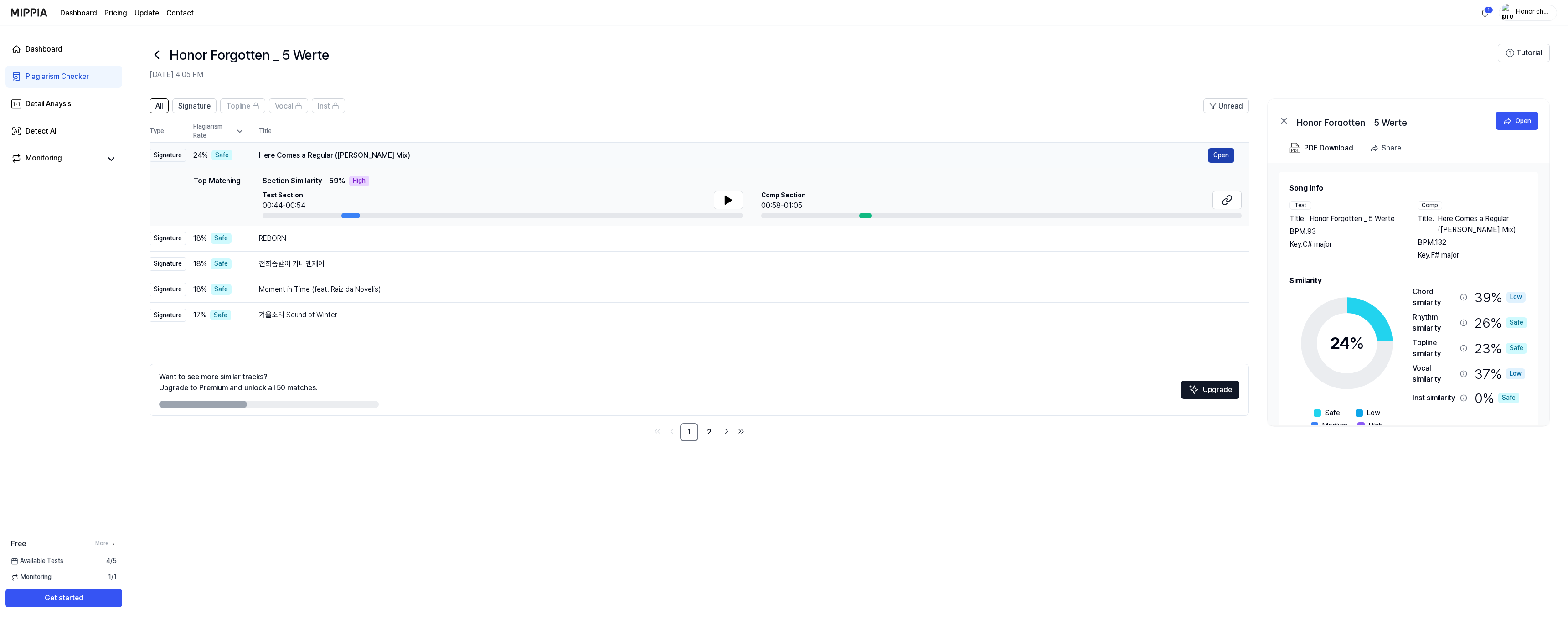
scroll to position [0, 0]
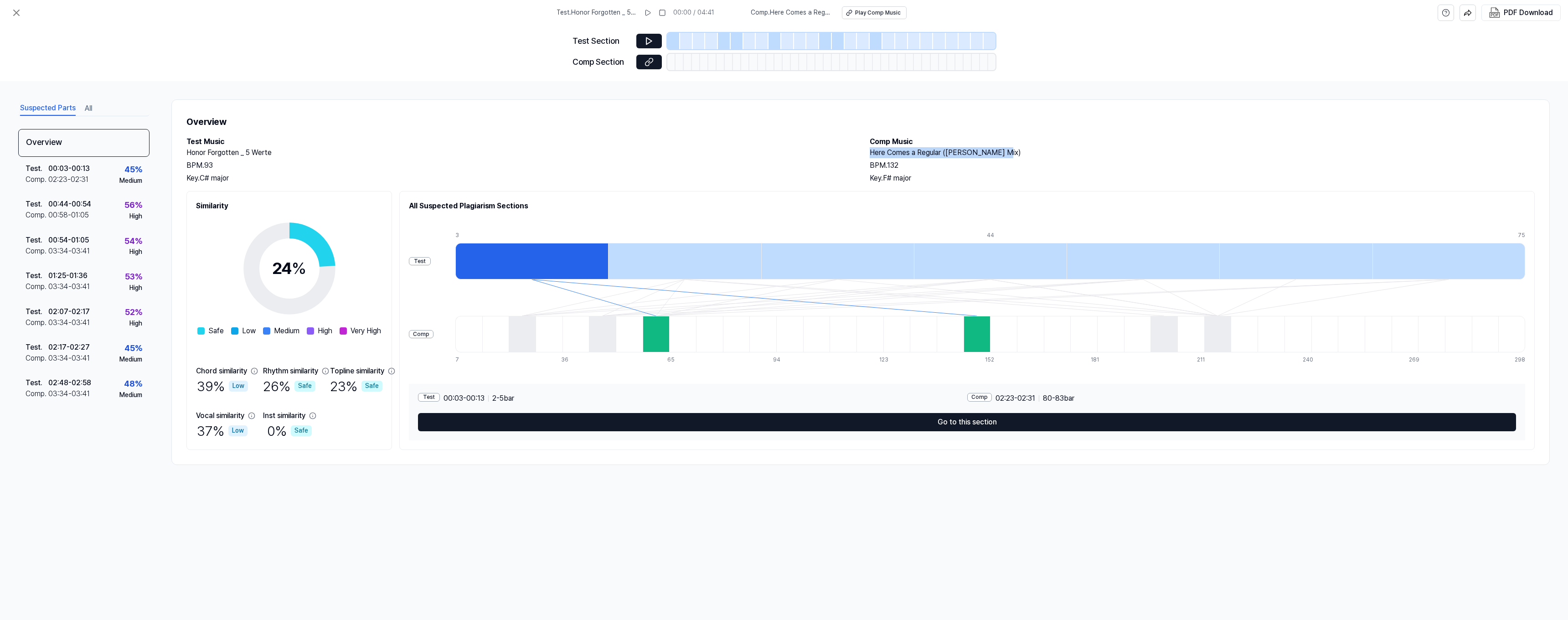
drag, startPoint x: 1017, startPoint y: 156, endPoint x: 867, endPoint y: 156, distance: 150.0
click at [863, 155] on div "Test Music Honor Forgotten _ 5 Werte BPM. 93 Key. C# major Comp Music Here Come…" at bounding box center [860, 160] width 1348 height 48
copy h2 "Here Comes a Regular ([PERSON_NAME] Mix)"
